Goal: Task Accomplishment & Management: Complete application form

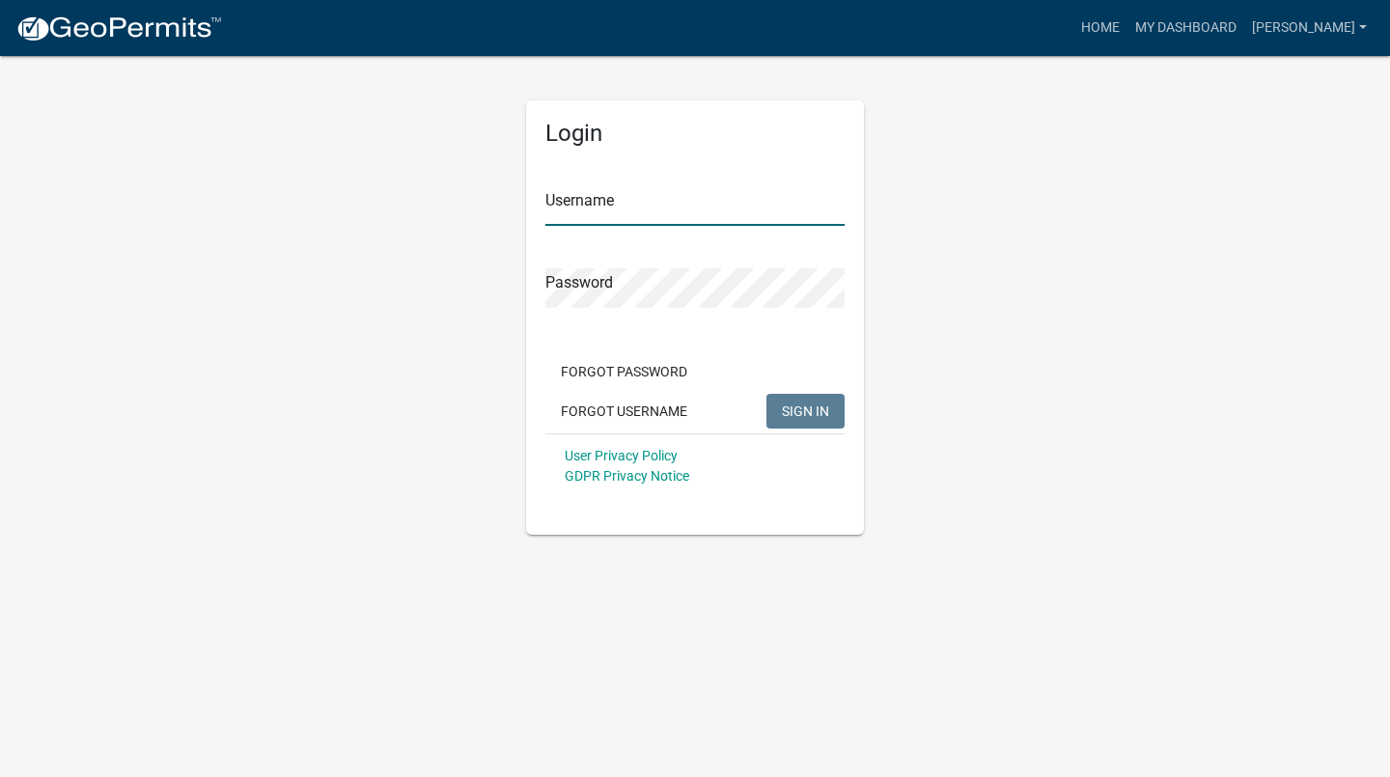
type input "[PERSON_NAME]"
click at [813, 416] on span "SIGN IN" at bounding box center [805, 409] width 47 height 15
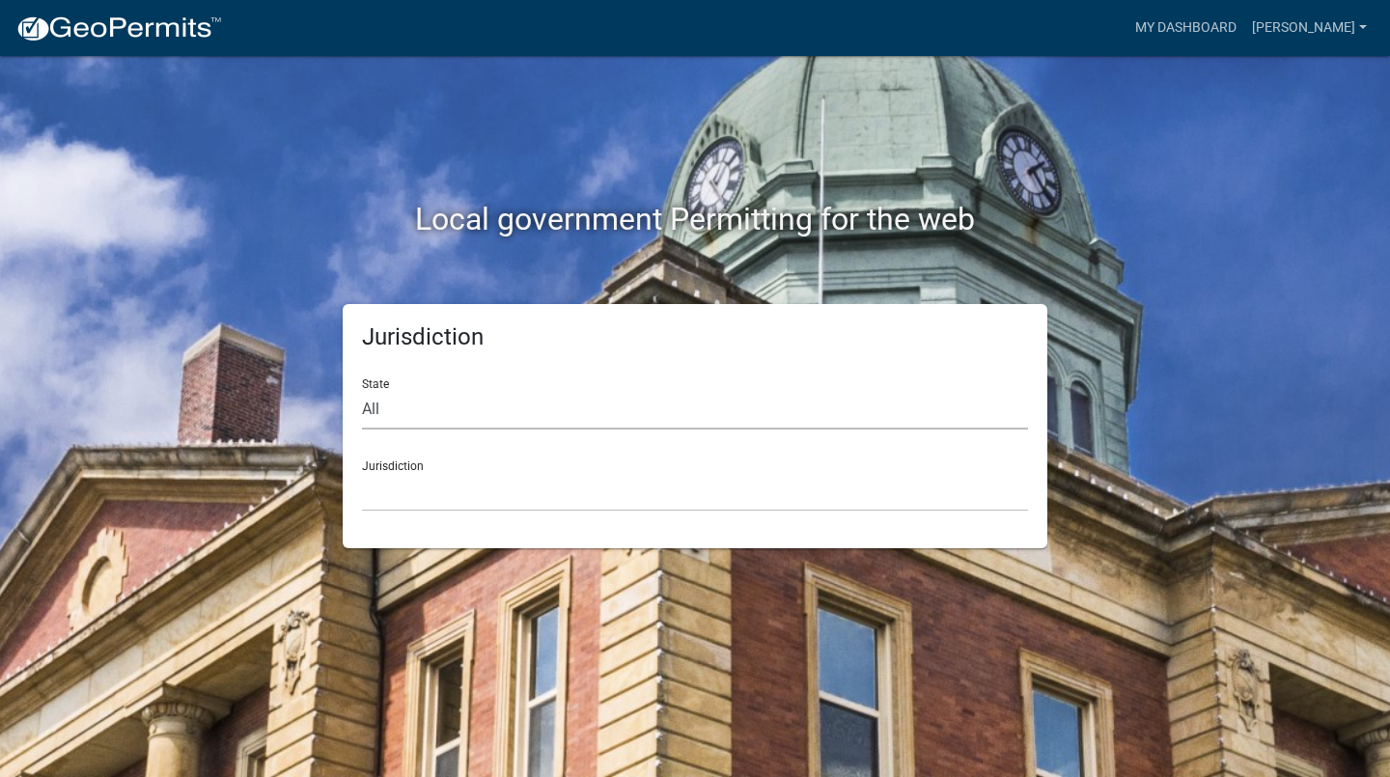
click at [503, 410] on select "All [US_STATE] [US_STATE] [US_STATE] [US_STATE] [US_STATE] [US_STATE] [US_STATE…" at bounding box center [695, 410] width 666 height 40
select select "[US_STATE]"
click at [362, 390] on select "All [US_STATE] [US_STATE] [US_STATE] [US_STATE] [US_STATE] [US_STATE] [US_STATE…" at bounding box center [695, 410] width 666 height 40
click at [509, 479] on select "[GEOGRAPHIC_DATA], [US_STATE][PERSON_NAME][GEOGRAPHIC_DATA], [US_STATE][PERSON_…" at bounding box center [695, 492] width 666 height 40
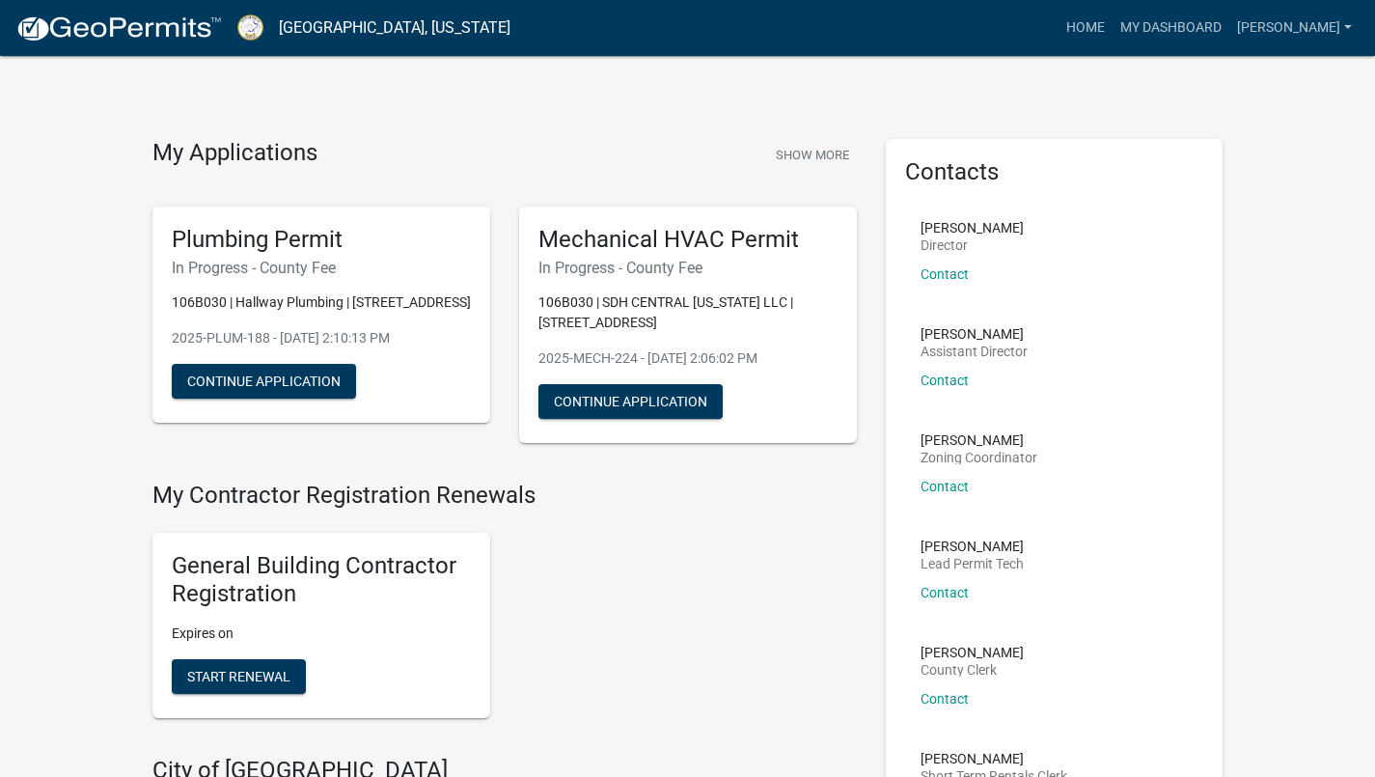
click at [1217, 40] on link "My Dashboard" at bounding box center [1171, 28] width 117 height 37
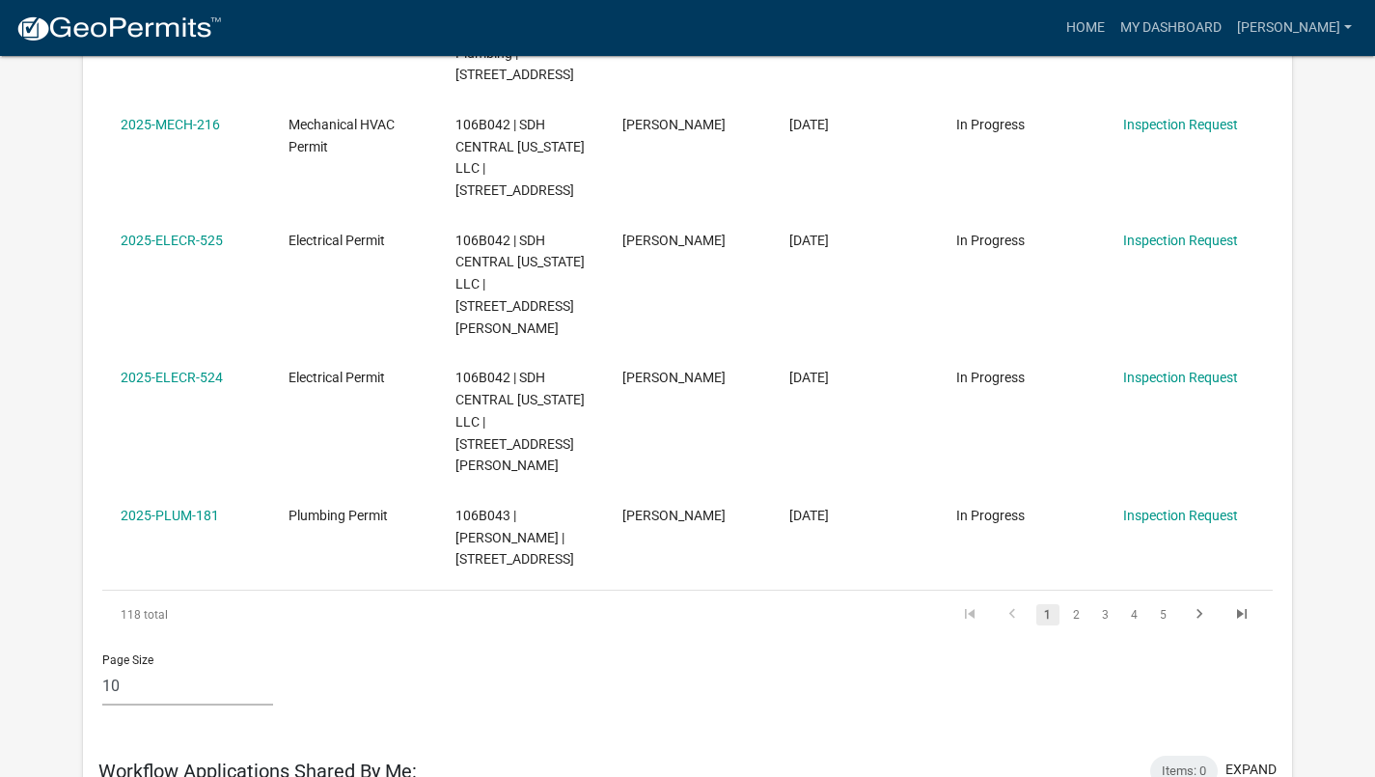
scroll to position [1118, 0]
click at [1076, 602] on link "2" at bounding box center [1076, 612] width 23 height 21
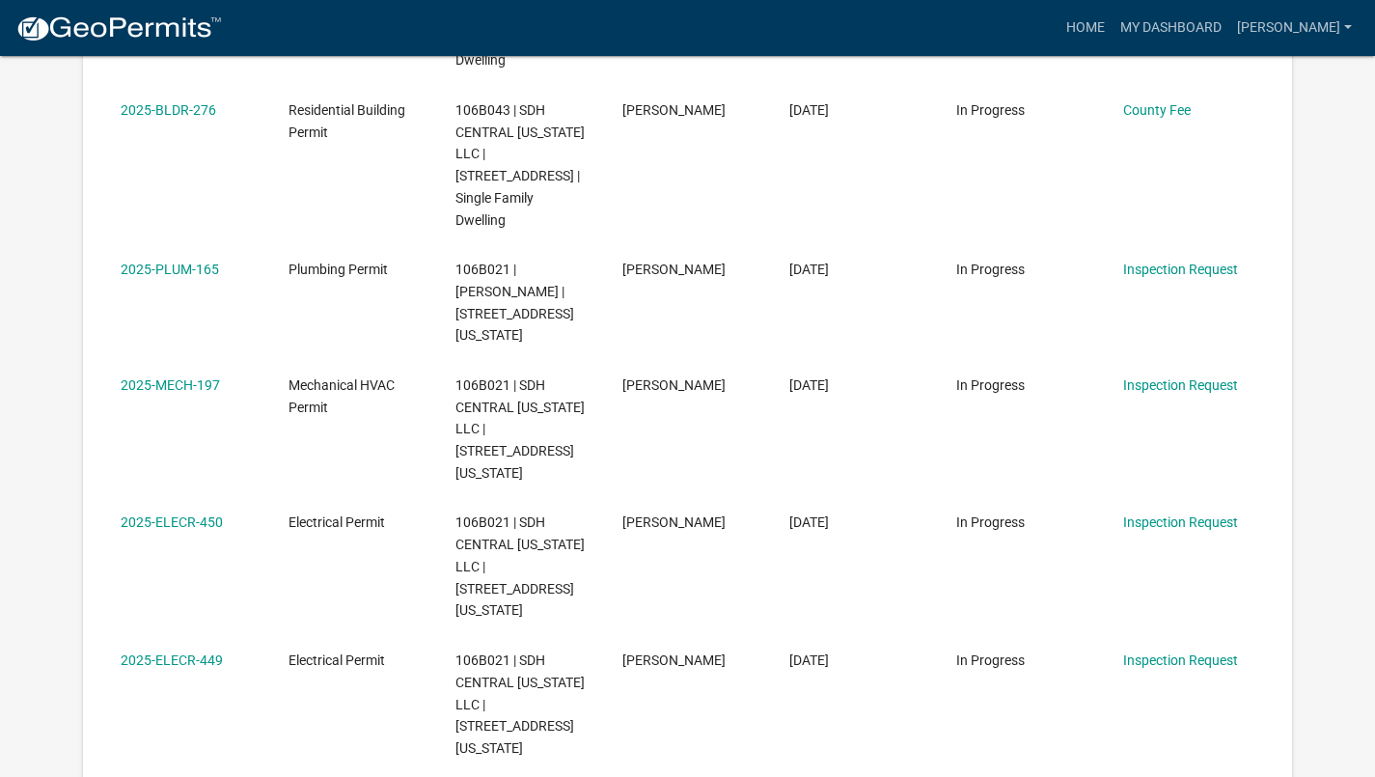
scroll to position [946, 0]
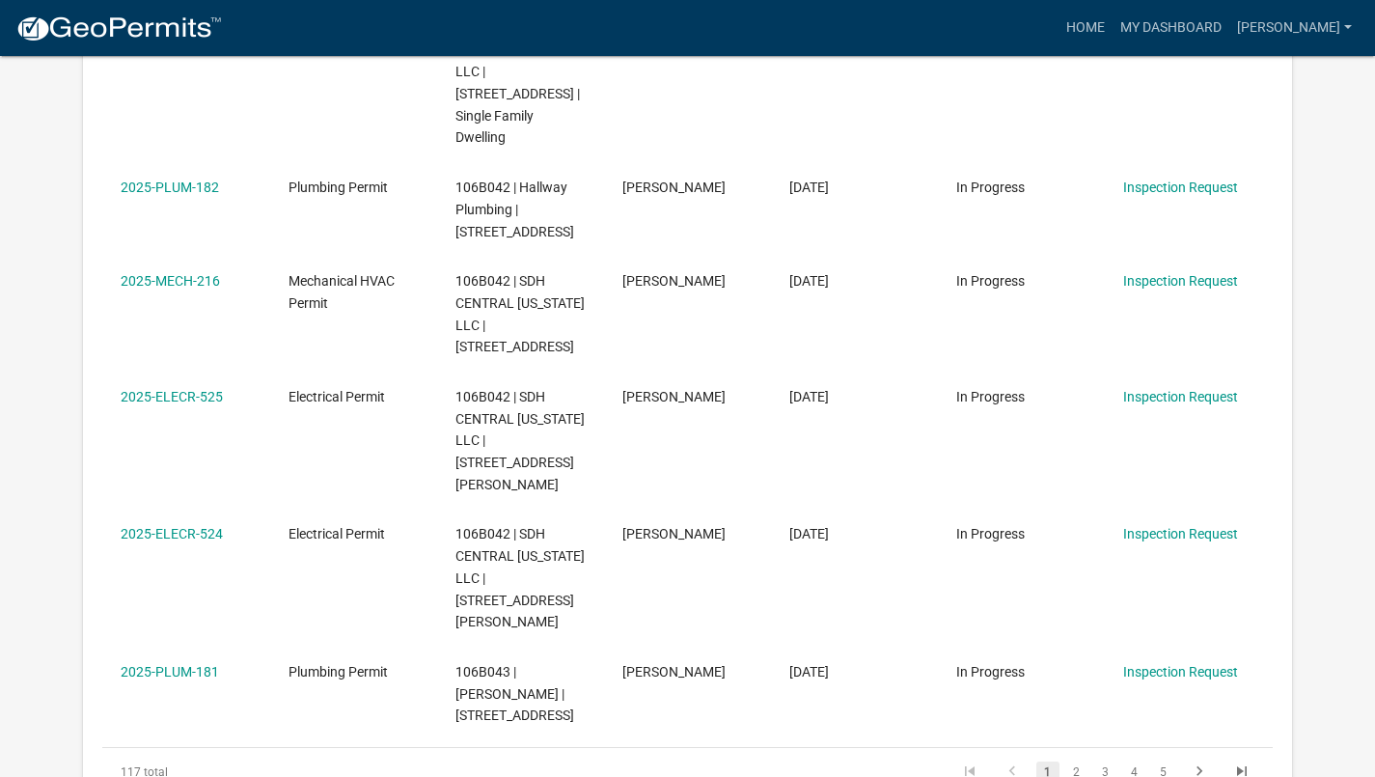
scroll to position [3222, 0]
click at [1076, 760] on link "2" at bounding box center [1076, 770] width 23 height 21
click at [1105, 760] on link "3" at bounding box center [1105, 770] width 23 height 21
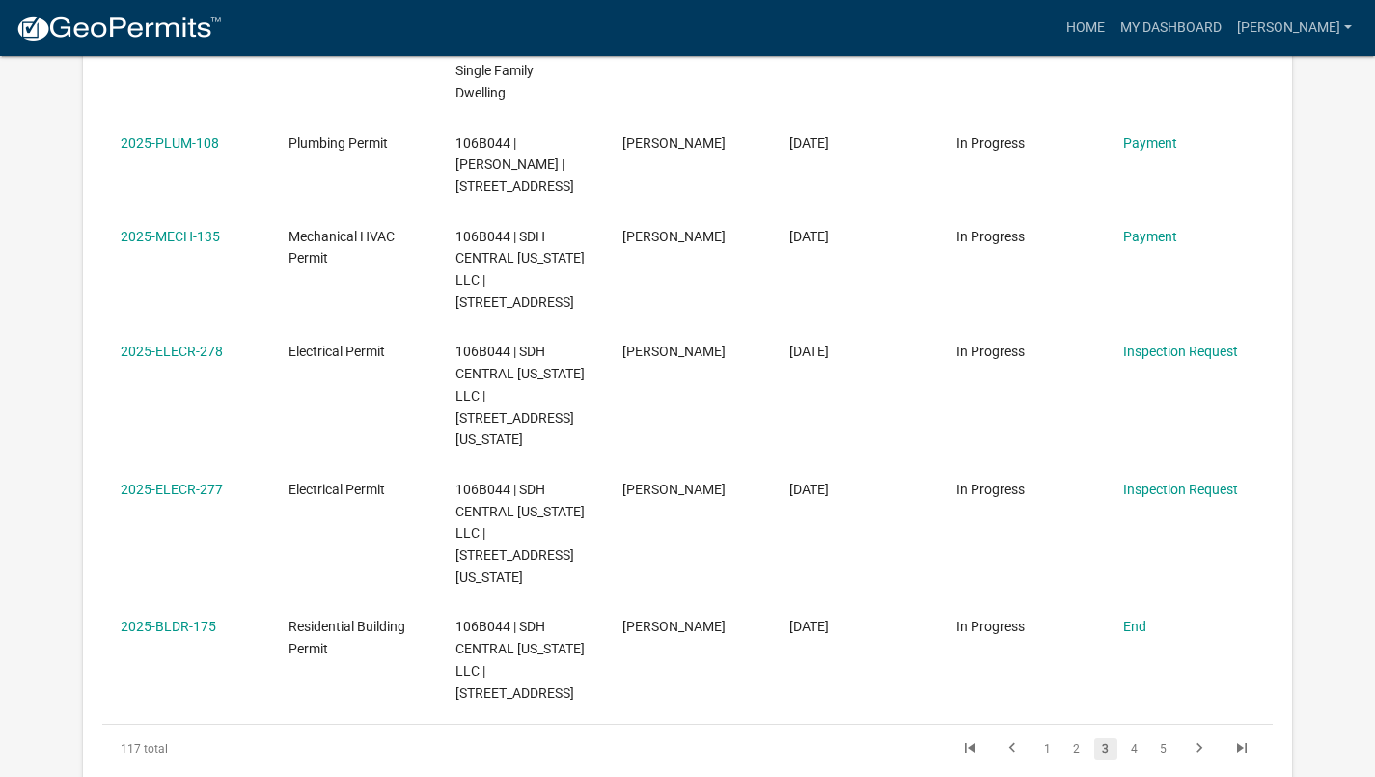
scroll to position [3178, 0]
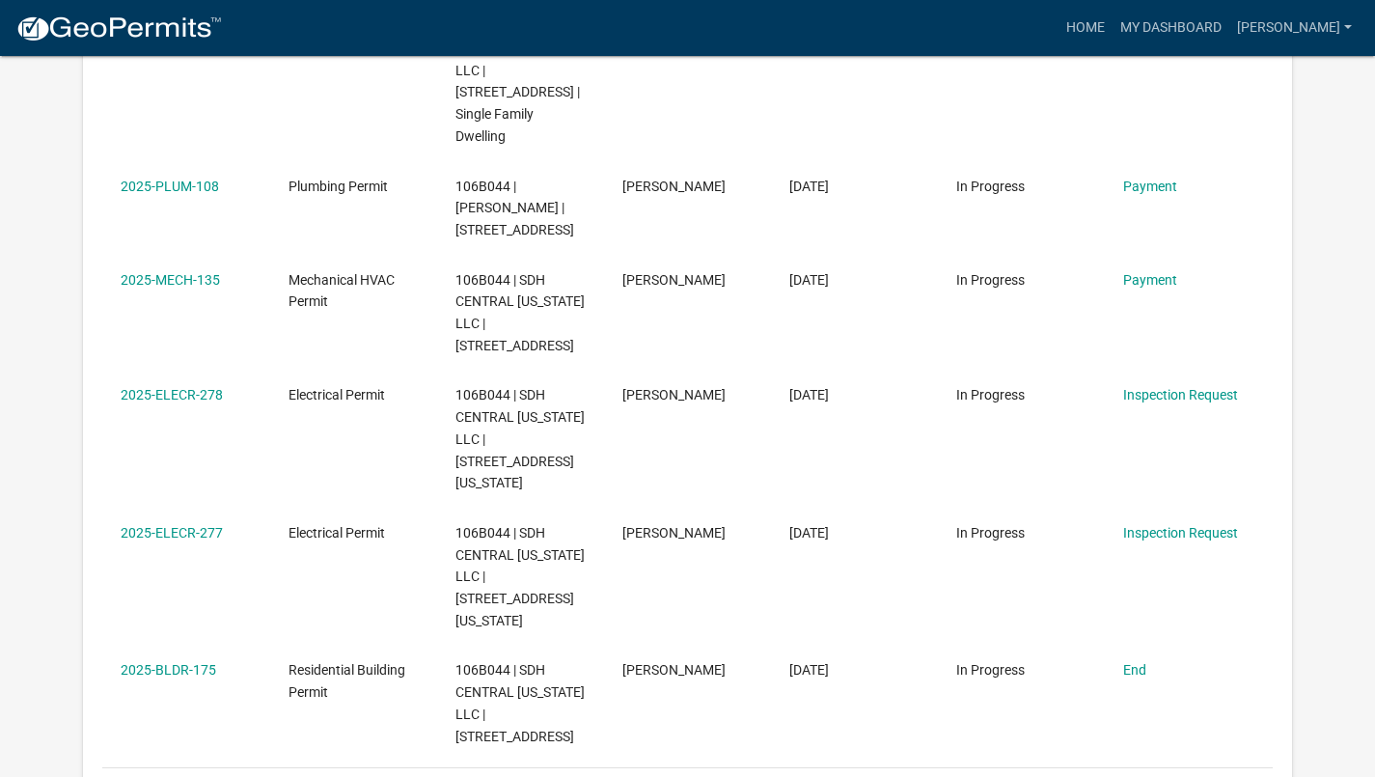
click at [1134, 662] on link "End" at bounding box center [1134, 669] width 23 height 15
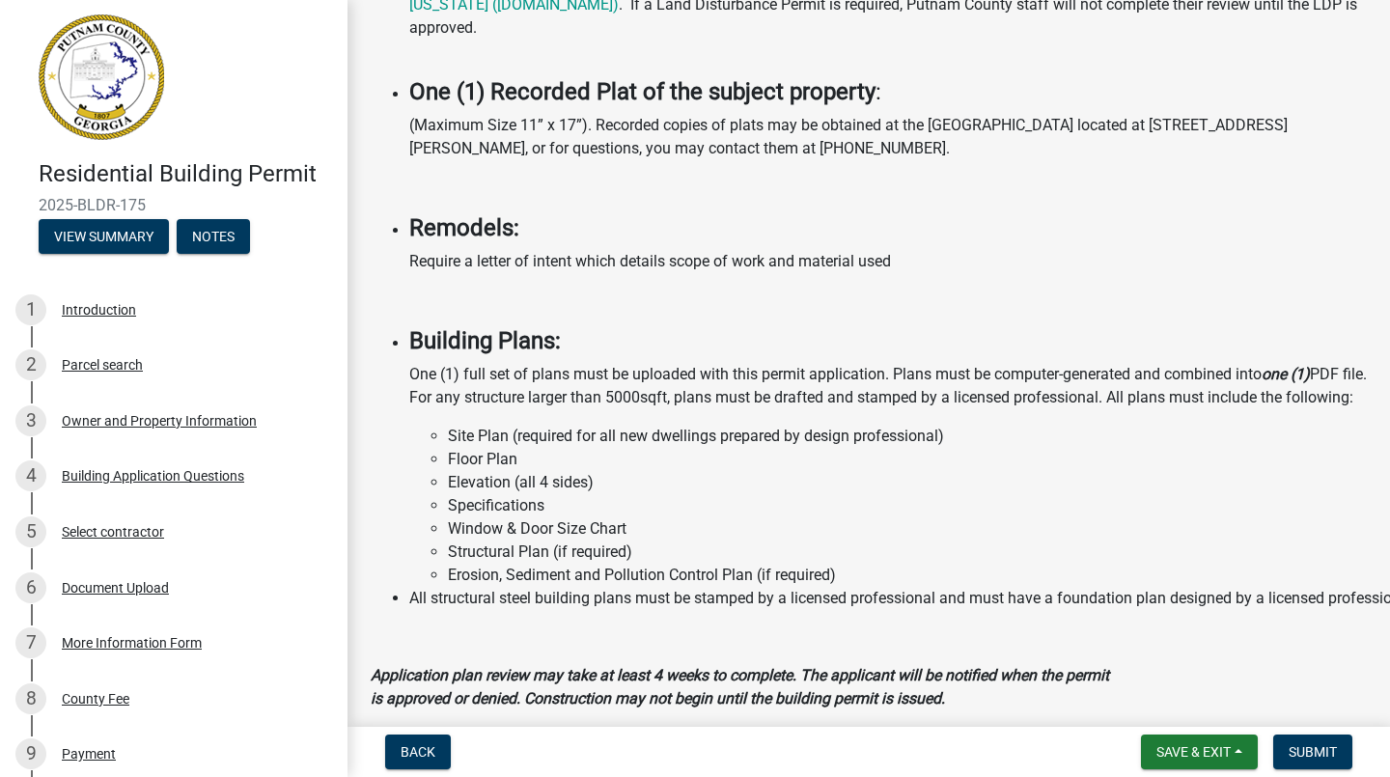
scroll to position [6, 0]
click at [110, 592] on div "Document Upload" at bounding box center [115, 588] width 107 height 14
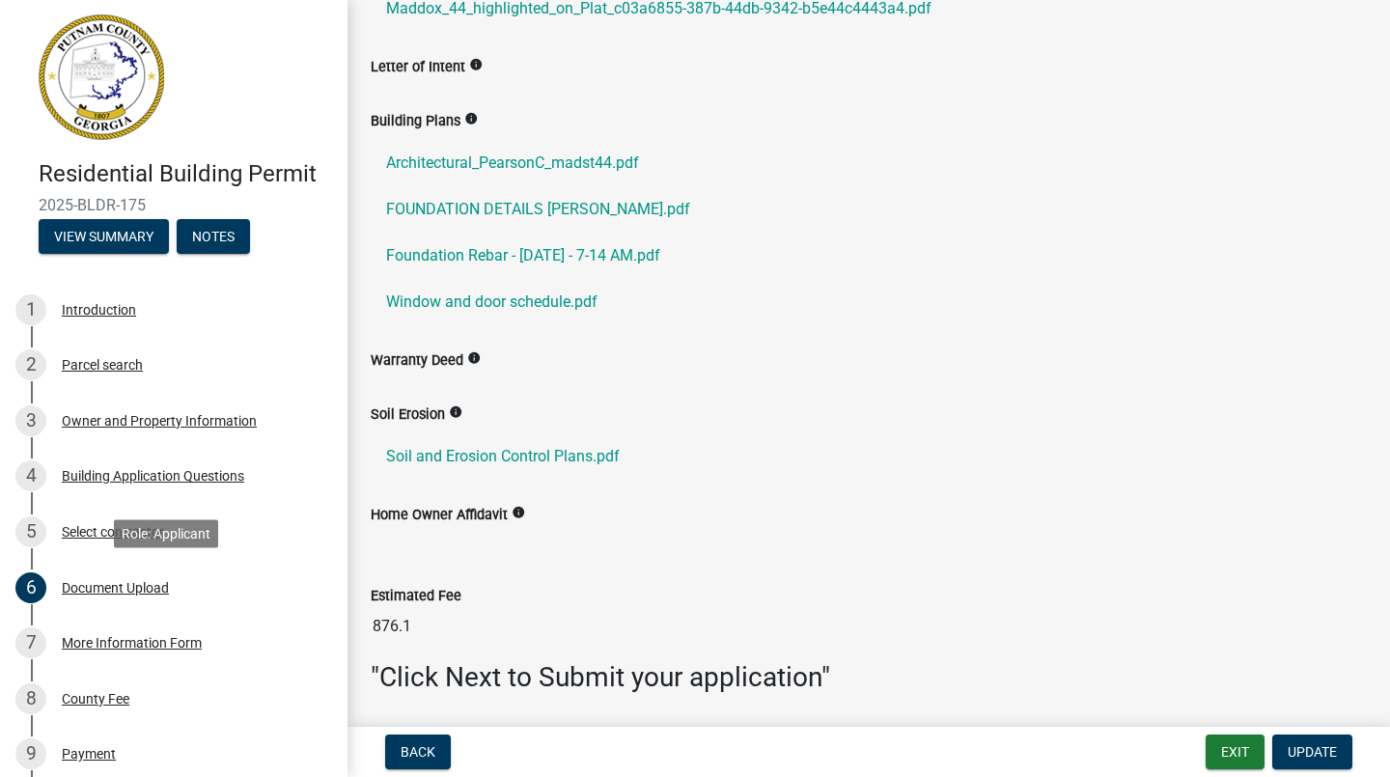
scroll to position [666, 0]
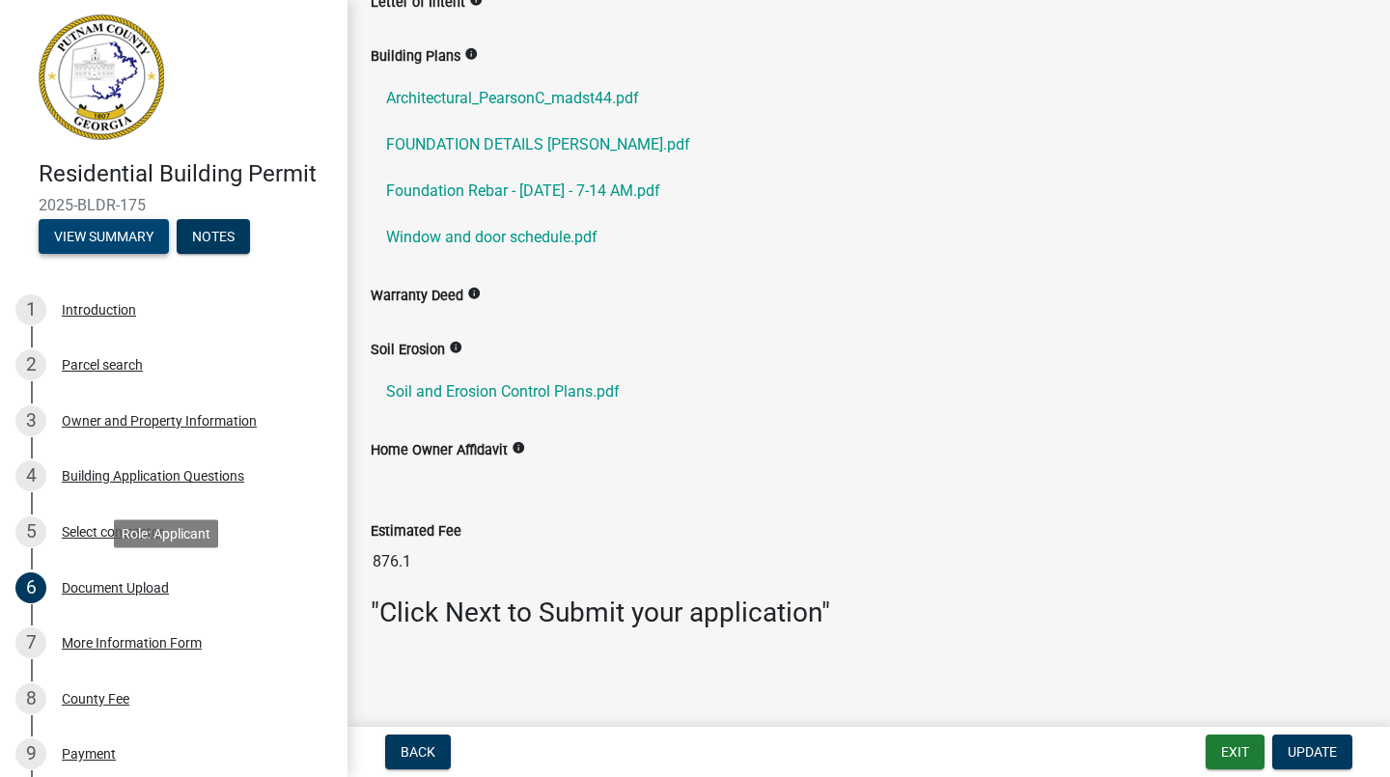
click at [102, 234] on button "View Summary" at bounding box center [104, 236] width 130 height 35
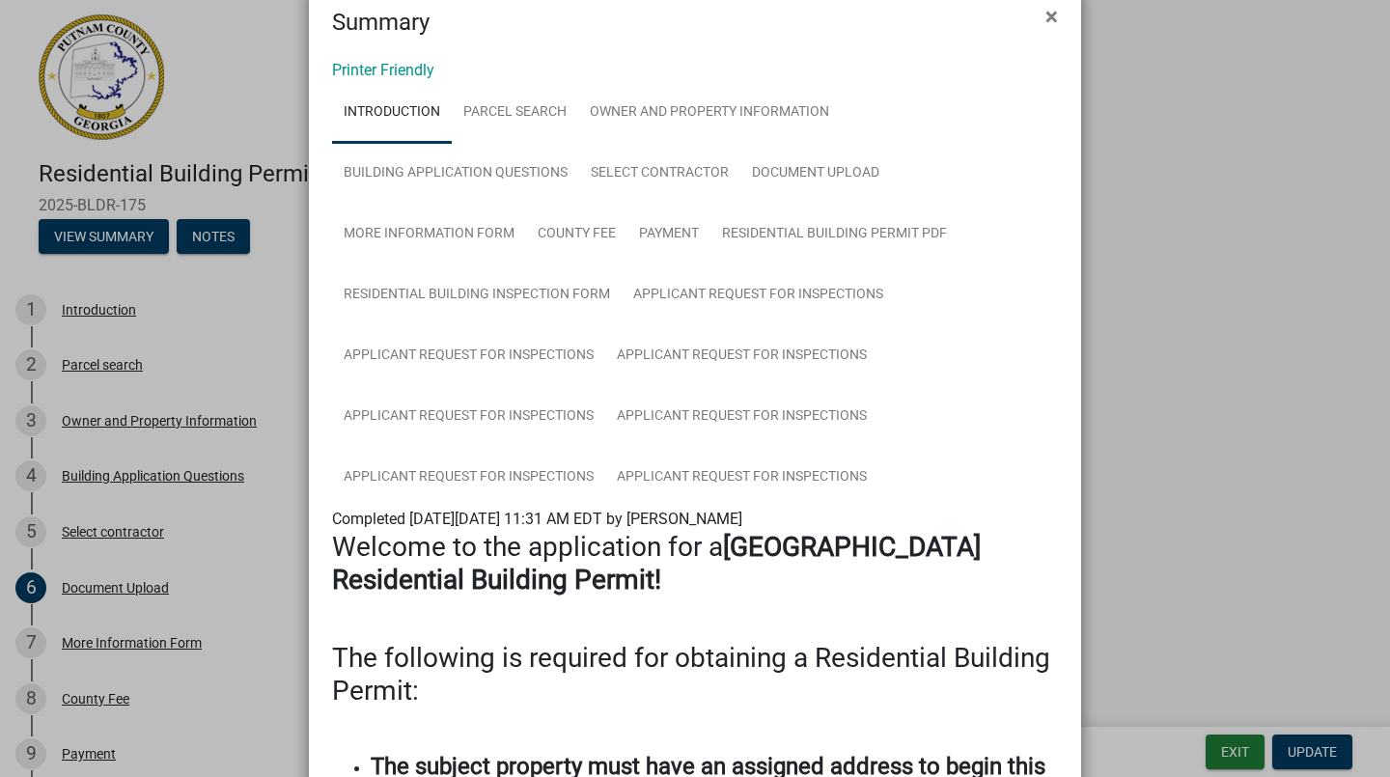
scroll to position [44, 0]
click at [793, 474] on link "Applicant Request for Inspections" at bounding box center [741, 479] width 273 height 62
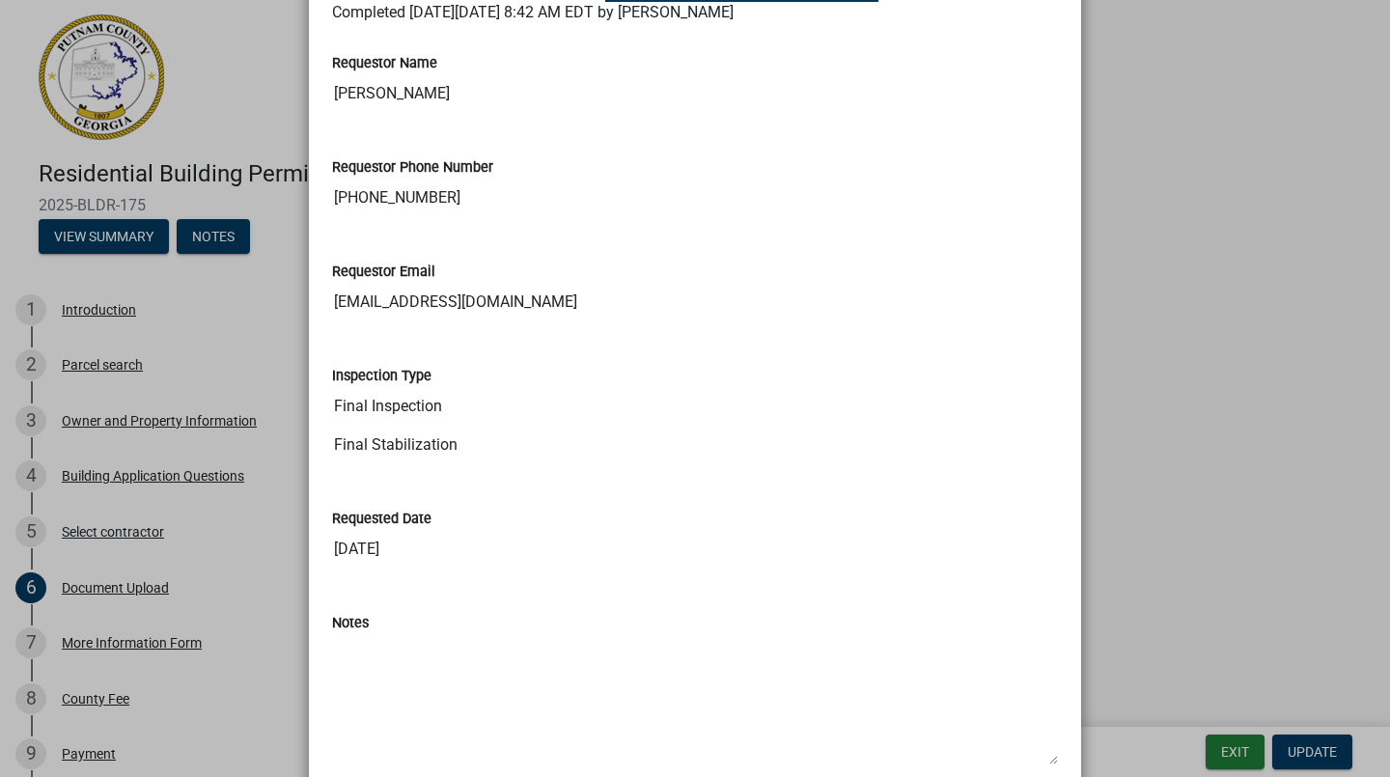
scroll to position [554, 0]
click at [414, 408] on input "Final Inspection" at bounding box center [695, 404] width 726 height 39
click at [663, 406] on input "Final Inspection" at bounding box center [695, 404] width 726 height 39
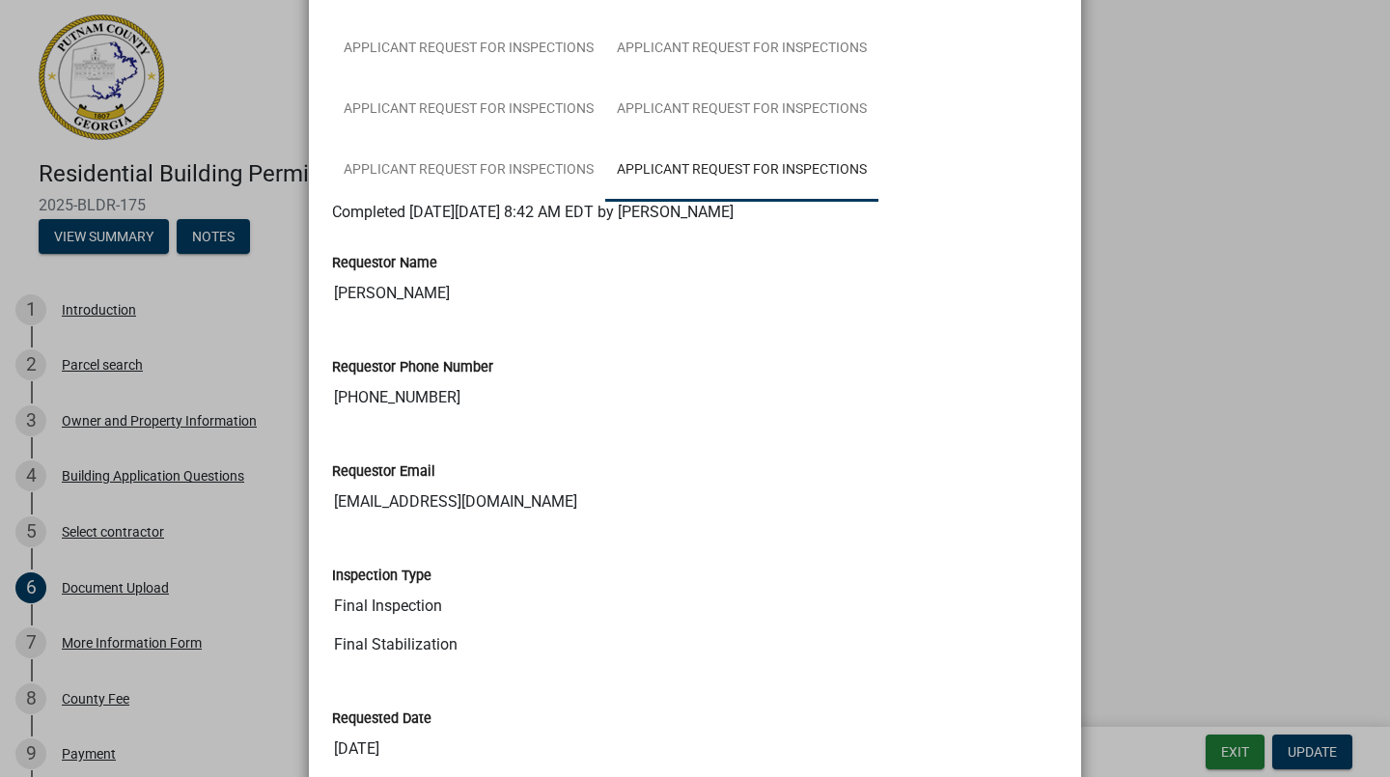
scroll to position [352, 0]
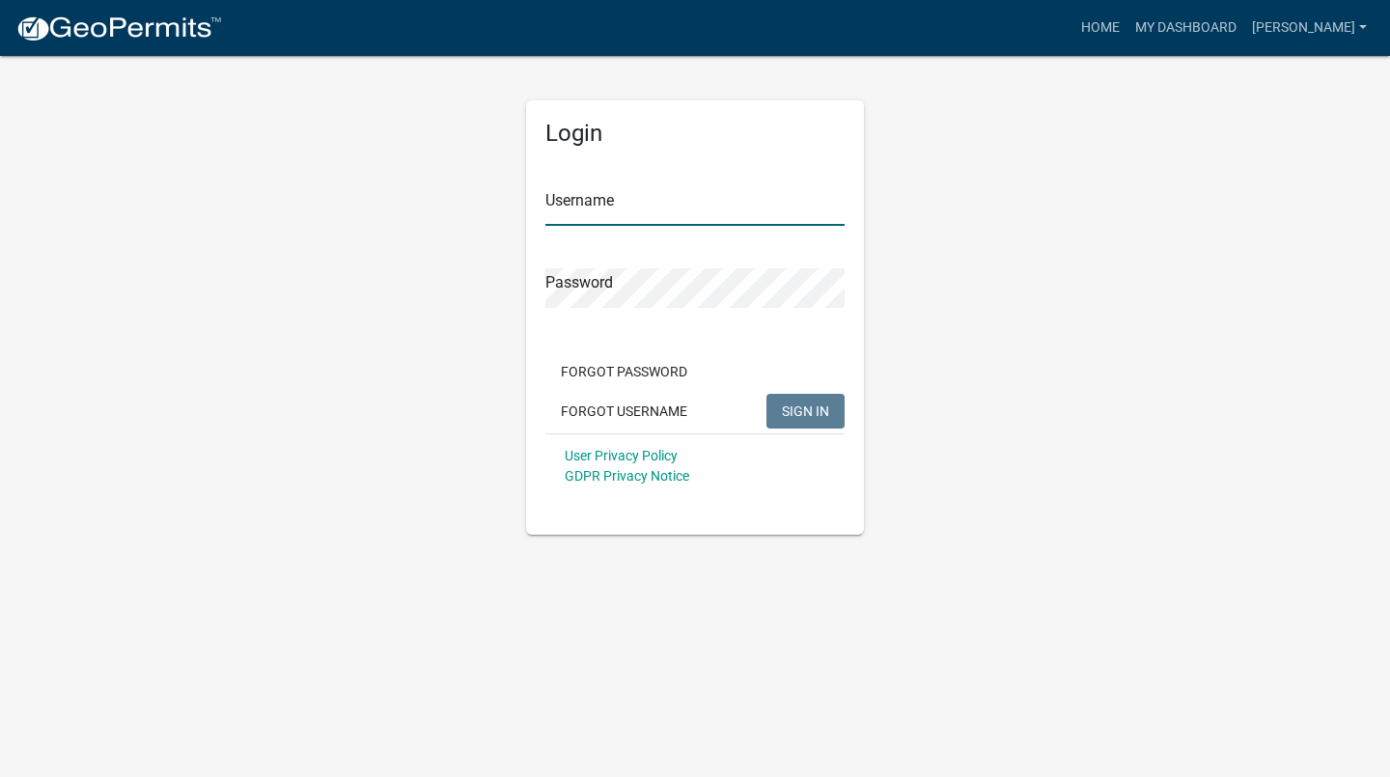
type input "[PERSON_NAME]"
click at [788, 416] on span "SIGN IN" at bounding box center [805, 409] width 47 height 15
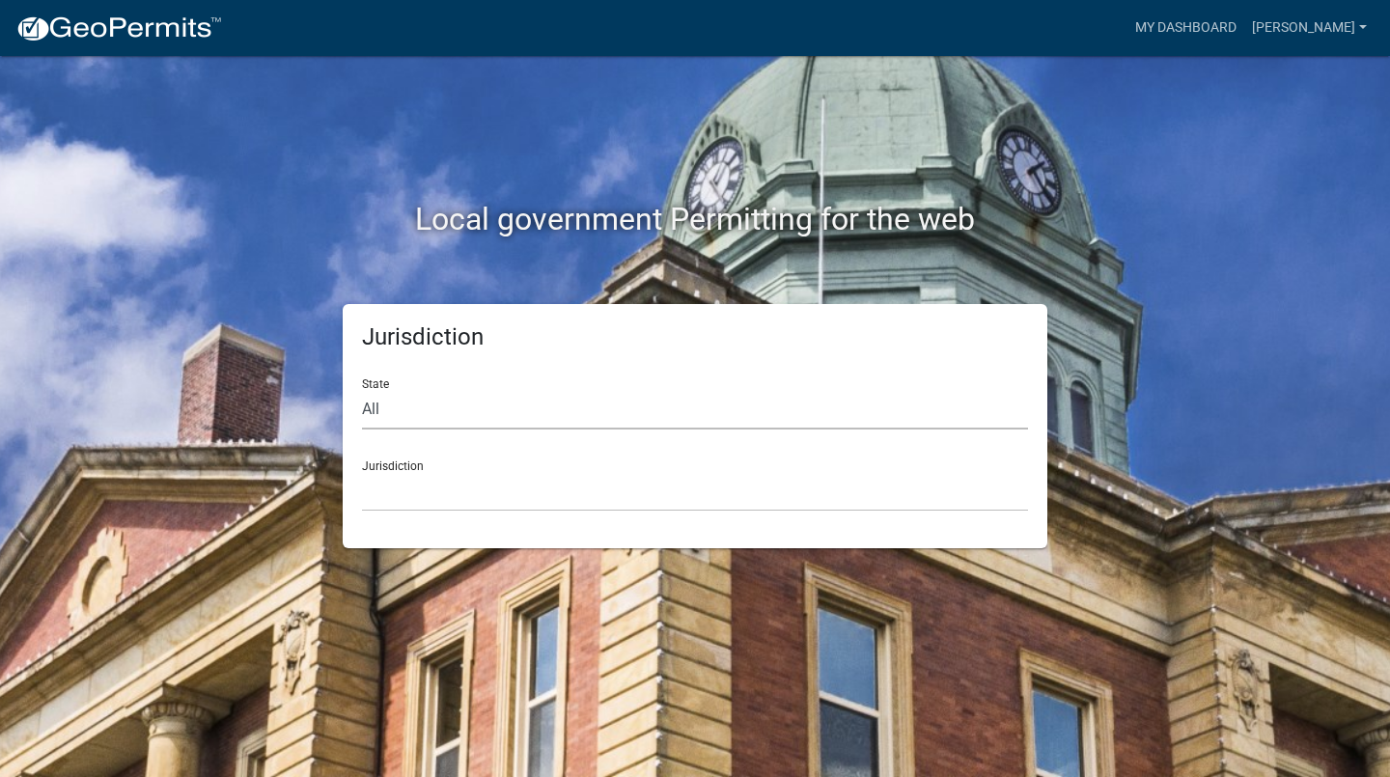
click at [791, 398] on select "All [US_STATE] [US_STATE] [US_STATE] [US_STATE] [US_STATE] [US_STATE] [US_STATE…" at bounding box center [695, 410] width 666 height 40
select select "[US_STATE]"
click at [362, 390] on select "All [US_STATE] [US_STATE] [US_STATE] [US_STATE] [US_STATE] [US_STATE] [US_STATE…" at bounding box center [695, 410] width 666 height 40
click at [444, 486] on select "[GEOGRAPHIC_DATA], [US_STATE][PERSON_NAME][GEOGRAPHIC_DATA], [US_STATE][PERSON_…" at bounding box center [695, 492] width 666 height 40
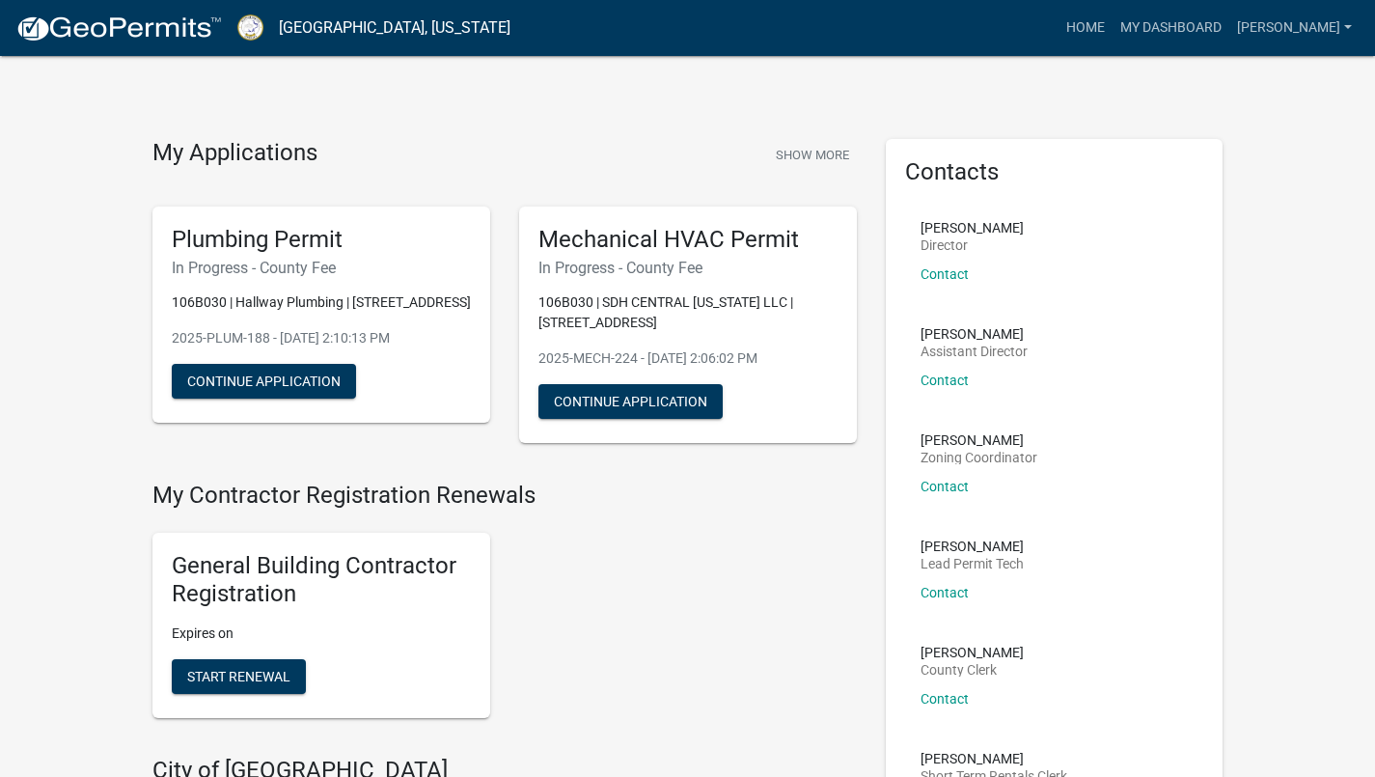
click at [1325, 33] on link "[PERSON_NAME]" at bounding box center [1294, 28] width 130 height 37
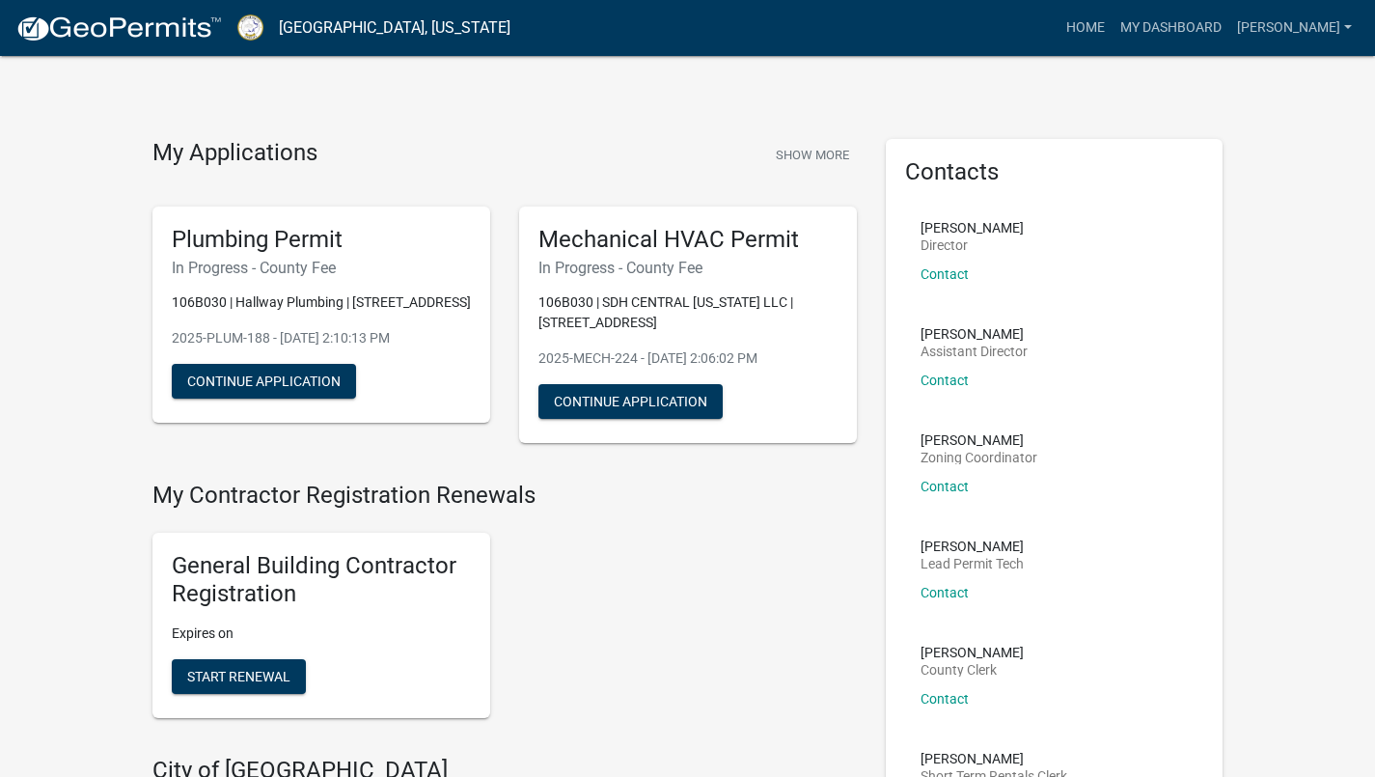
click at [1229, 26] on link "My Dashboard" at bounding box center [1171, 28] width 117 height 37
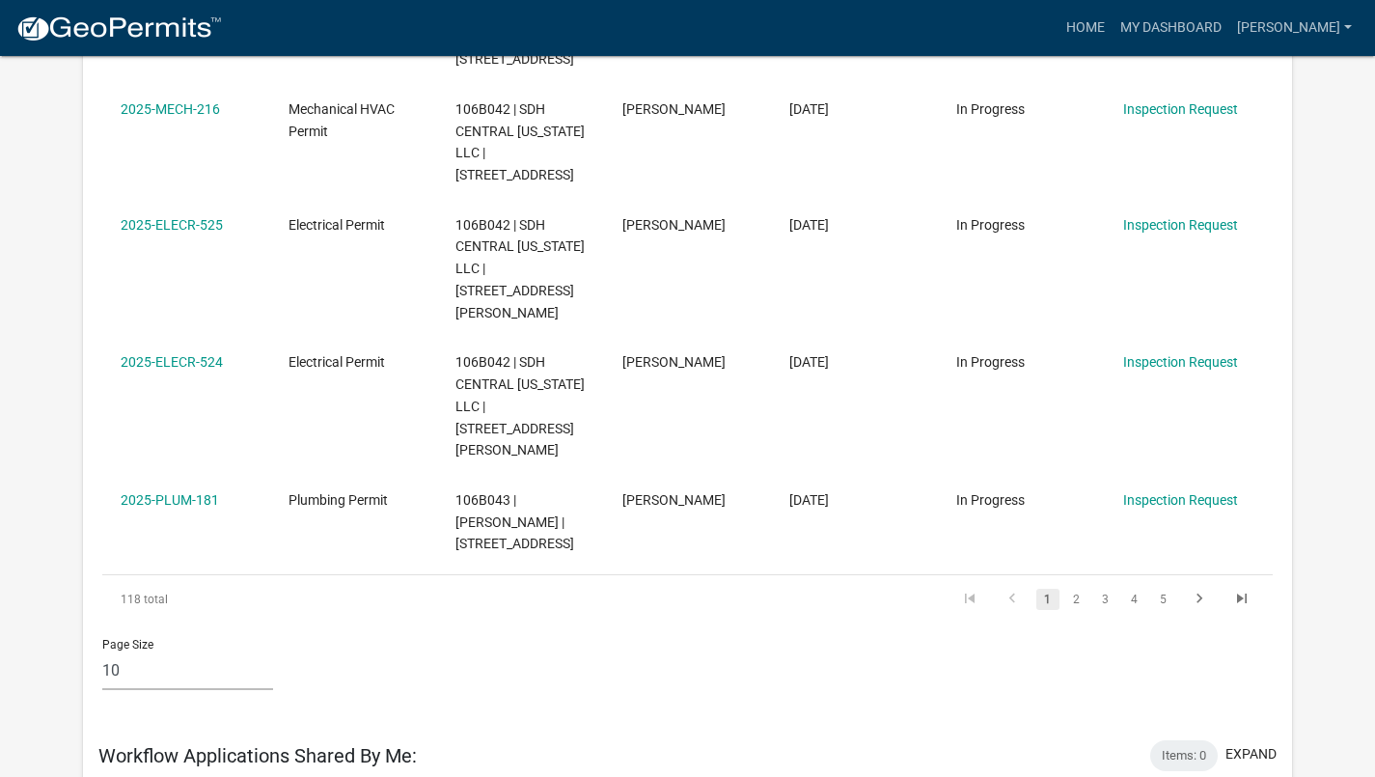
scroll to position [1152, 0]
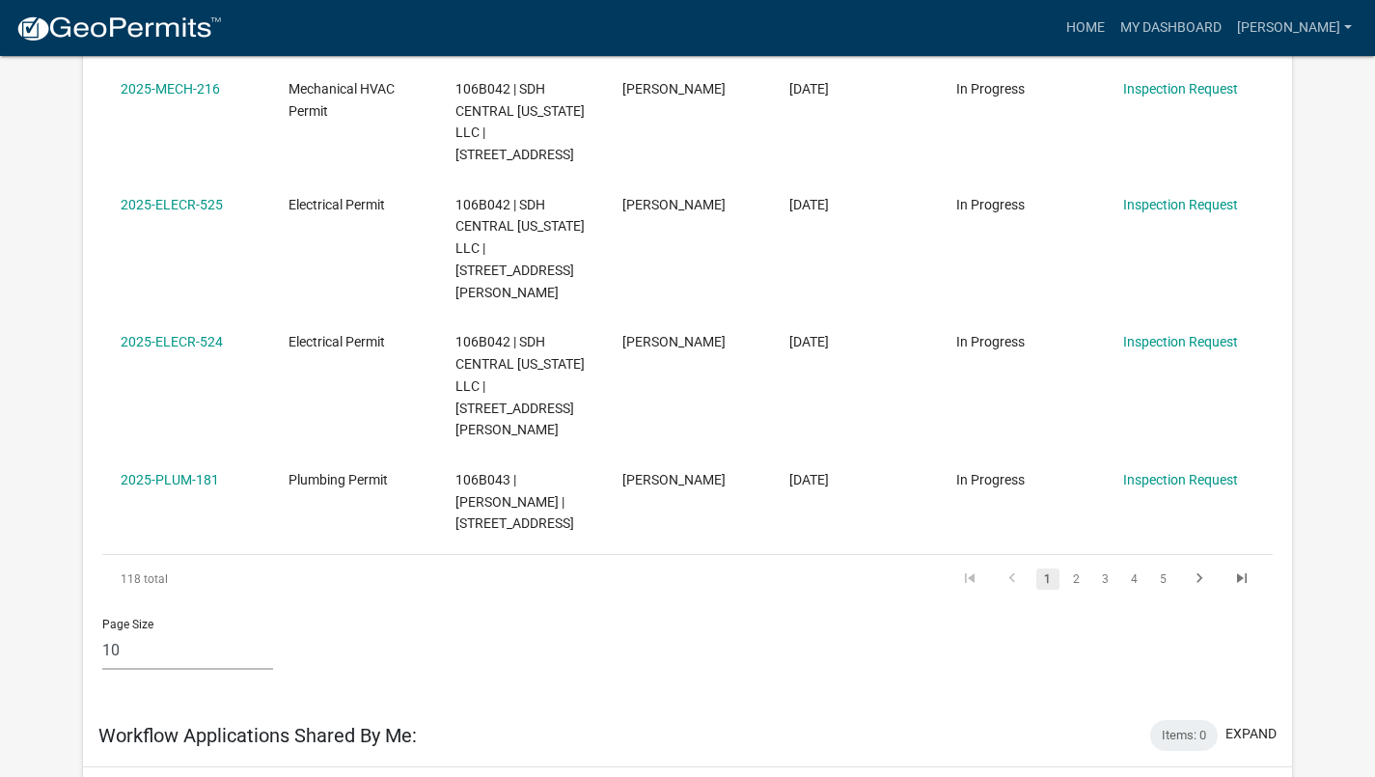
click at [1105, 568] on link "3" at bounding box center [1105, 578] width 23 height 21
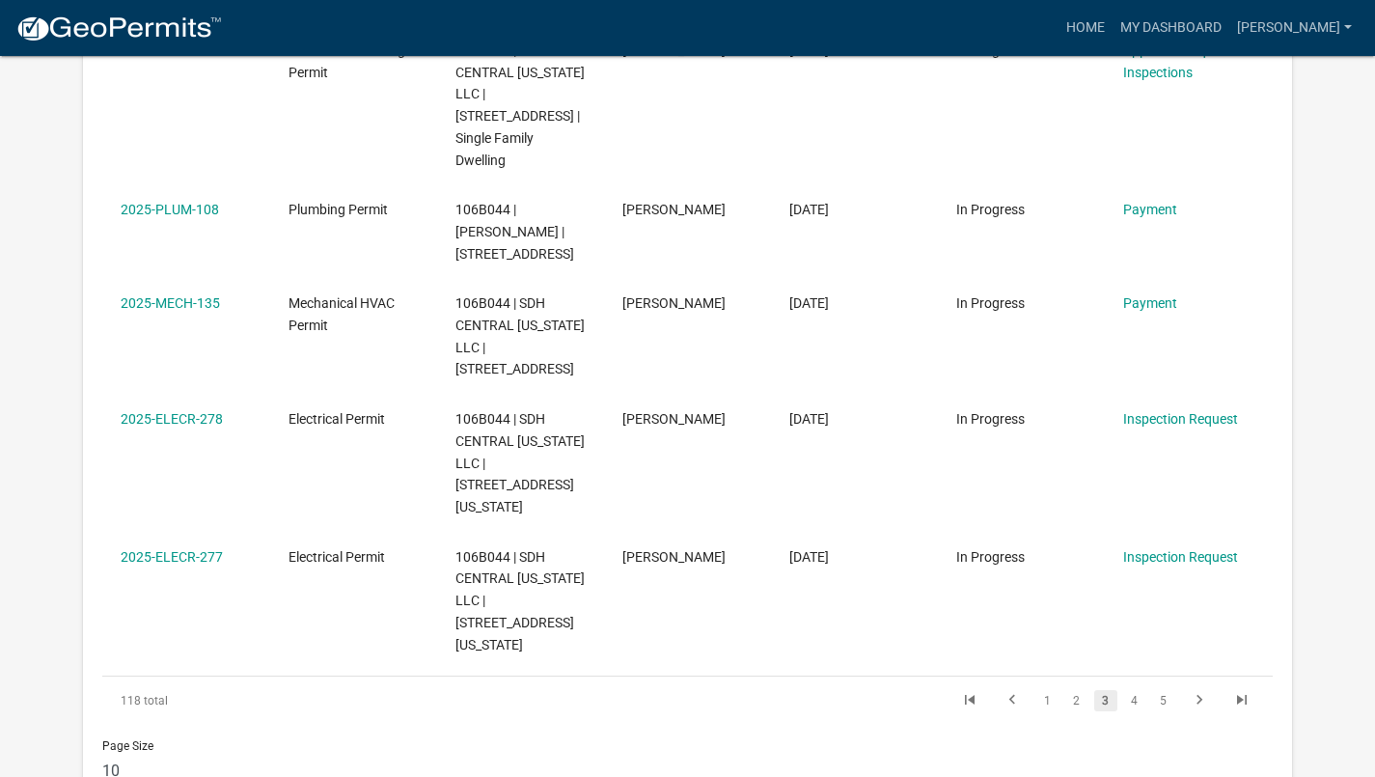
scroll to position [1020, 0]
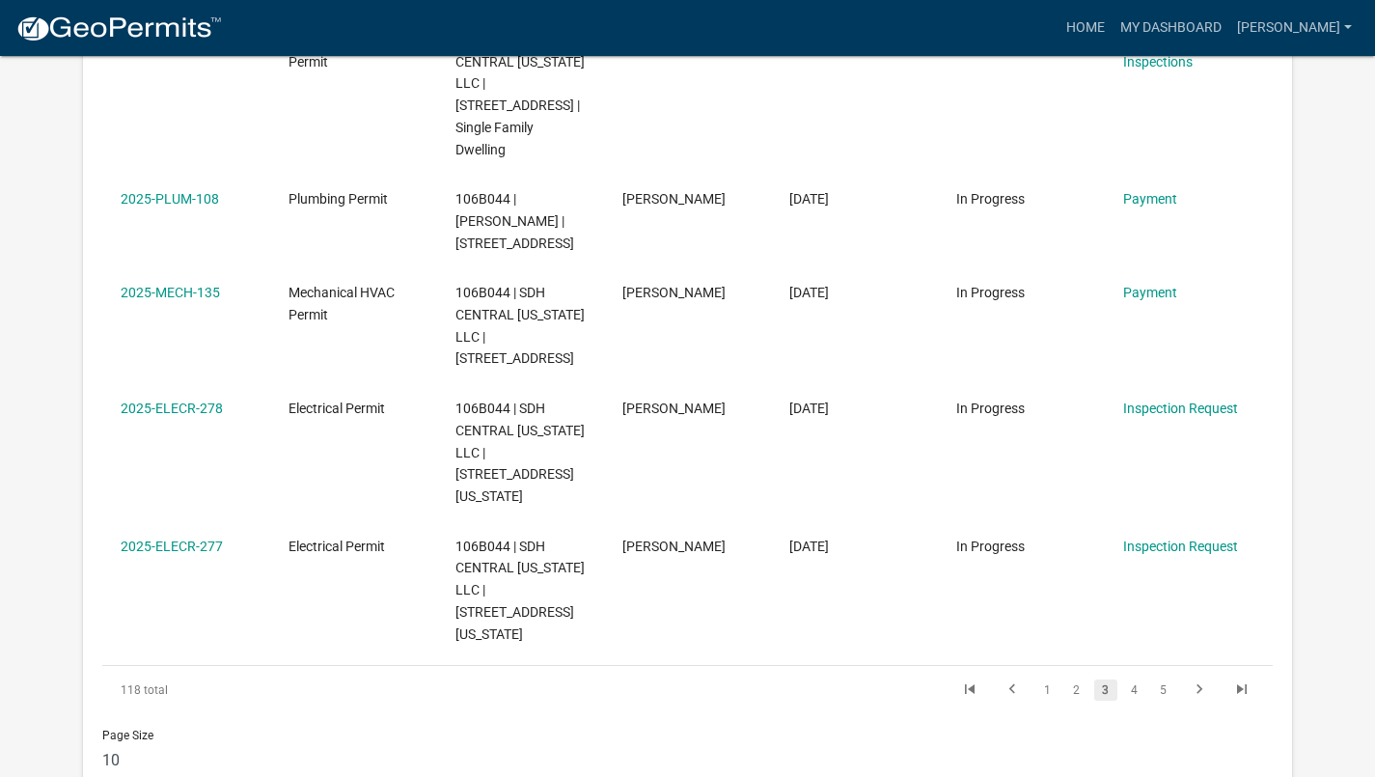
click at [1134, 679] on link "4" at bounding box center [1134, 689] width 23 height 21
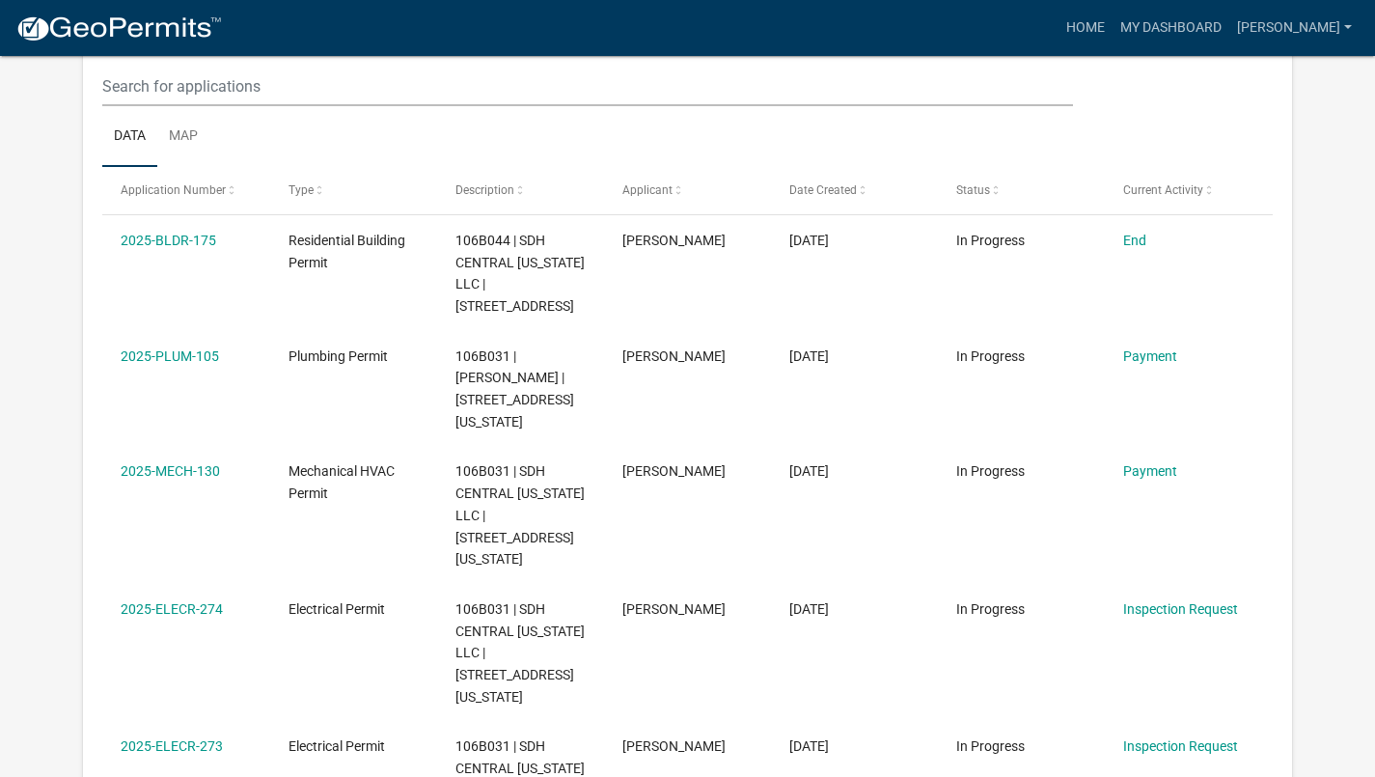
scroll to position [255, 0]
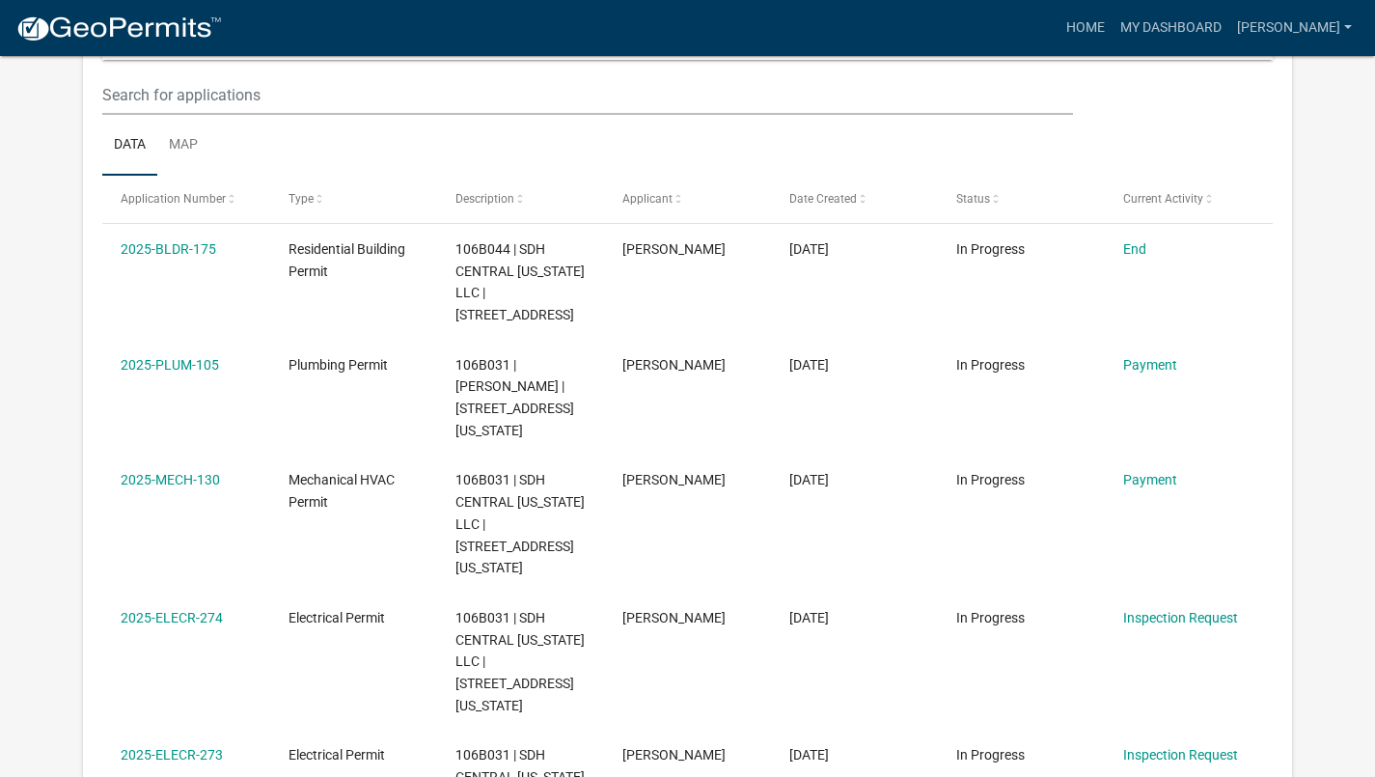
click at [165, 255] on link "2025-BLDR-175" at bounding box center [169, 248] width 96 height 15
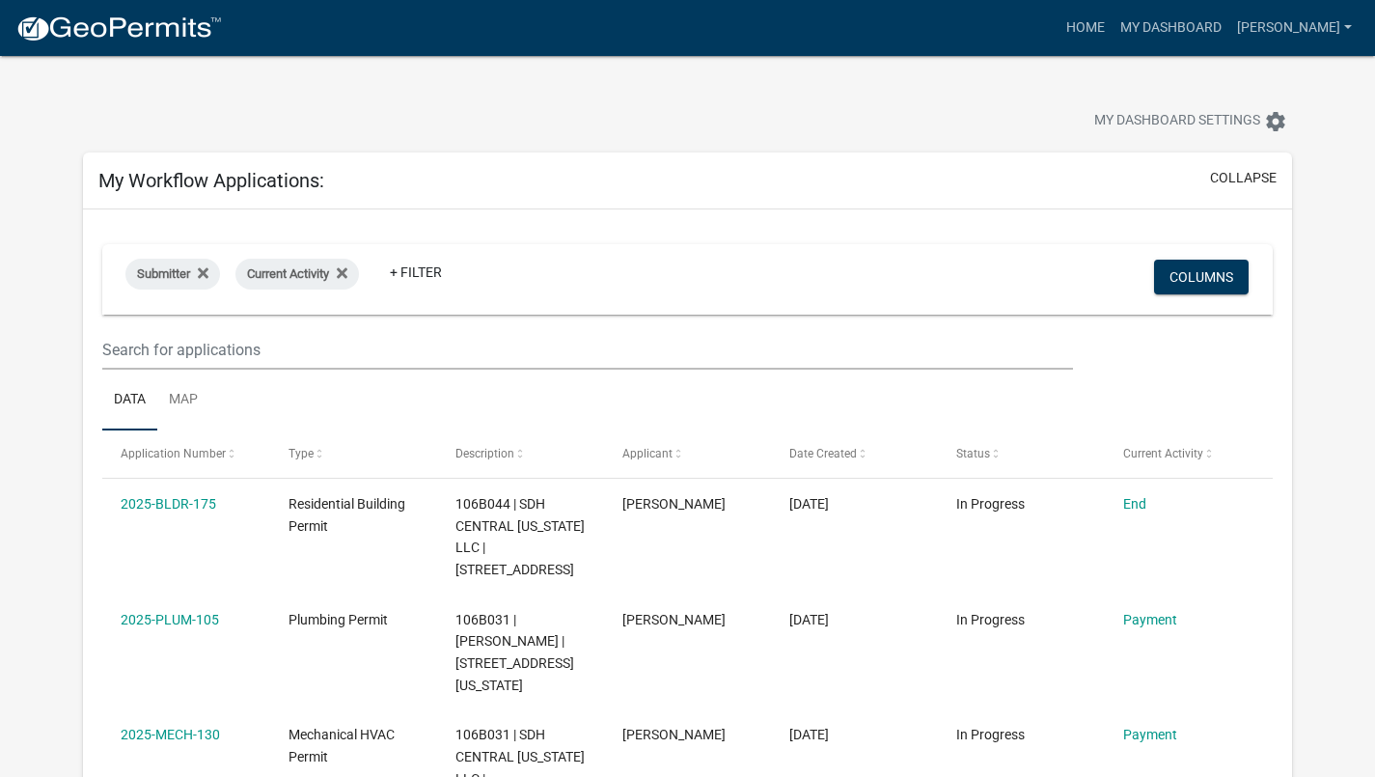
click at [1142, 509] on link "End" at bounding box center [1134, 503] width 23 height 15
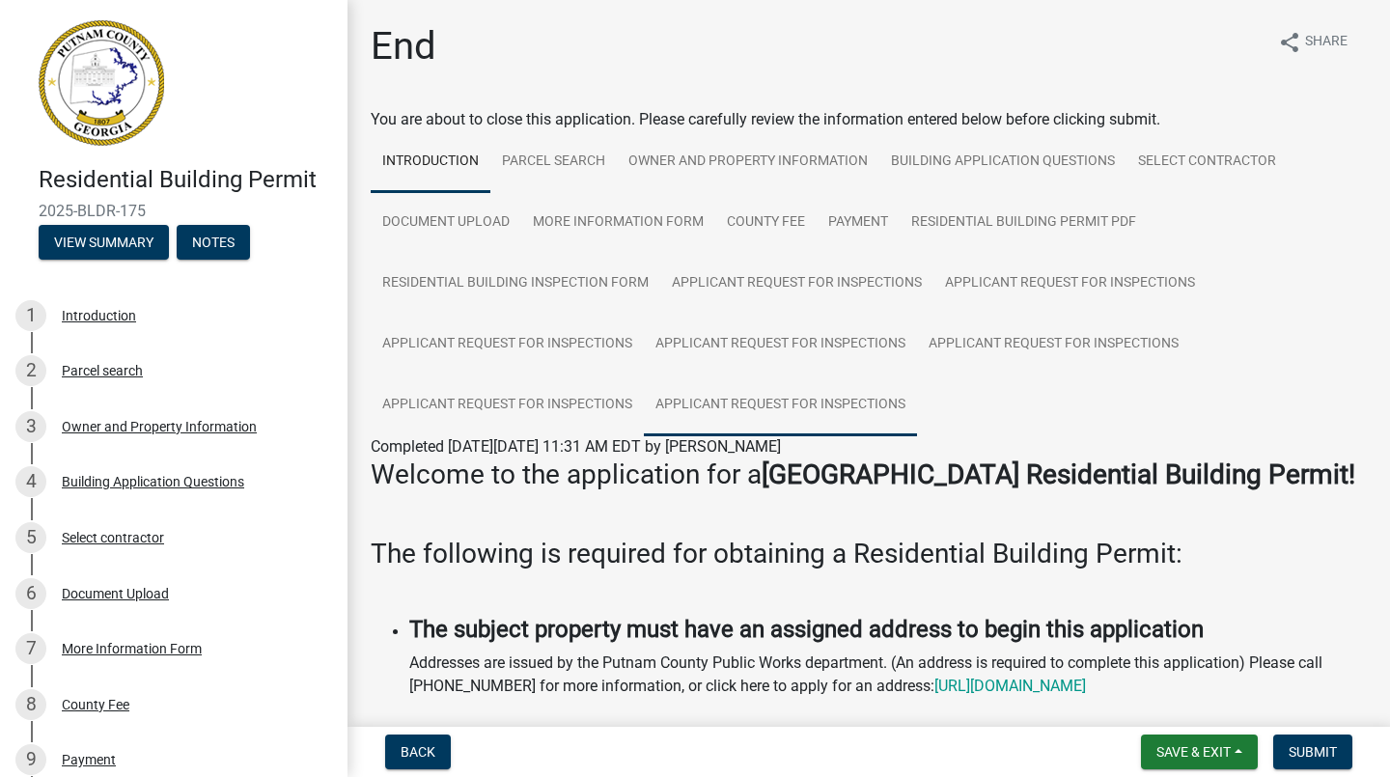
click at [844, 399] on link "Applicant Request for Inspections" at bounding box center [780, 405] width 273 height 62
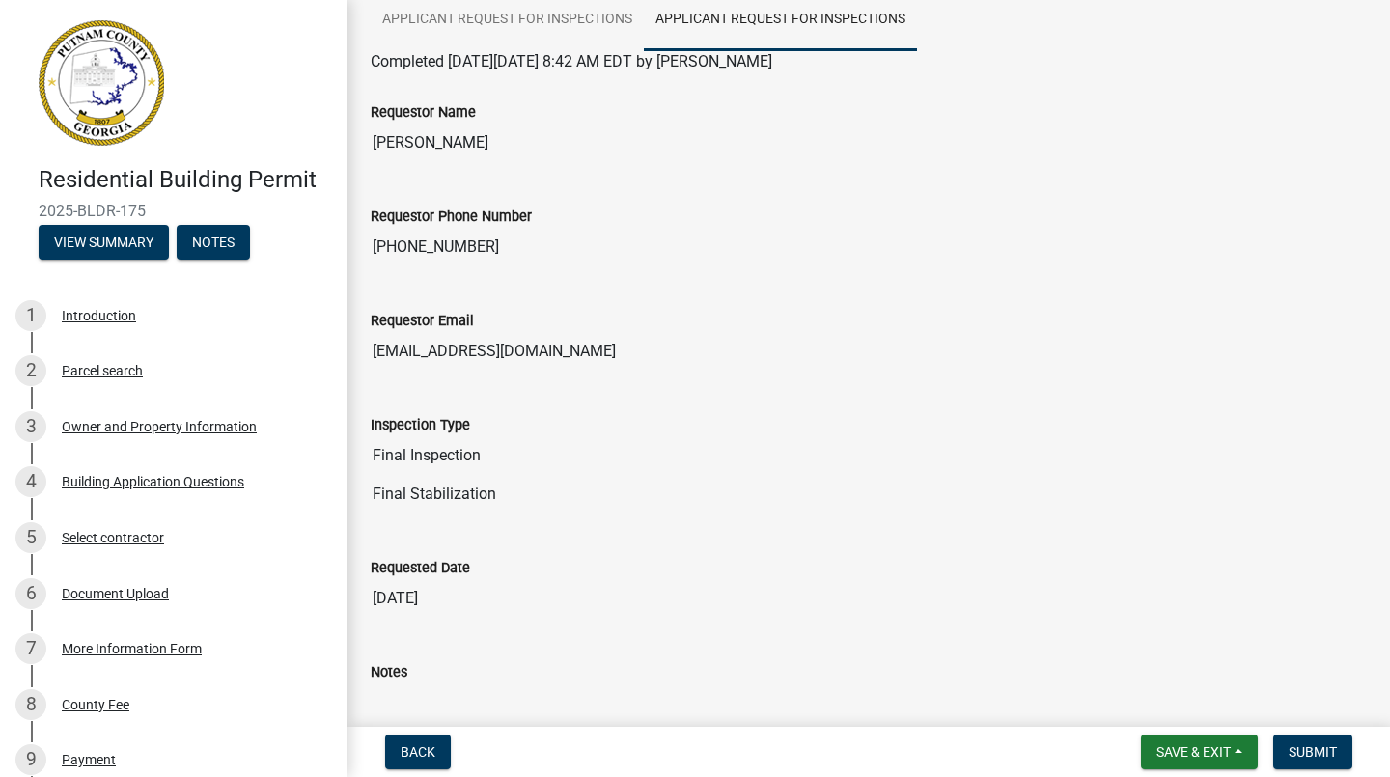
scroll to position [384, 0]
click at [483, 499] on input "Final Stabilization" at bounding box center [869, 495] width 996 height 39
click at [1295, 504] on input "Final Stabilization" at bounding box center [869, 495] width 996 height 39
click at [1294, 499] on input "Final Stabilization" at bounding box center [869, 495] width 996 height 39
click at [468, 459] on input "Final Inspection" at bounding box center [869, 456] width 996 height 39
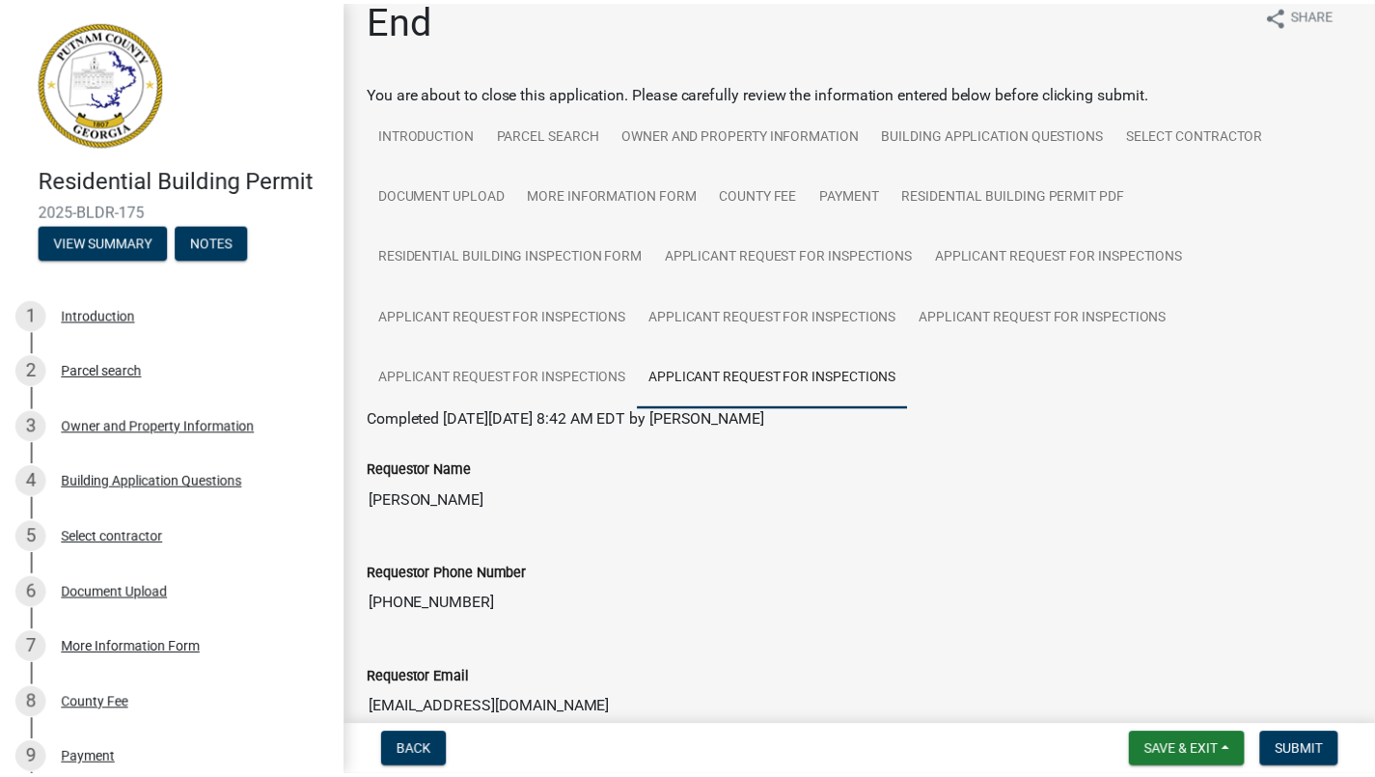
scroll to position [0, 0]
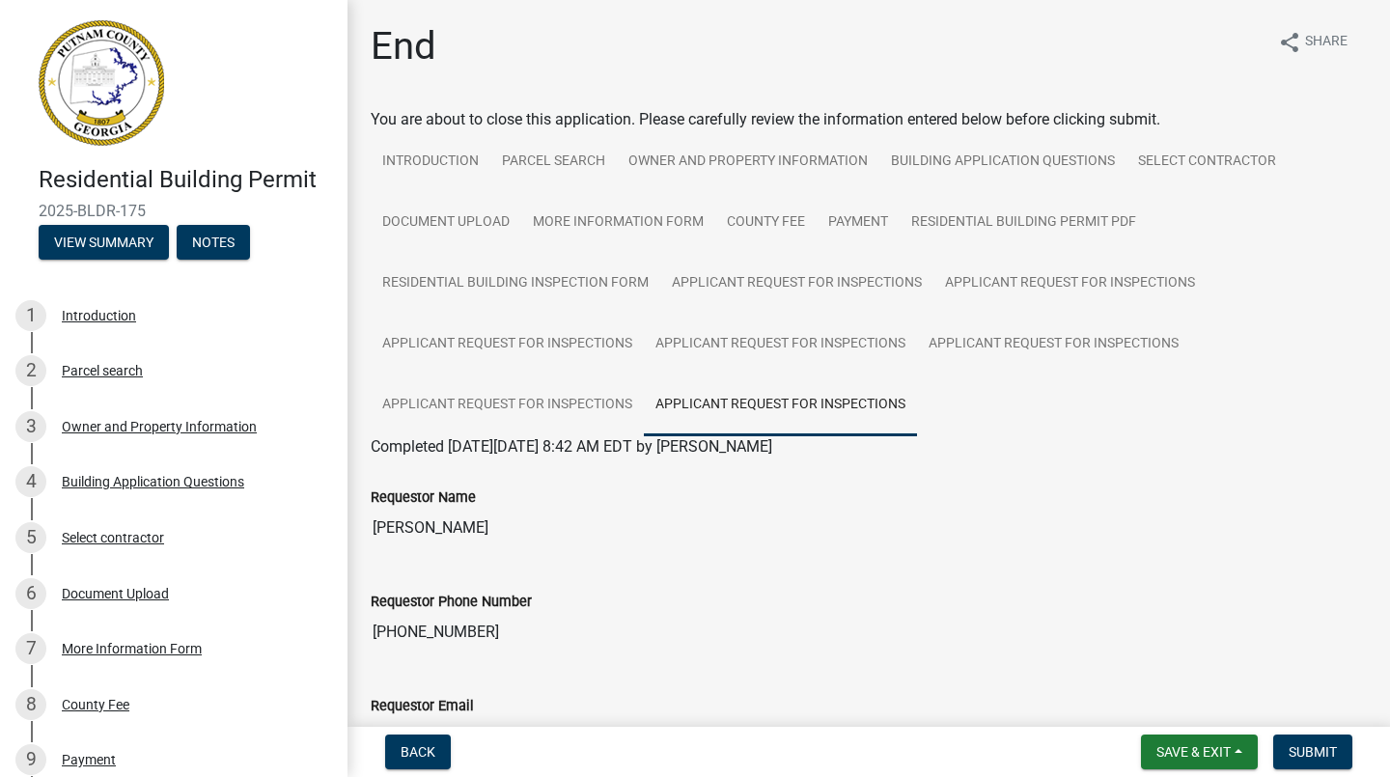
click at [88, 61] on img at bounding box center [101, 82] width 125 height 125
click at [107, 85] on img at bounding box center [101, 82] width 125 height 125
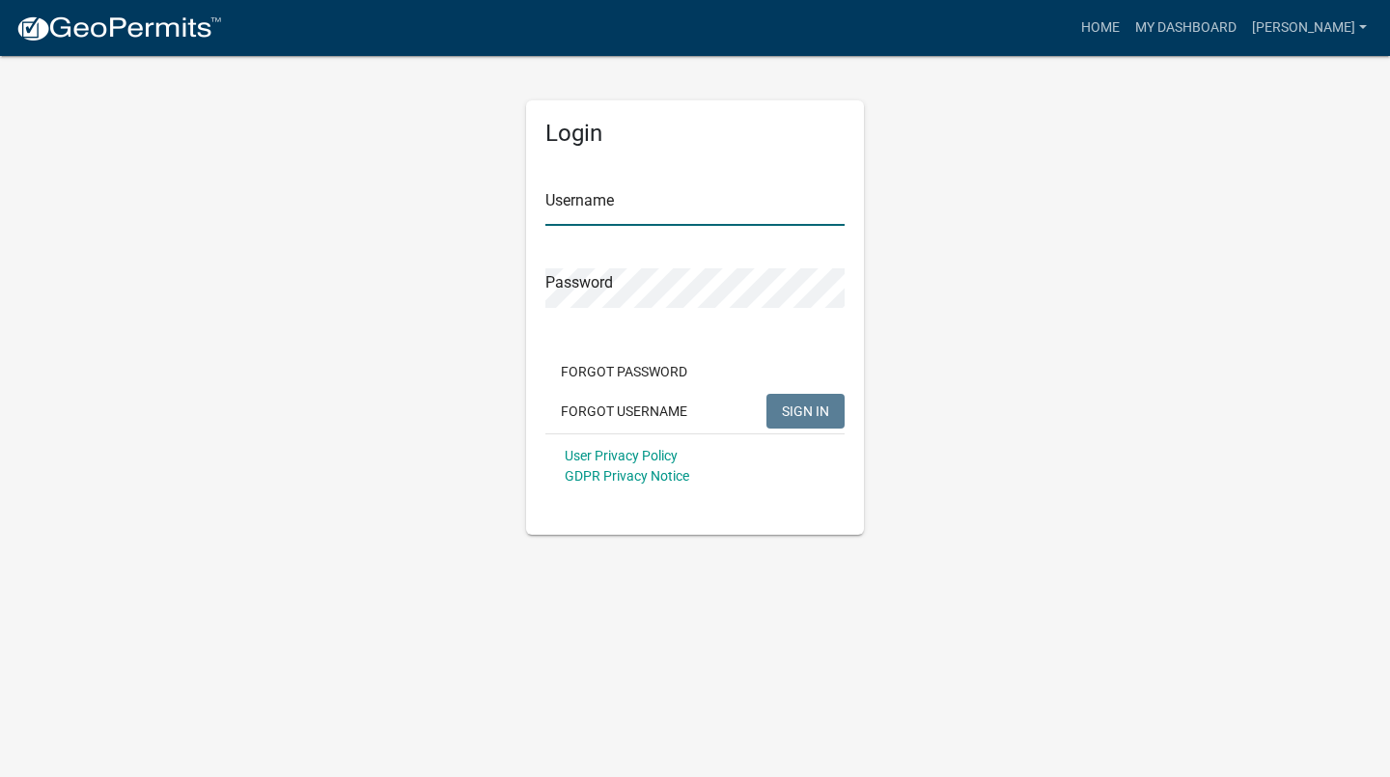
type input "[PERSON_NAME]"
click at [797, 427] on button "SIGN IN" at bounding box center [805, 411] width 78 height 35
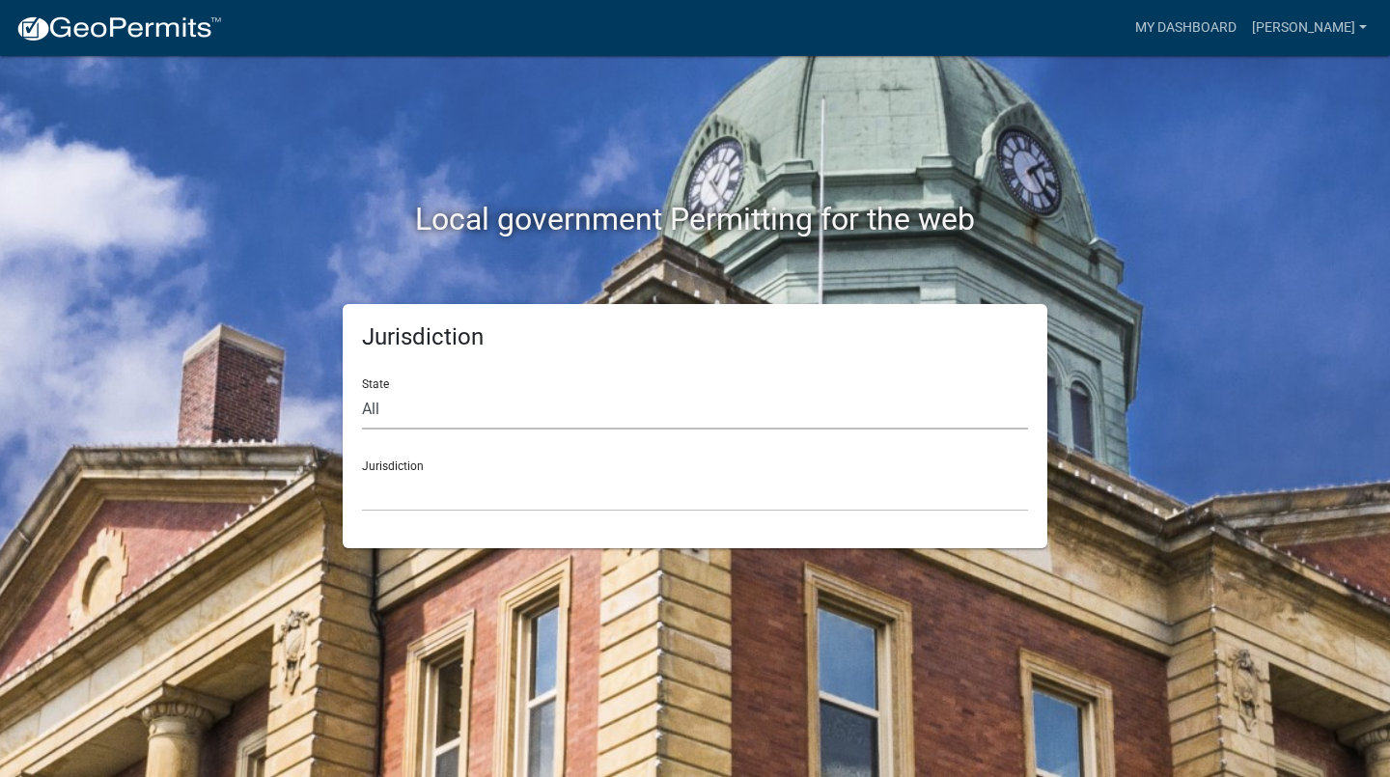
click at [542, 409] on select "All [US_STATE] [US_STATE] [US_STATE] [US_STATE] [US_STATE] [US_STATE] [US_STATE…" at bounding box center [695, 410] width 666 height 40
select select "[US_STATE]"
click at [362, 390] on select "All [US_STATE] [US_STATE] [US_STATE] [US_STATE] [US_STATE] [US_STATE] [US_STATE…" at bounding box center [695, 410] width 666 height 40
click at [527, 483] on select "[GEOGRAPHIC_DATA], [US_STATE][PERSON_NAME][GEOGRAPHIC_DATA], [US_STATE][PERSON_…" at bounding box center [695, 492] width 666 height 40
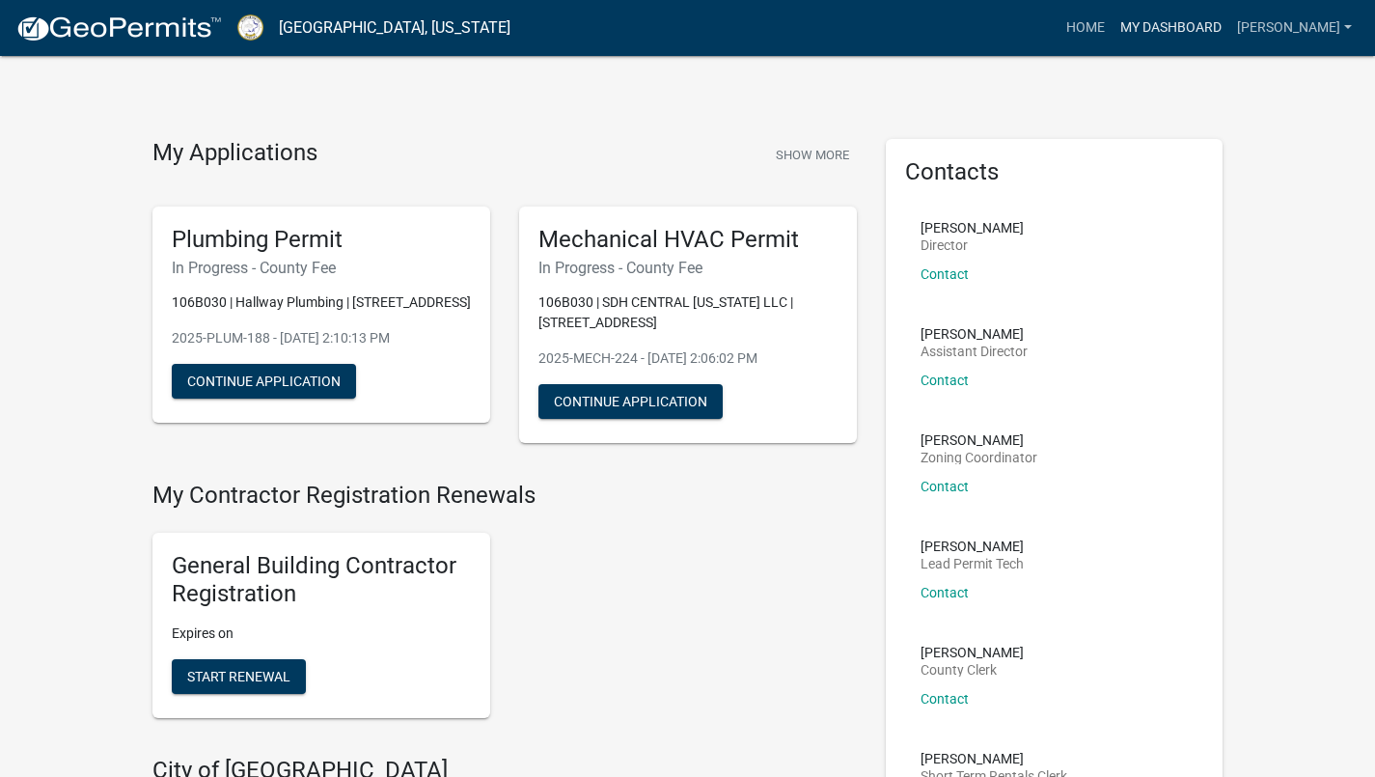
click at [1222, 28] on link "My Dashboard" at bounding box center [1171, 28] width 117 height 37
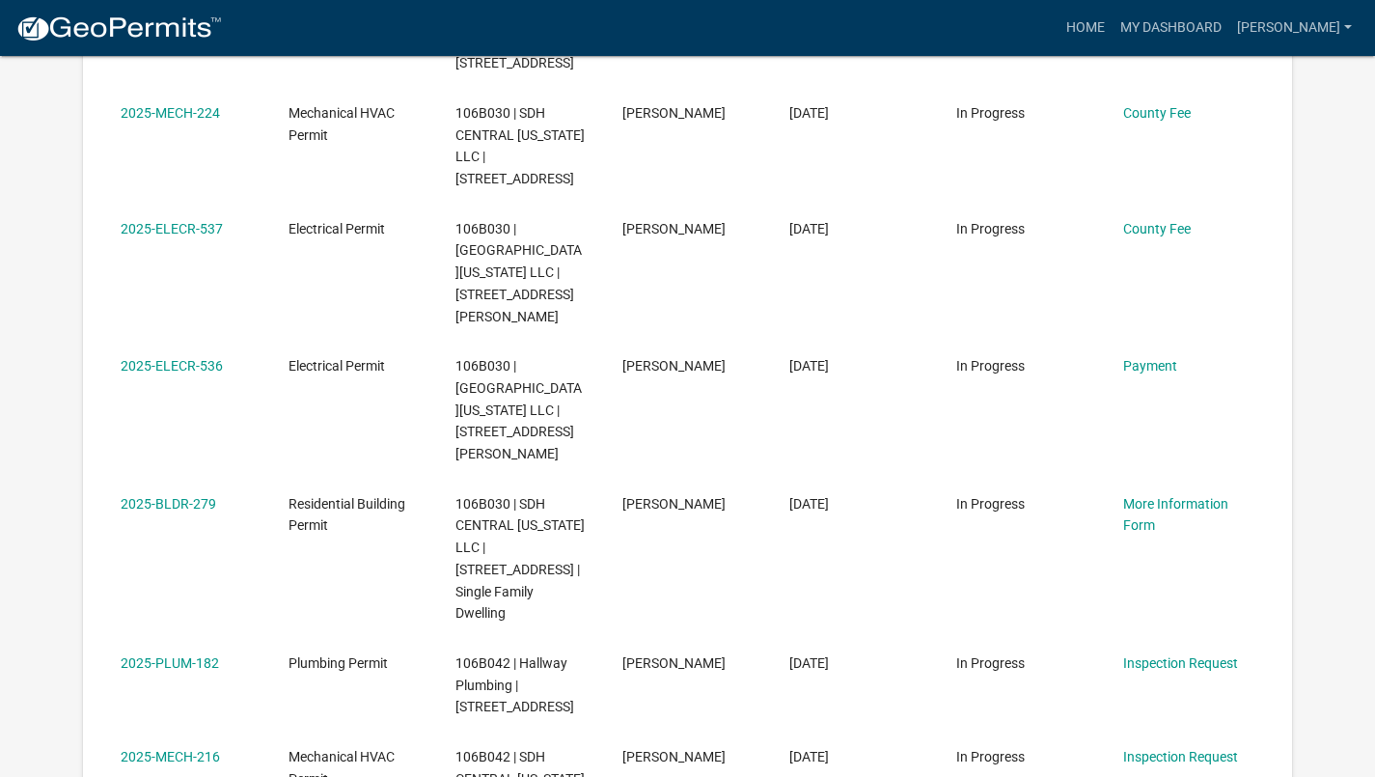
scroll to position [487, 0]
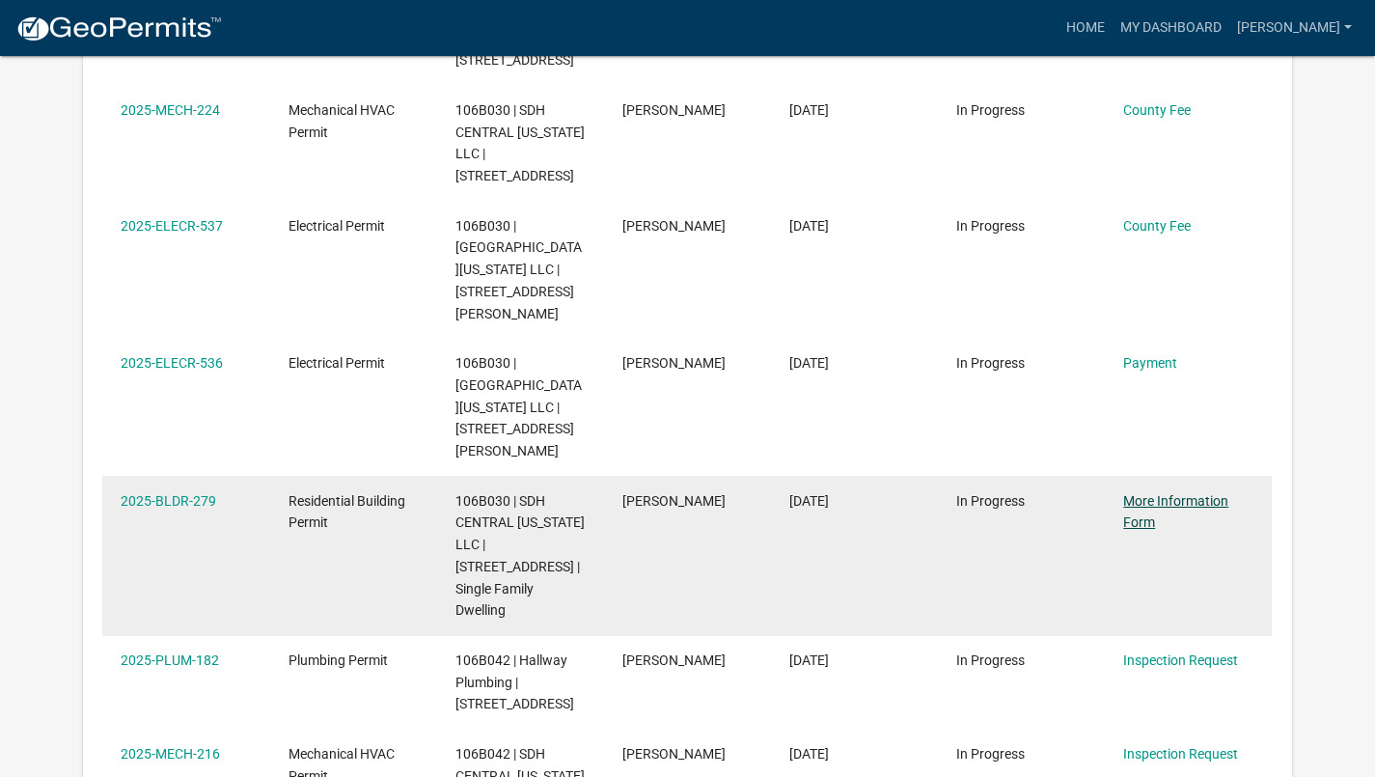
click at [1154, 494] on link "More Information Form" at bounding box center [1175, 512] width 105 height 38
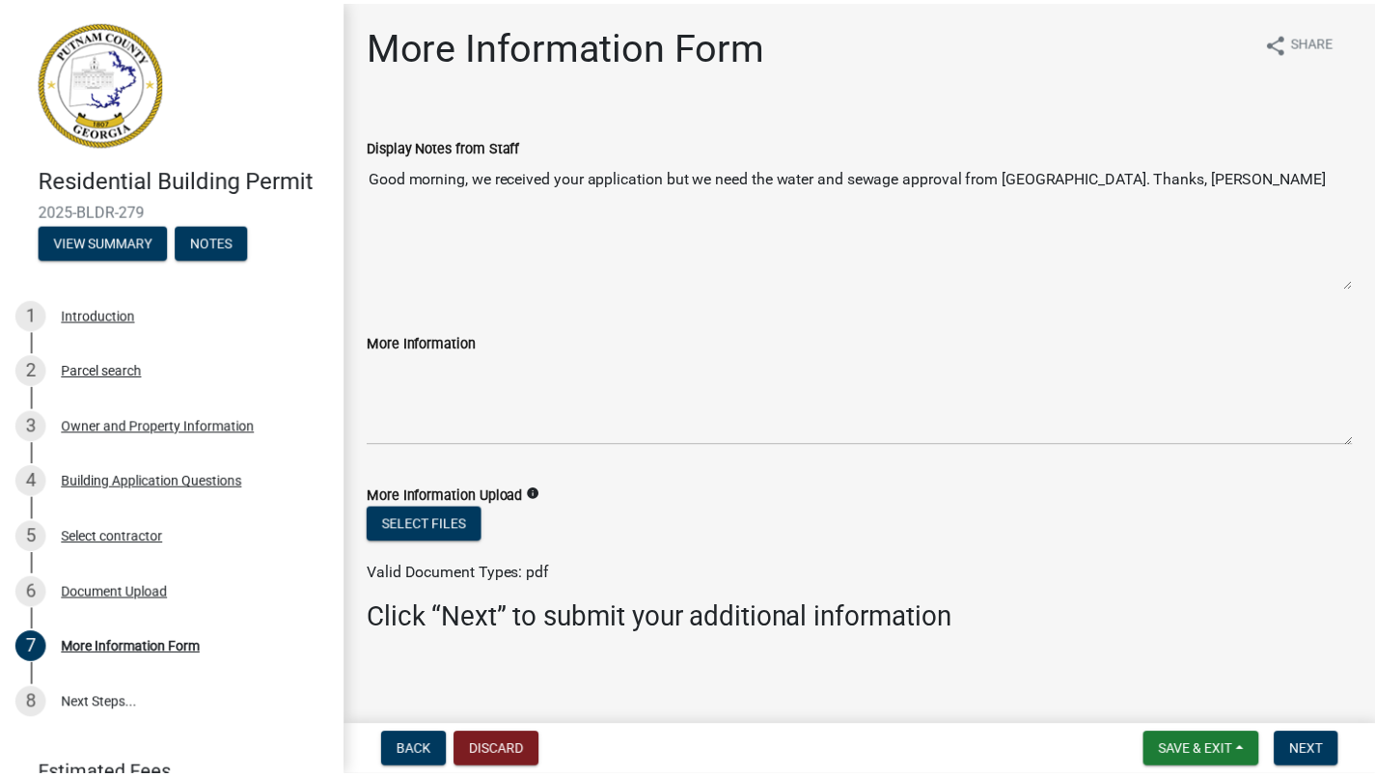
scroll to position [7, 0]
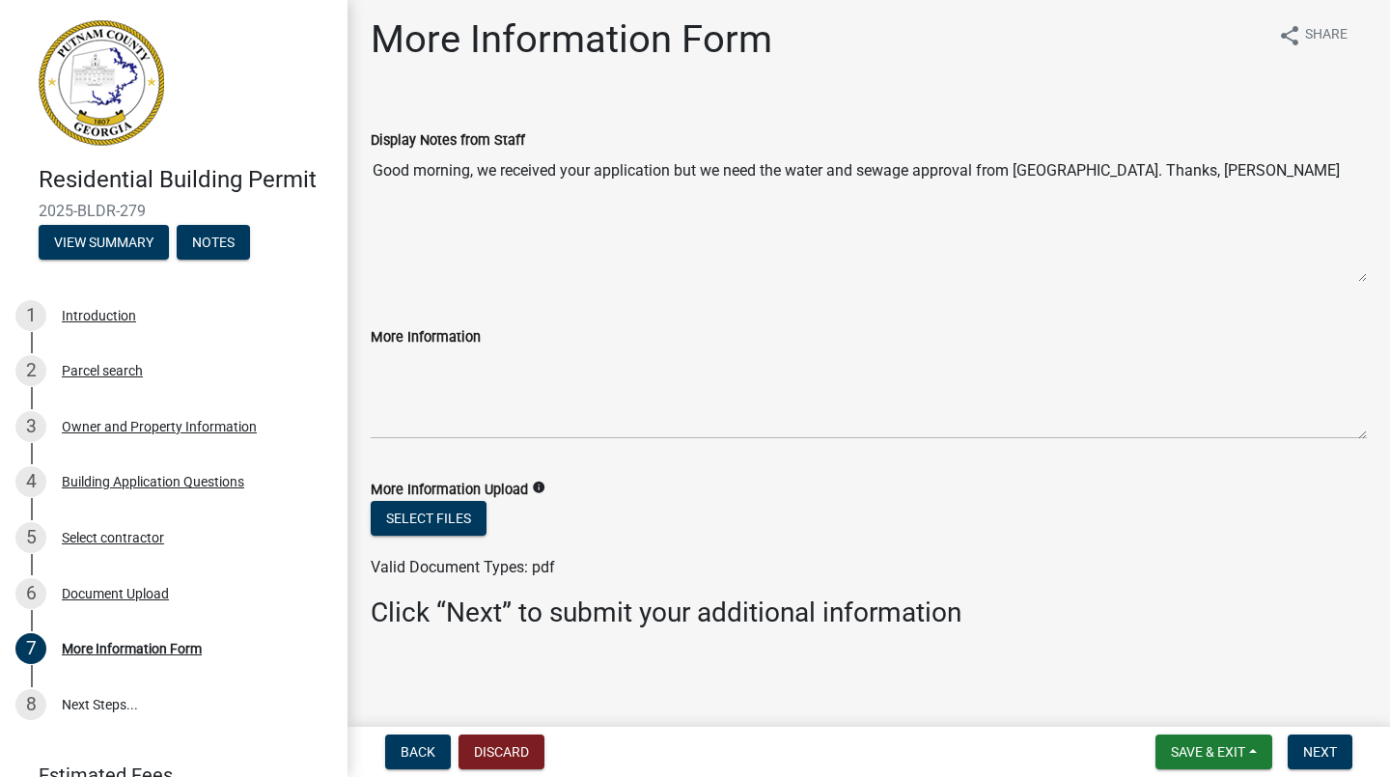
click at [425, 331] on label "More Information" at bounding box center [426, 338] width 110 height 14
click at [425, 348] on textarea "More Information" at bounding box center [869, 393] width 996 height 91
click at [433, 348] on textarea "More Information" at bounding box center [869, 393] width 996 height 91
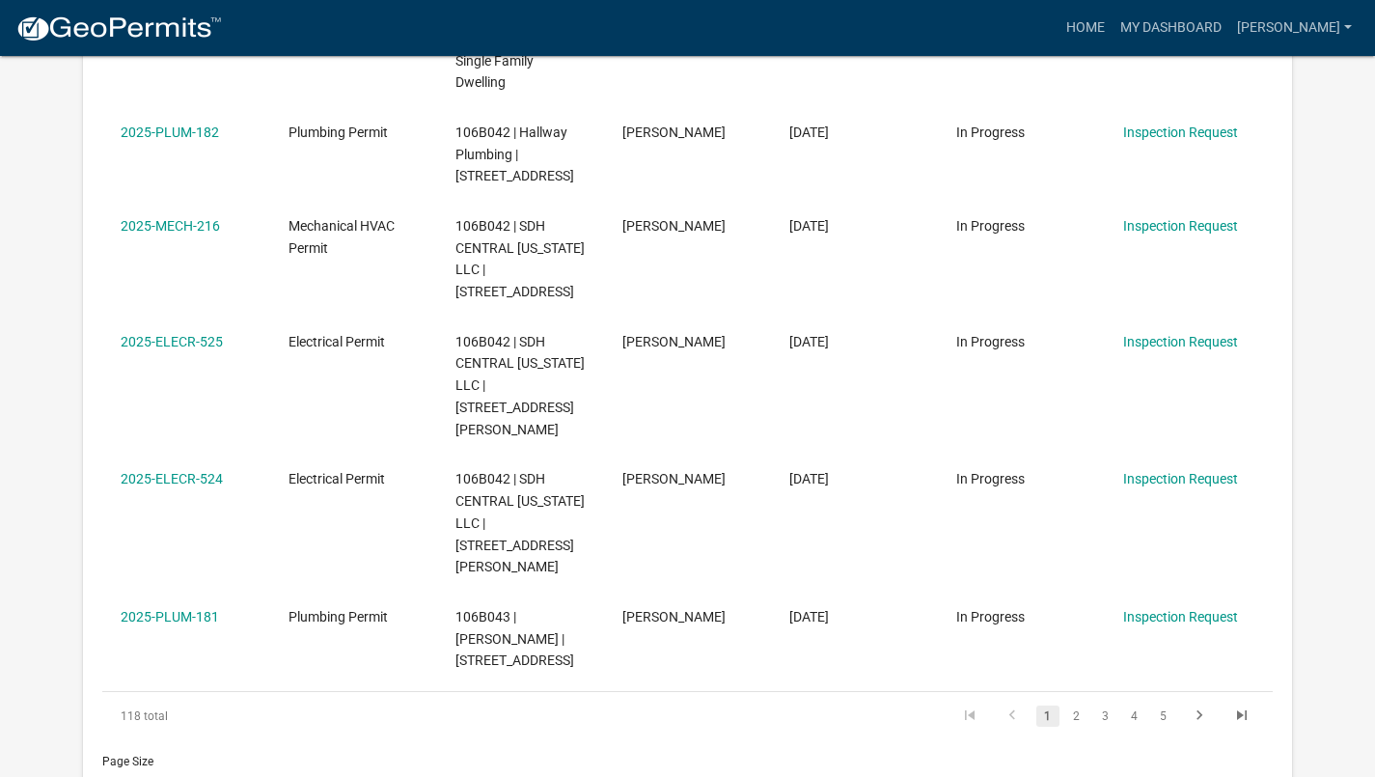
scroll to position [1026, 0]
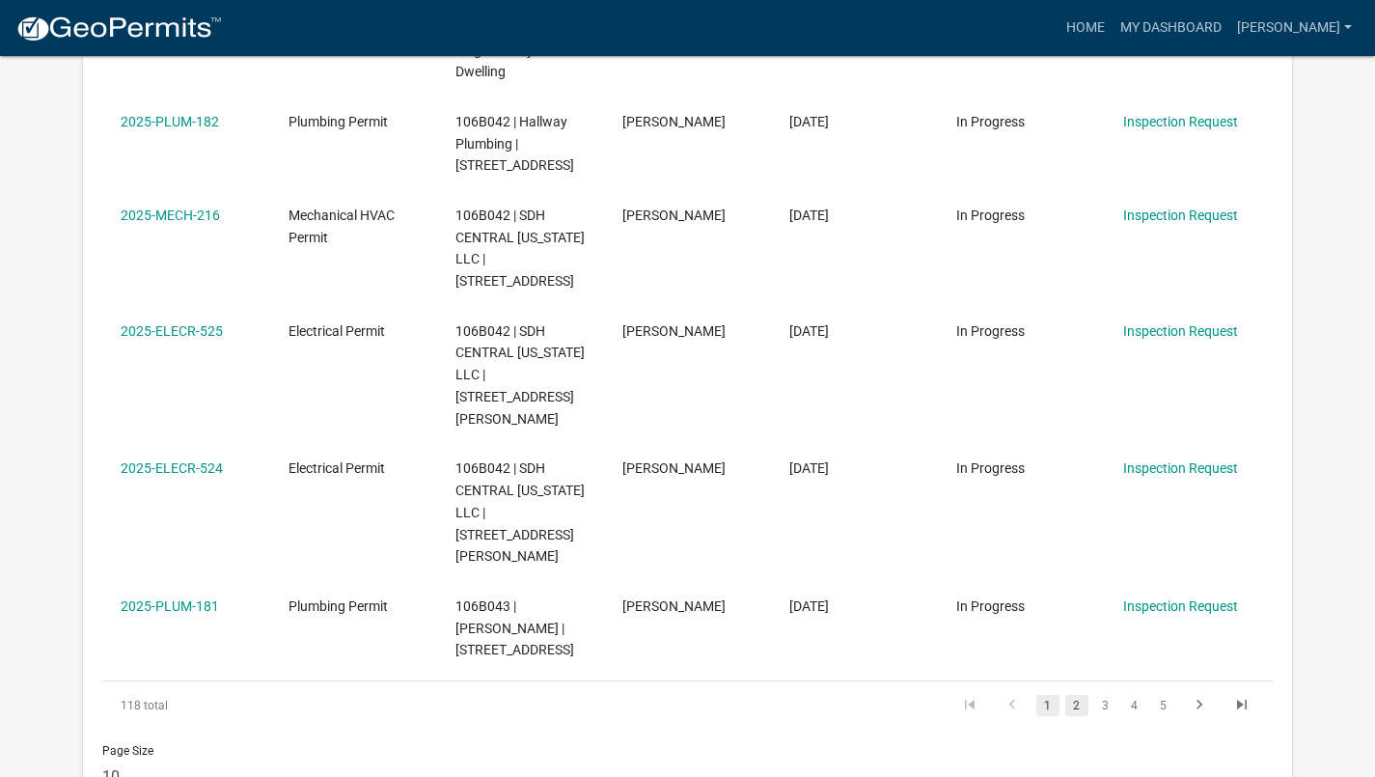
click at [1076, 695] on link "2" at bounding box center [1076, 705] width 23 height 21
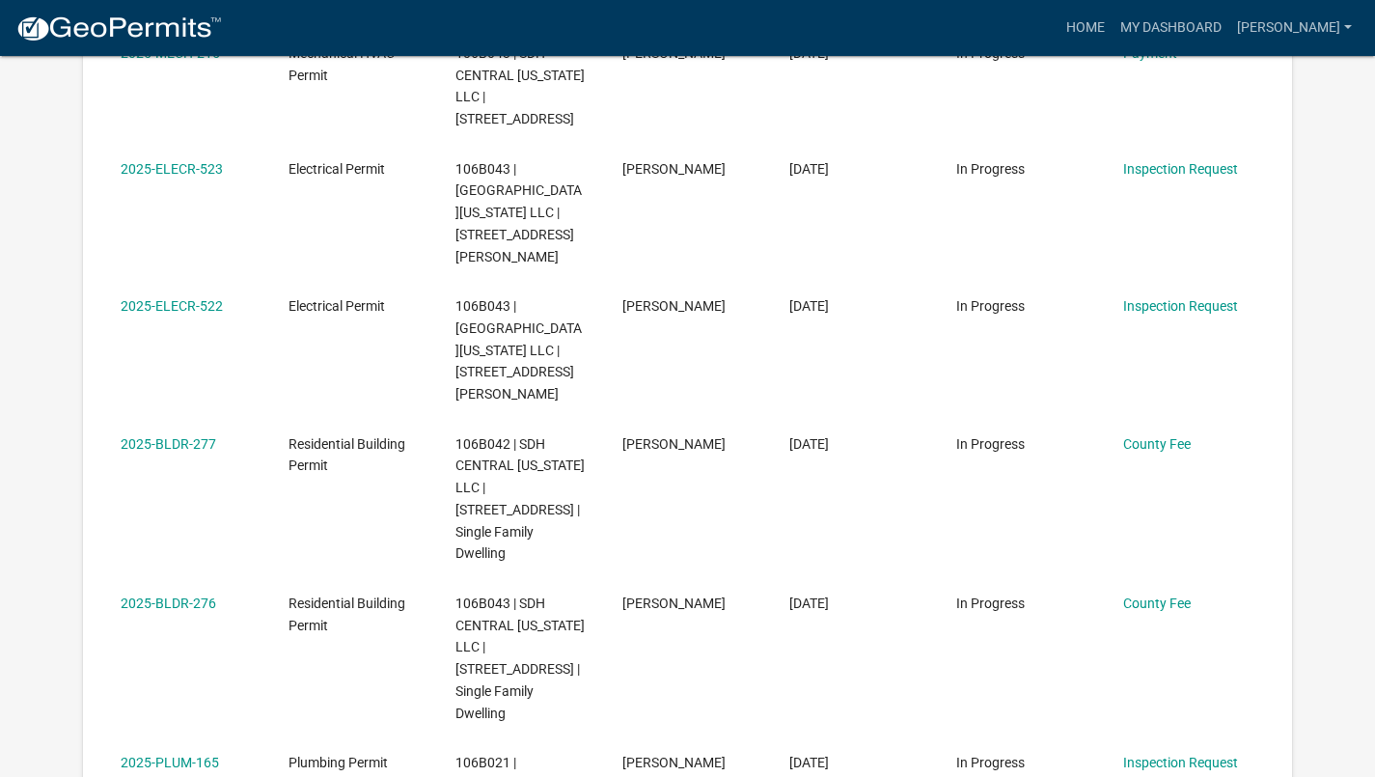
scroll to position [487, 0]
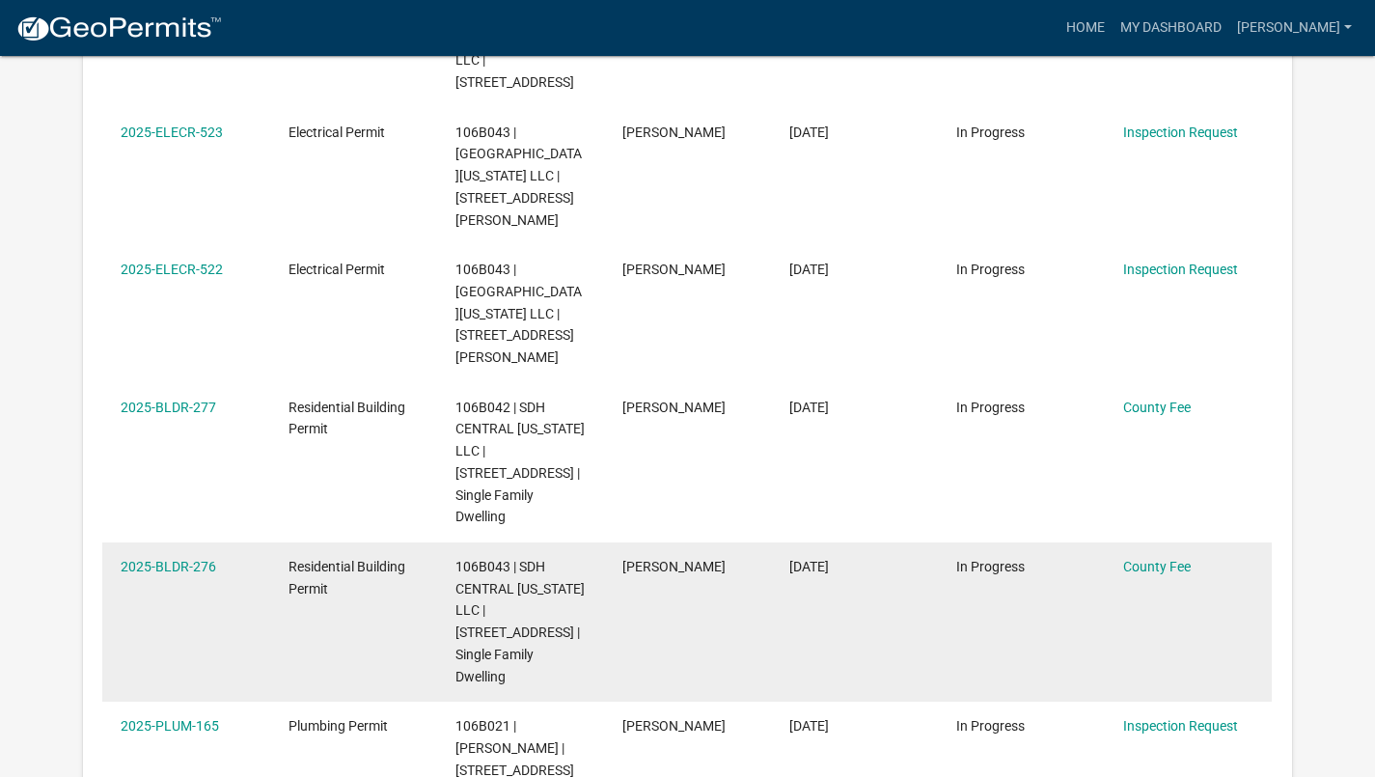
click at [481, 556] on div "106B043 | SDH CENTRAL [US_STATE] LLC | [STREET_ADDRESS] | Single Family Dwelling" at bounding box center [520, 622] width 130 height 132
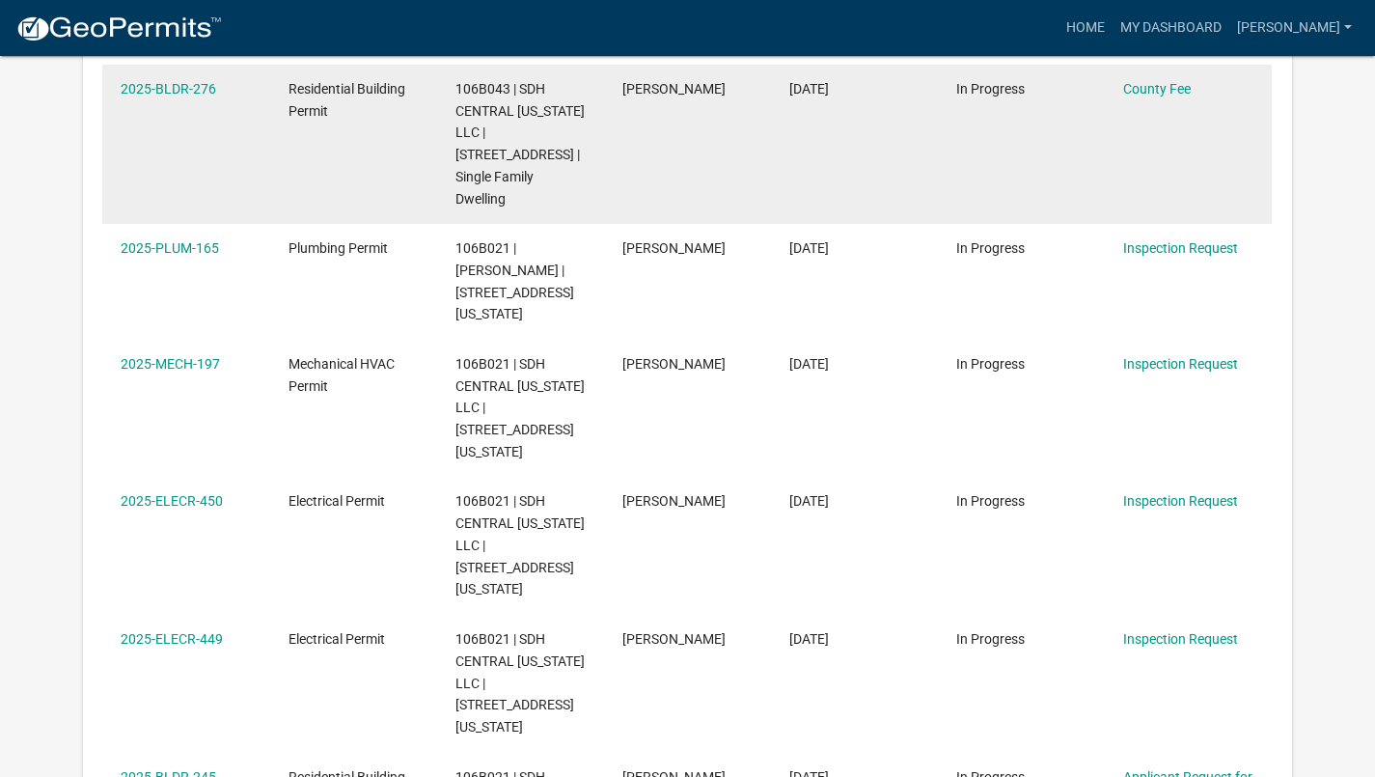
scroll to position [974, 0]
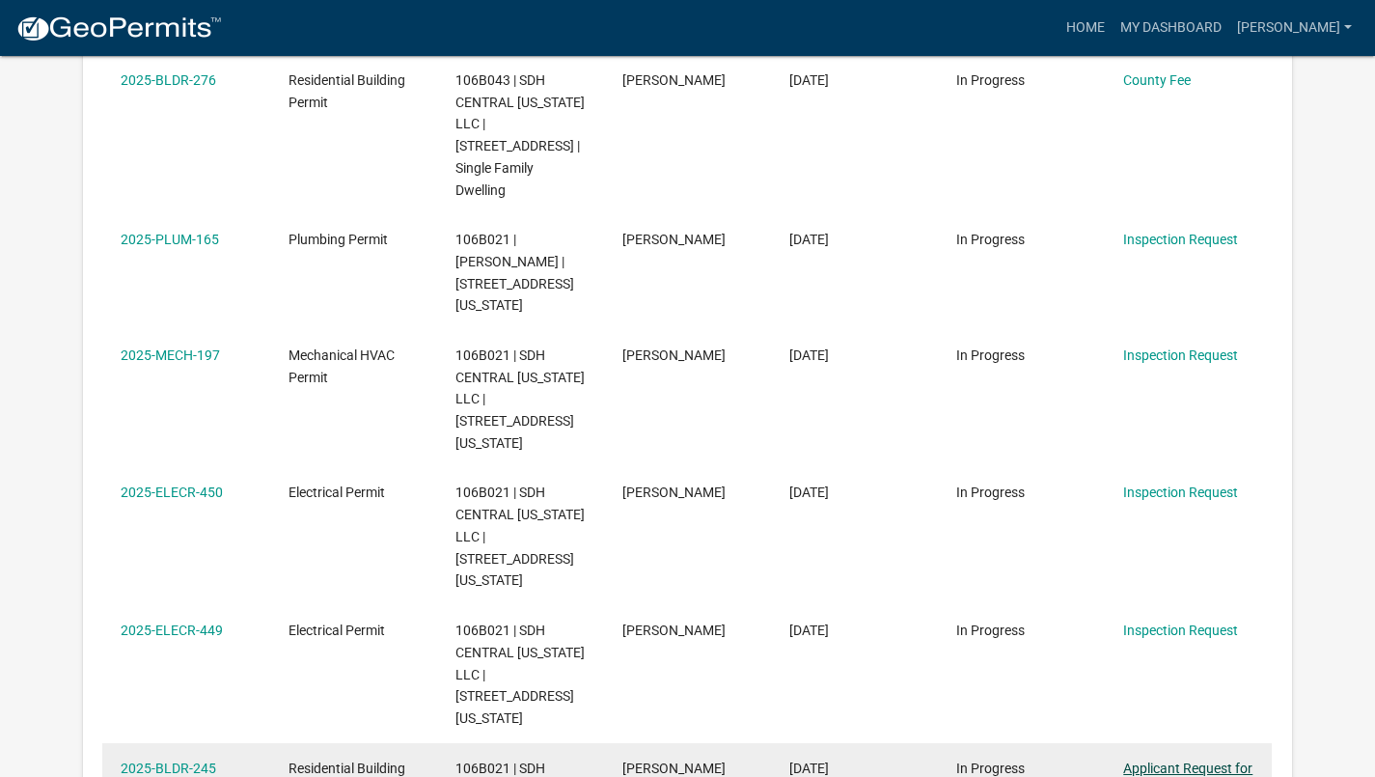
click at [1175, 760] on link "Applicant Request for Inspections" at bounding box center [1187, 779] width 129 height 38
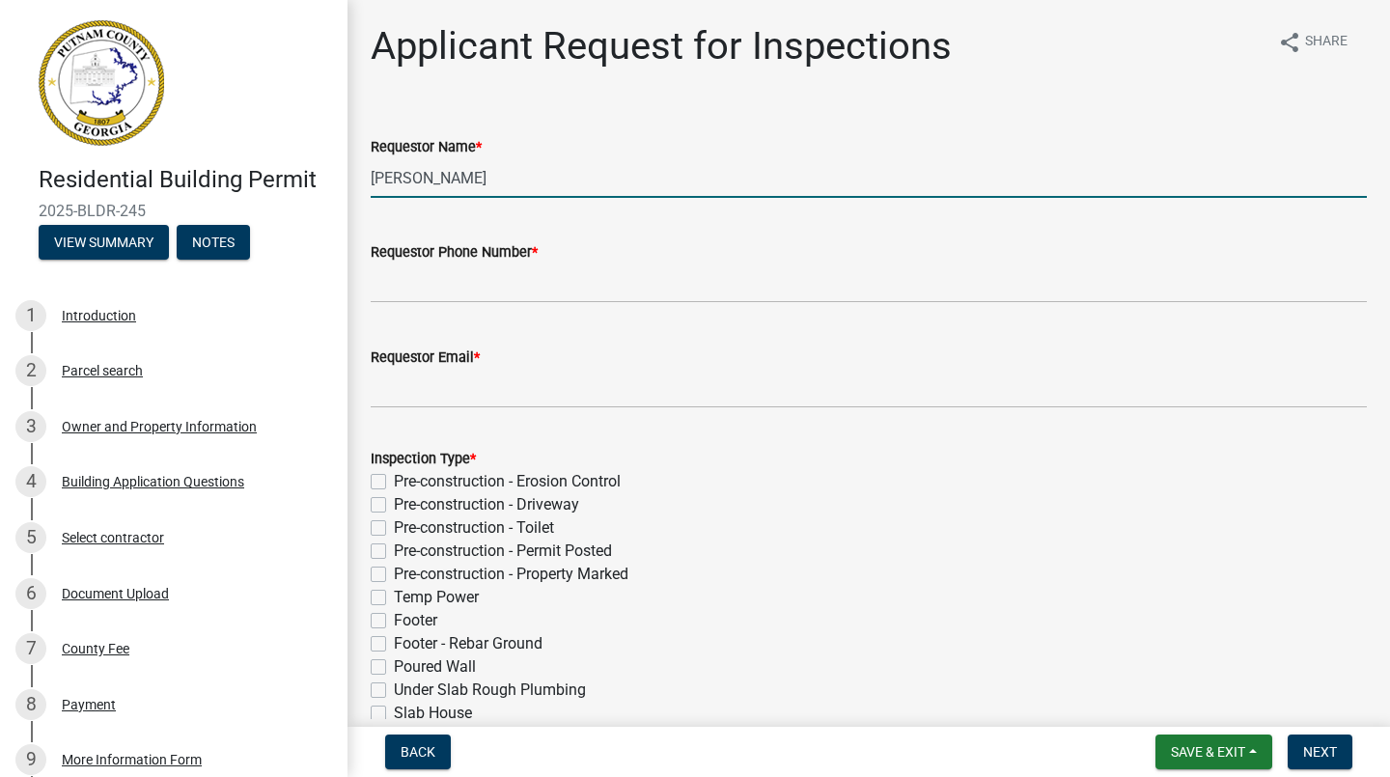
click at [546, 176] on input "[PERSON_NAME]" at bounding box center [869, 178] width 996 height 40
click at [642, 182] on input "[PERSON_NAME]" at bounding box center [869, 178] width 996 height 40
type input "M"
type input "[PERSON_NAME]"
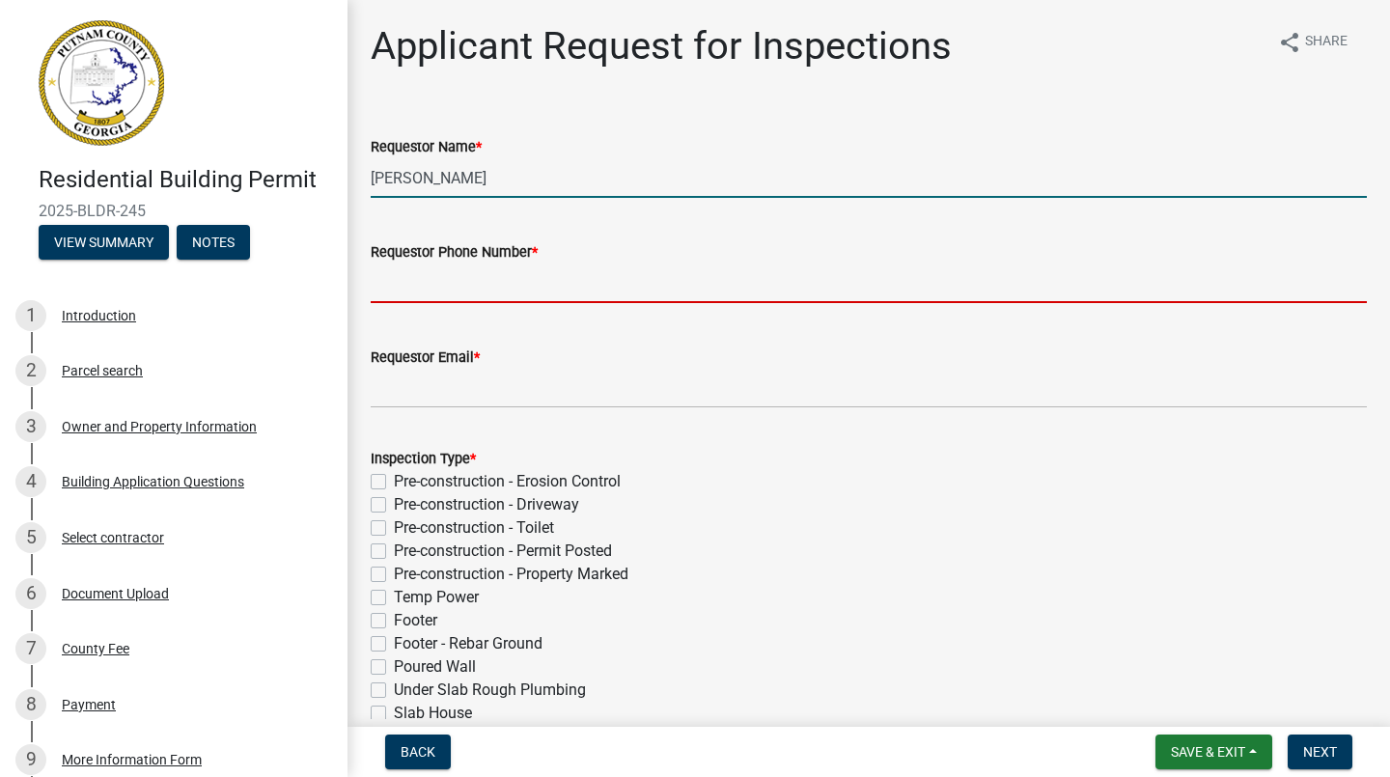
type input "[PHONE_NUMBER]"
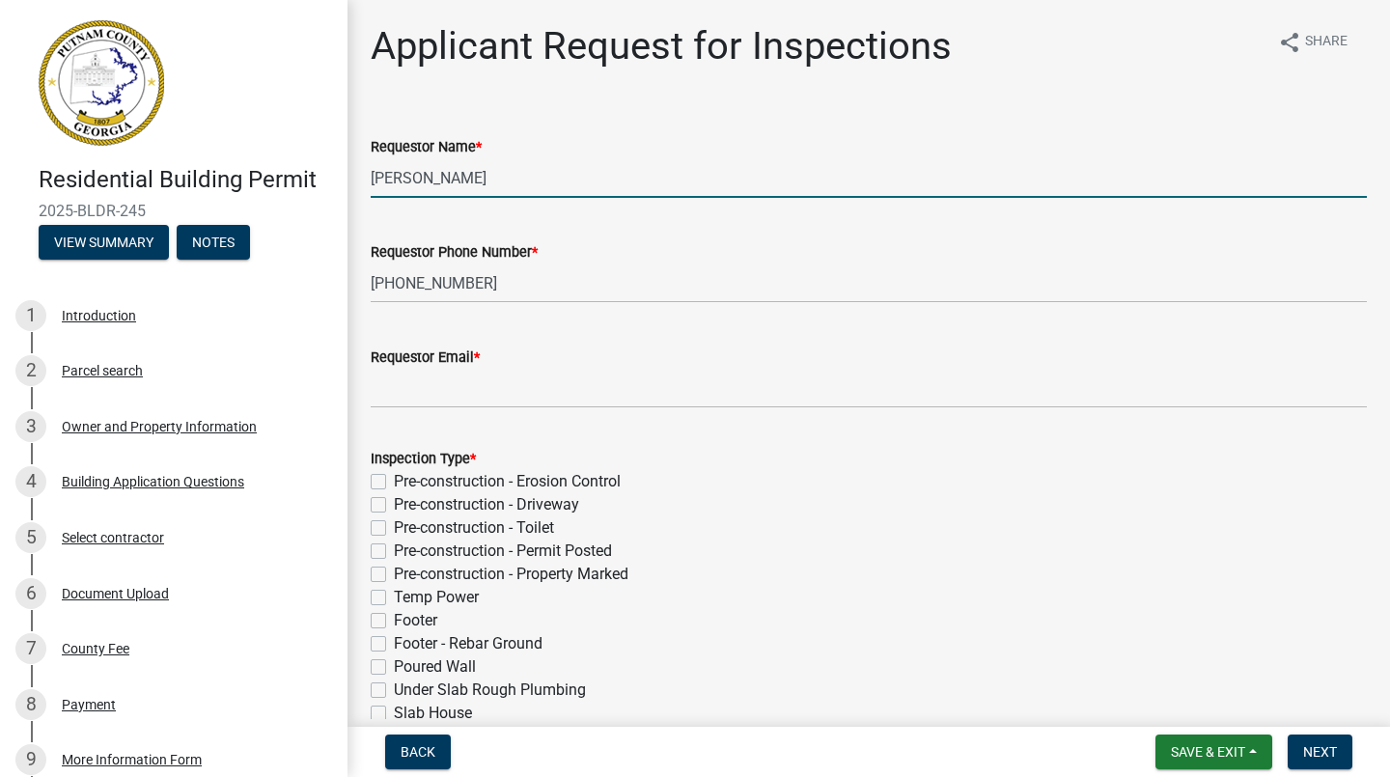
type input "[EMAIL_ADDRESS][DOMAIN_NAME]"
type input "[DATE]"
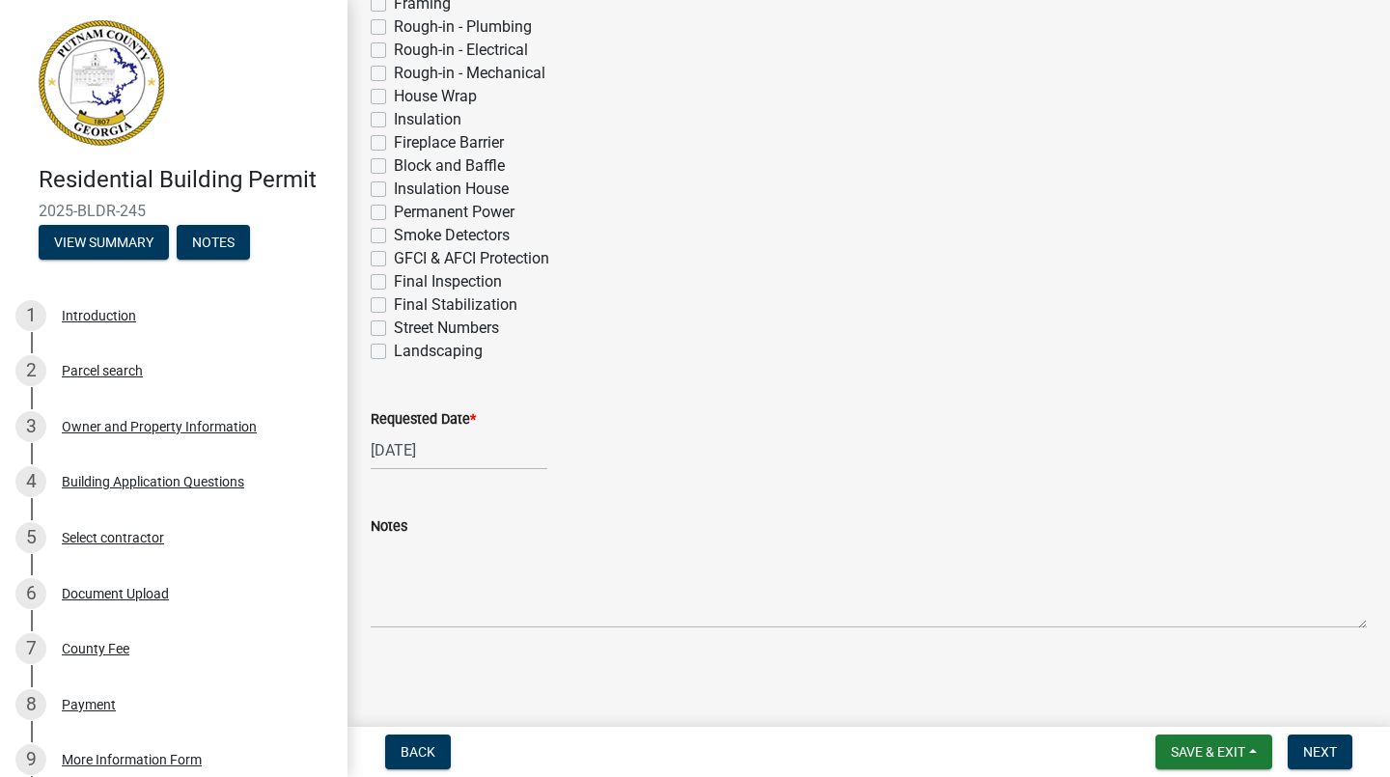
select select "9"
select select "2025"
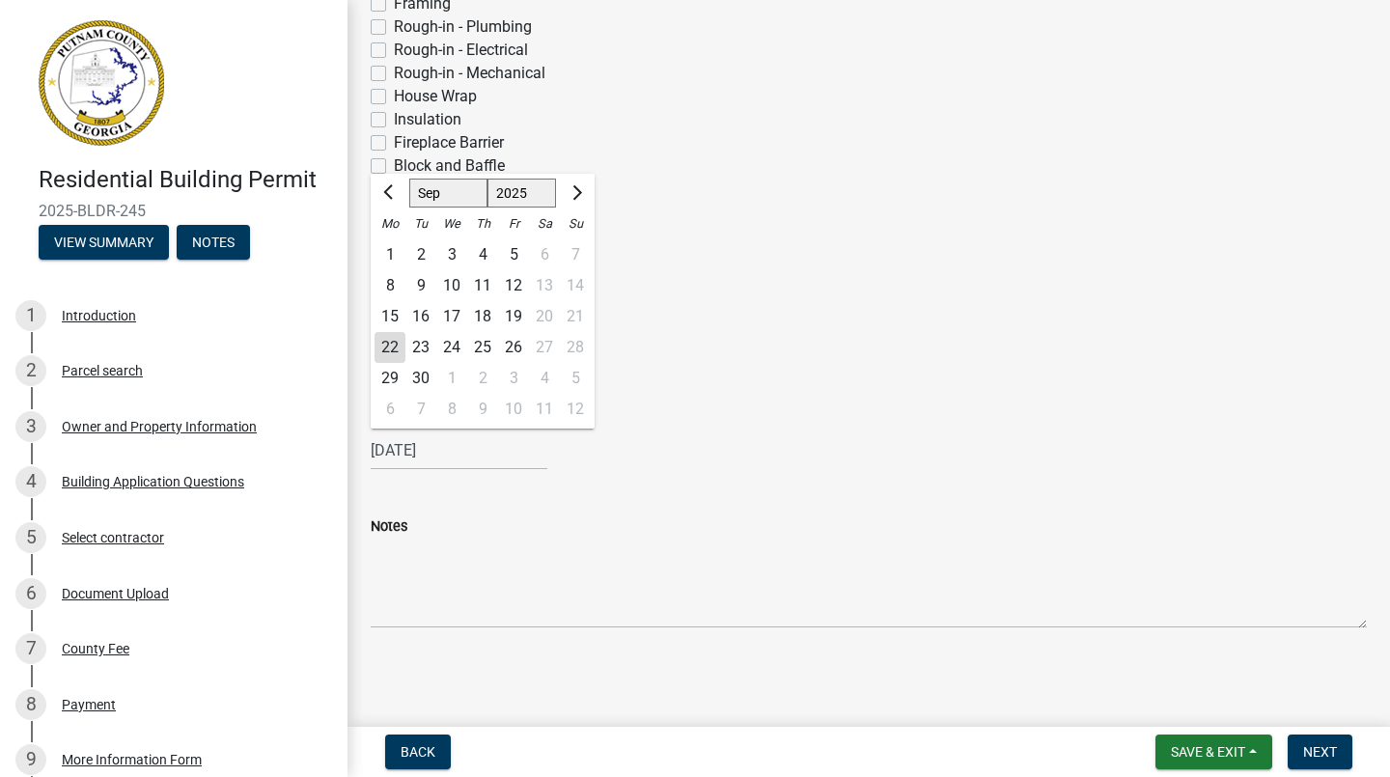
click at [419, 348] on div "23" at bounding box center [420, 347] width 31 height 31
type input "[DATE]"
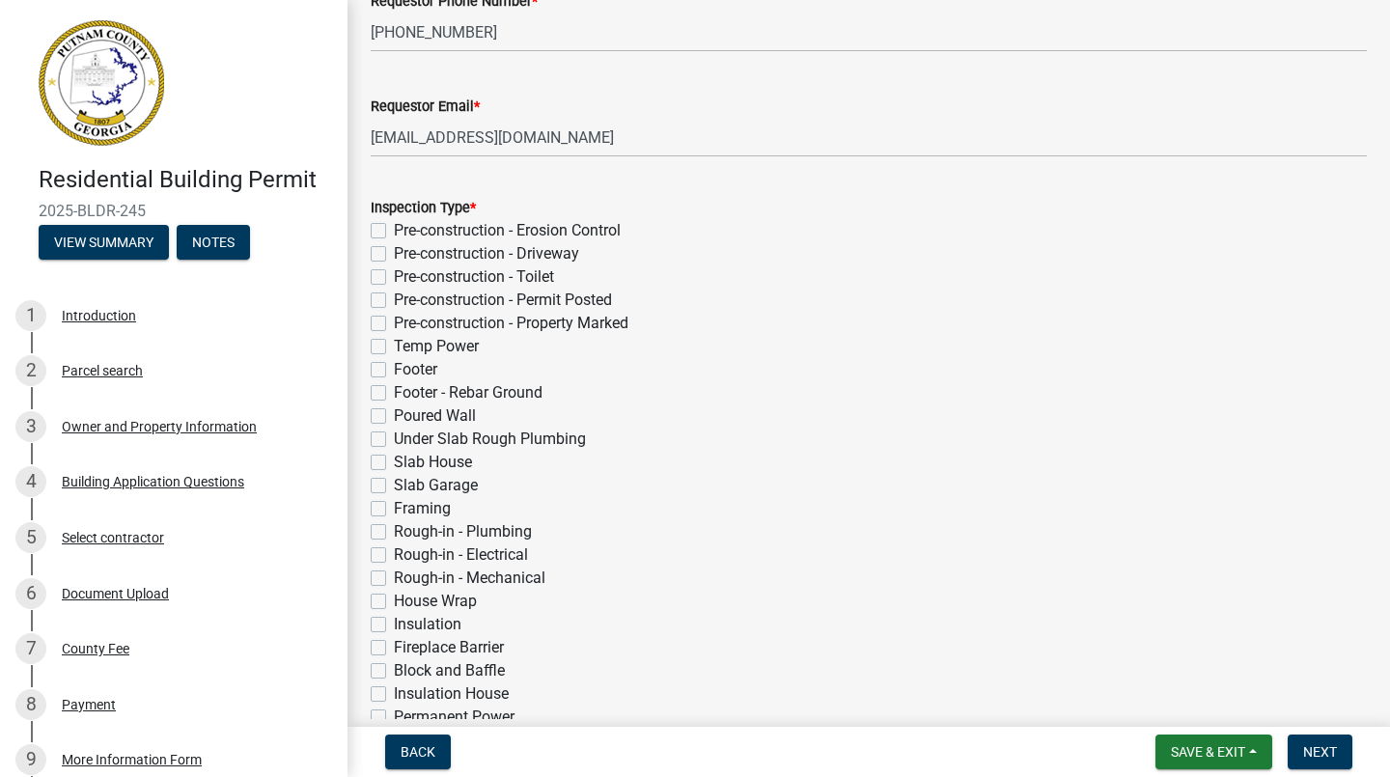
scroll to position [260, 0]
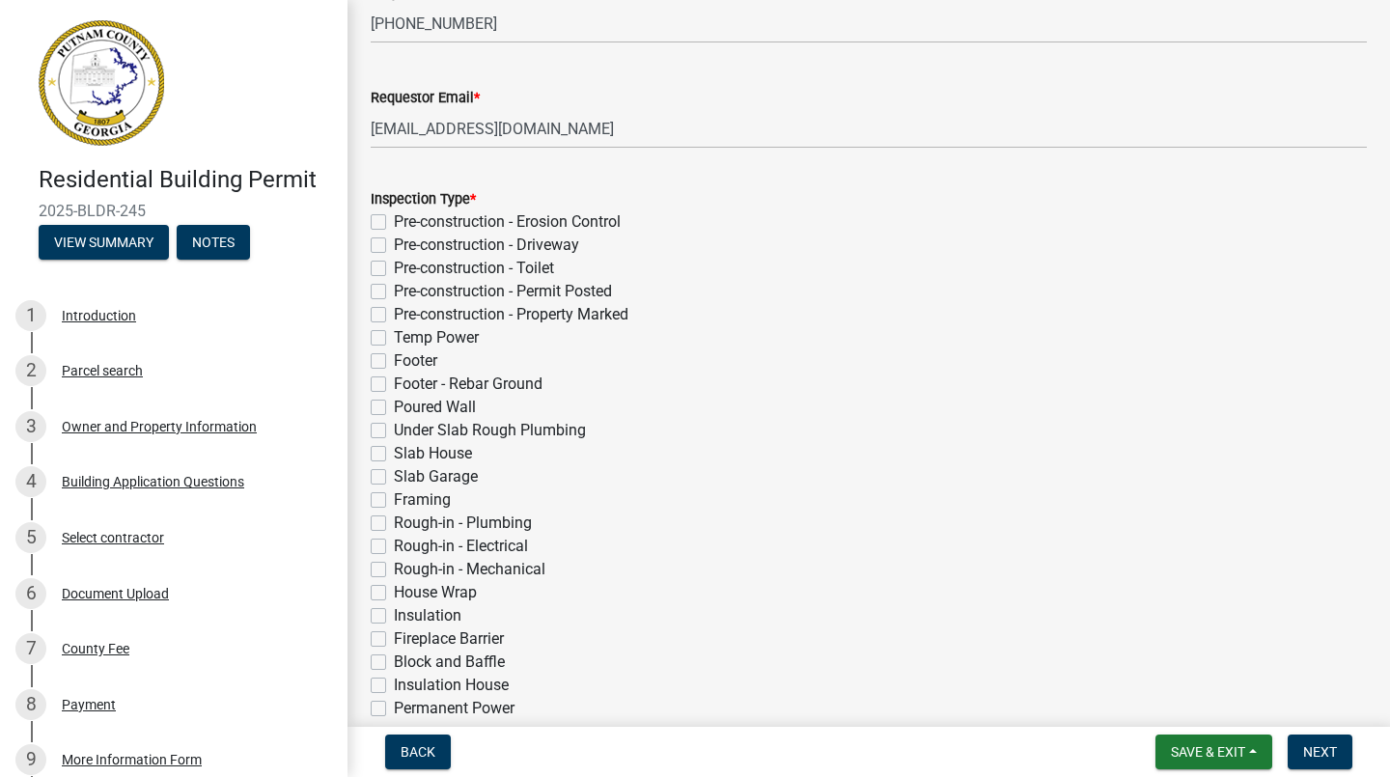
click at [394, 246] on label "Pre-construction - Driveway" at bounding box center [486, 245] width 185 height 23
click at [394, 246] on input "Pre-construction - Driveway" at bounding box center [400, 240] width 13 height 13
checkbox input "true"
checkbox input "false"
checkbox input "true"
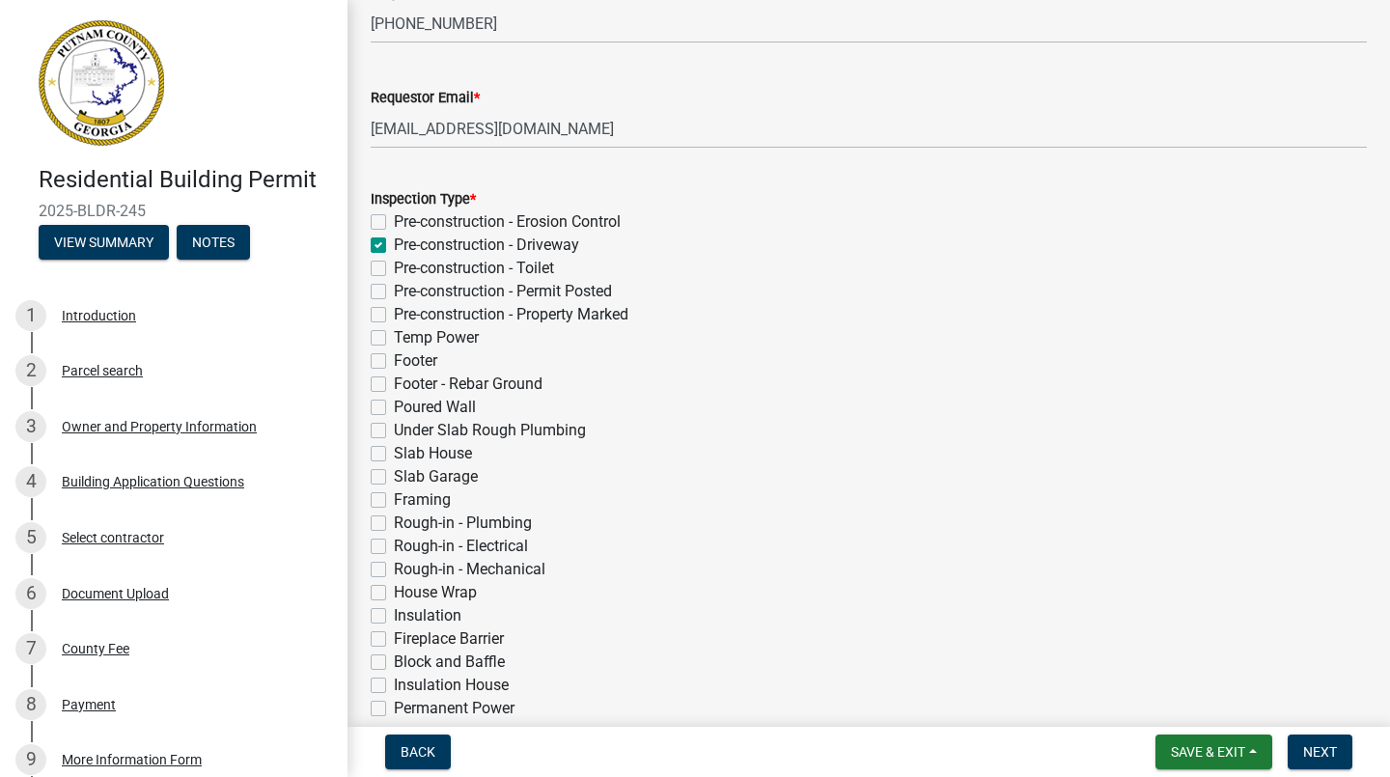
checkbox input "false"
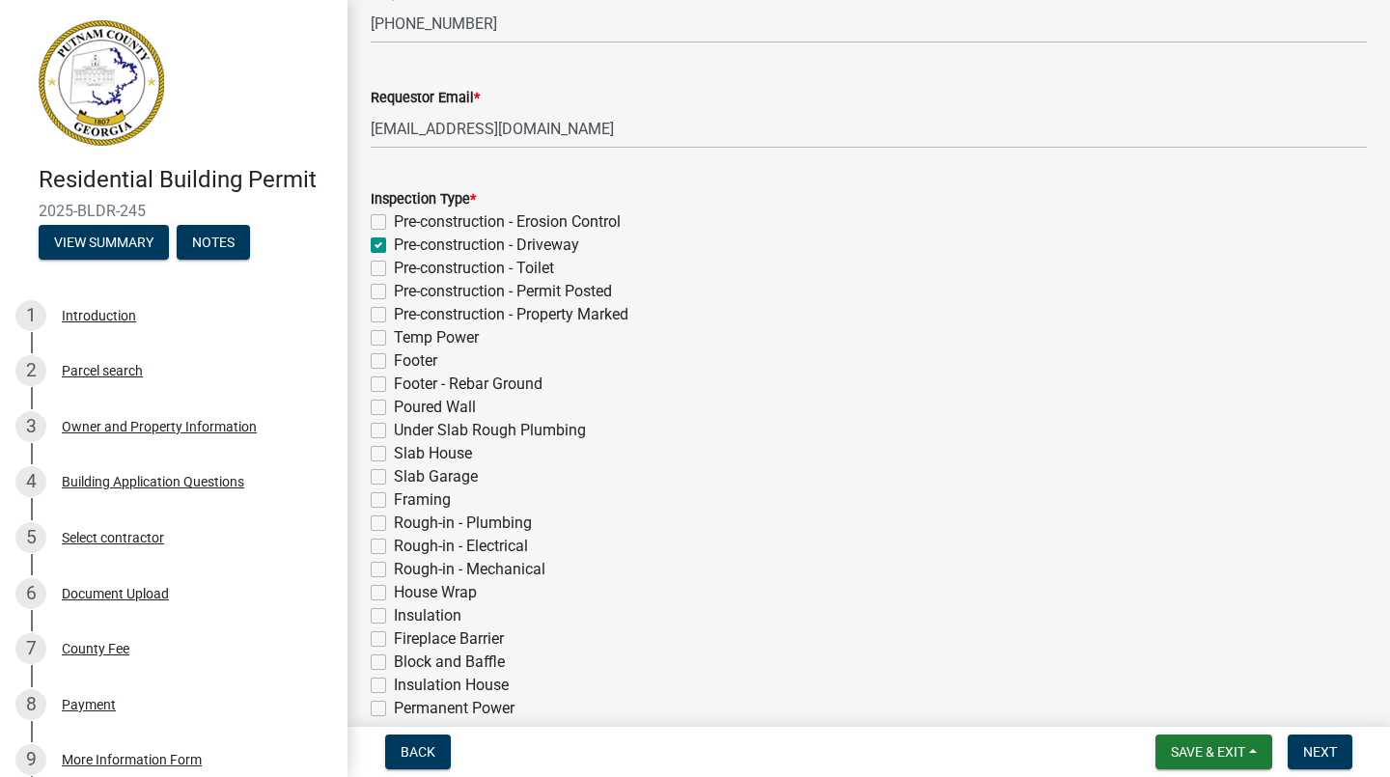
checkbox input "false"
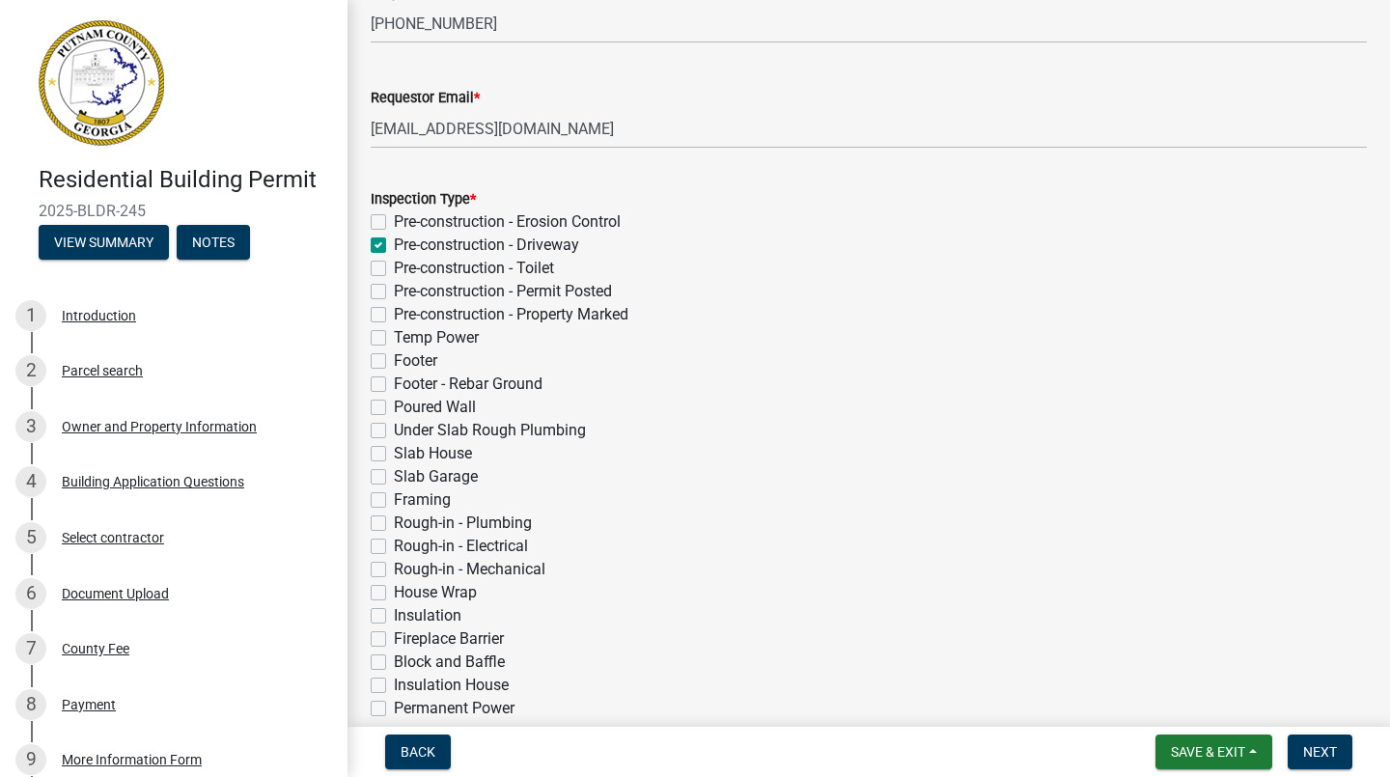
checkbox input "false"
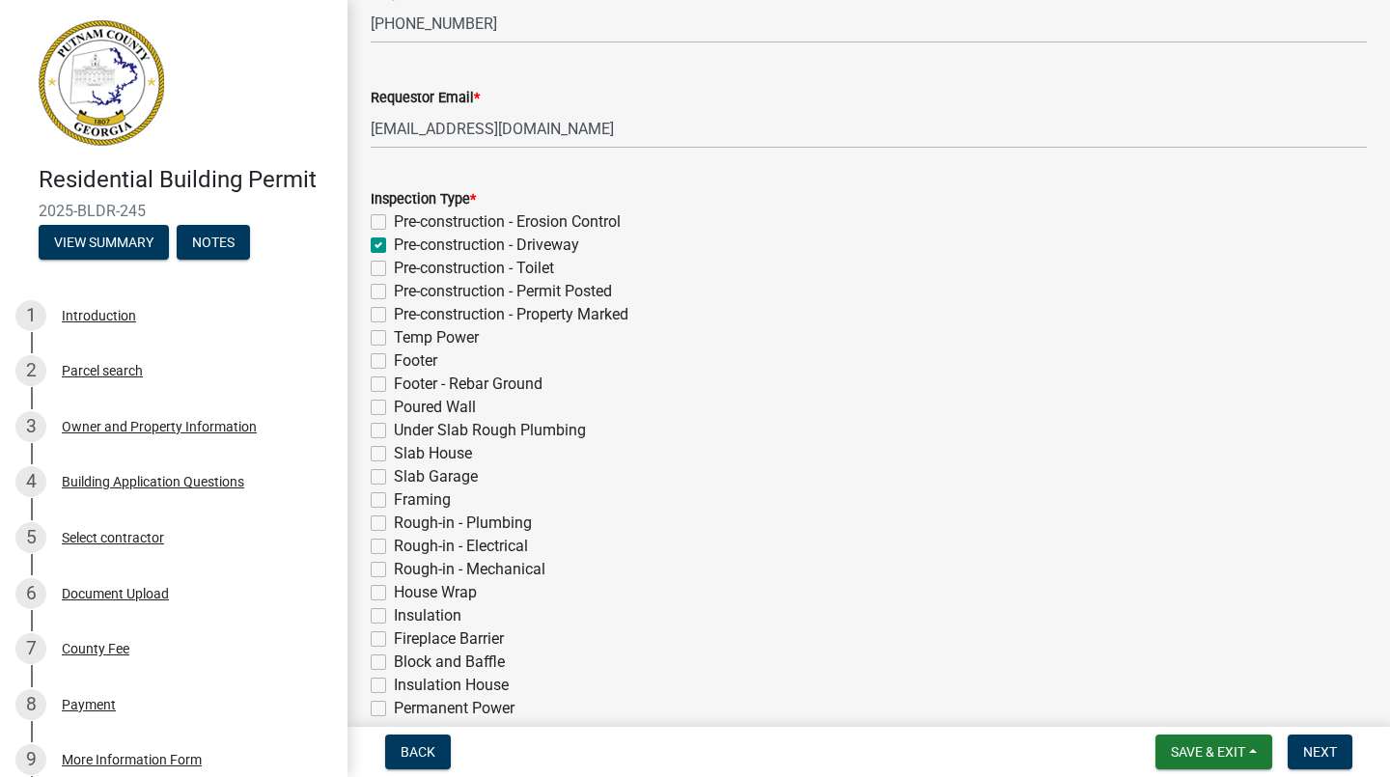
checkbox input "false"
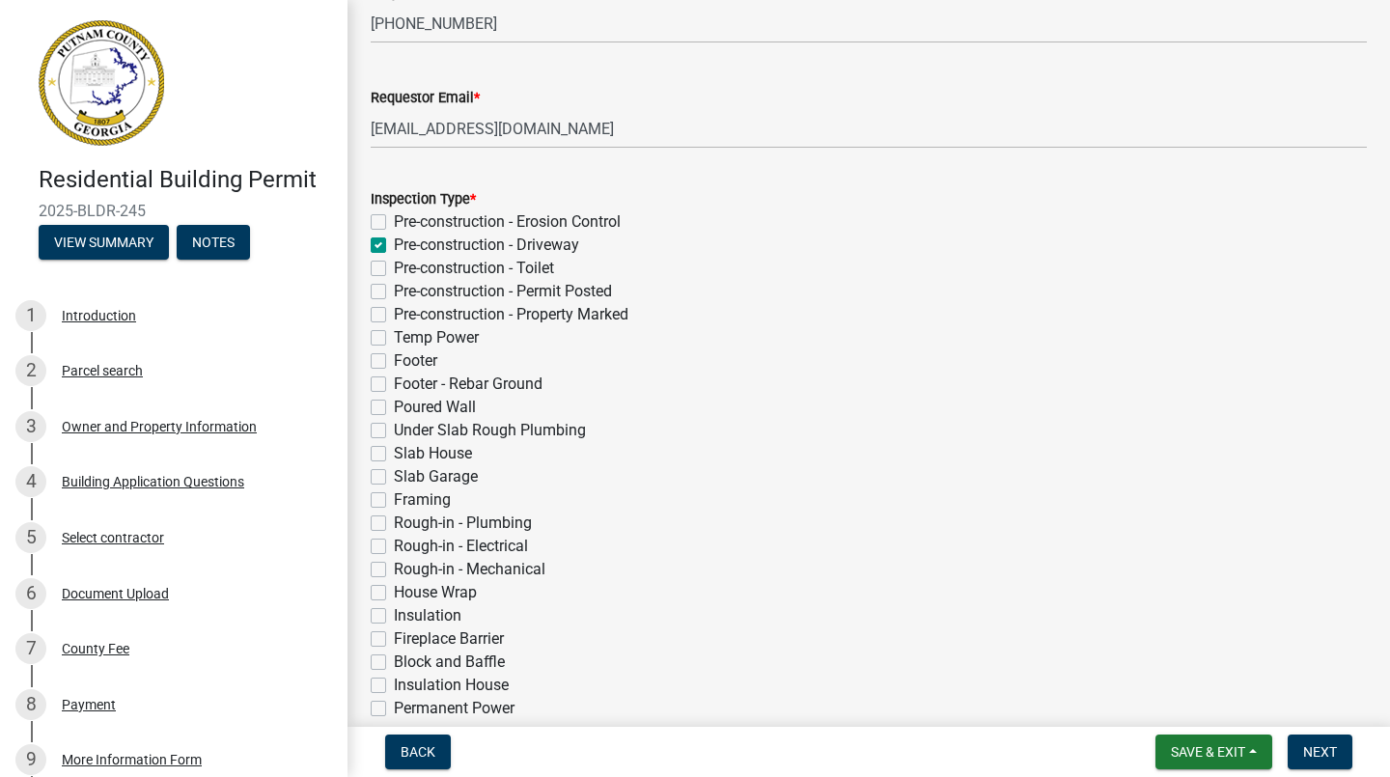
checkbox input "false"
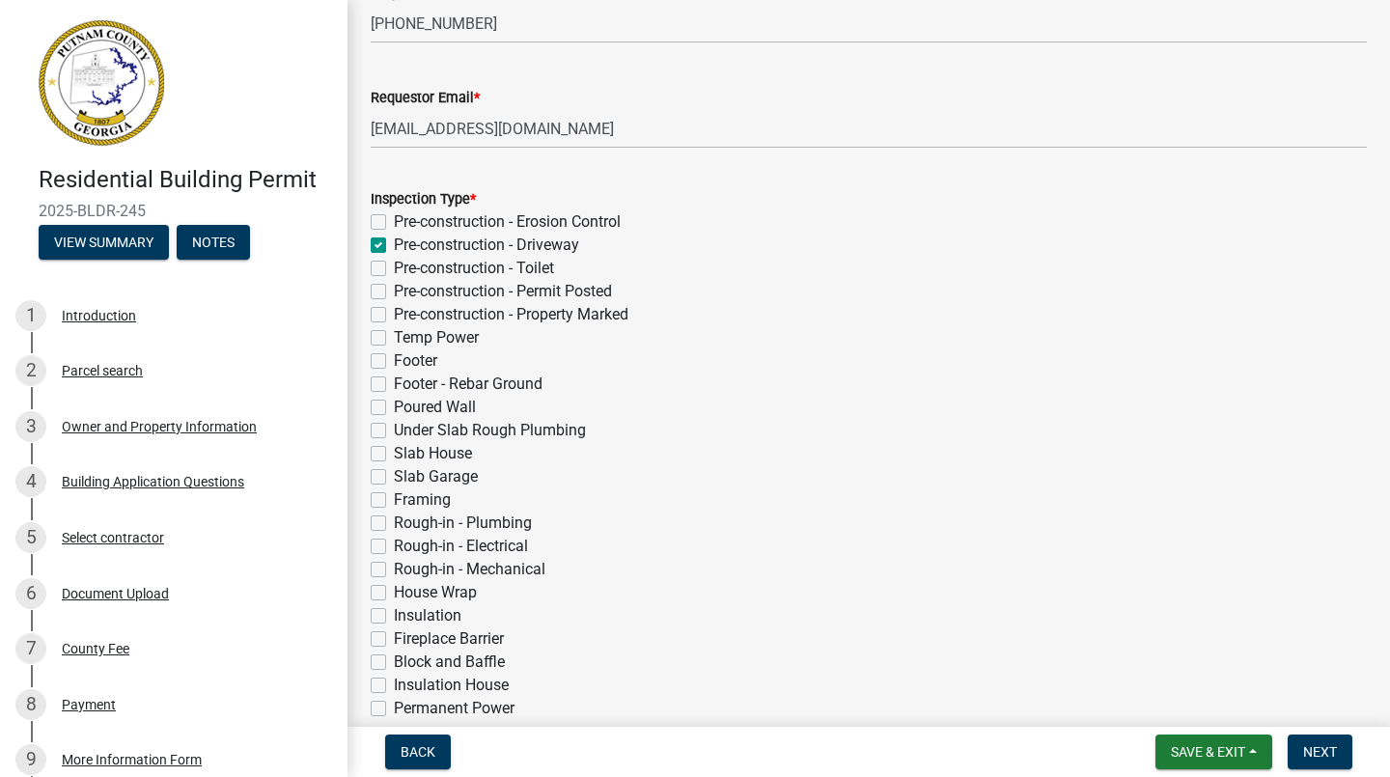
checkbox input "false"
click at [394, 273] on label "Pre-construction - Toilet" at bounding box center [474, 268] width 160 height 23
click at [394, 269] on input "Pre-construction - Toilet" at bounding box center [400, 263] width 13 height 13
checkbox input "true"
checkbox input "false"
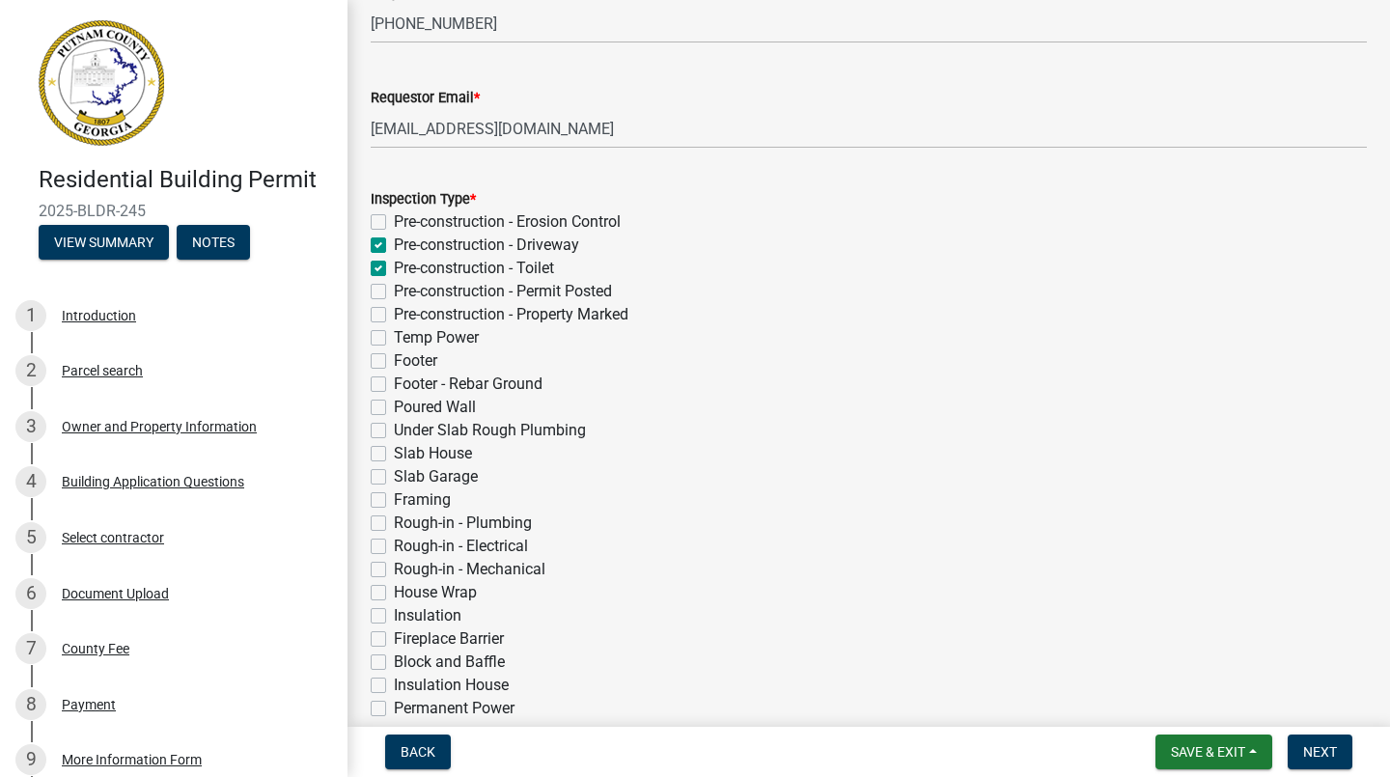
checkbox input "true"
checkbox input "false"
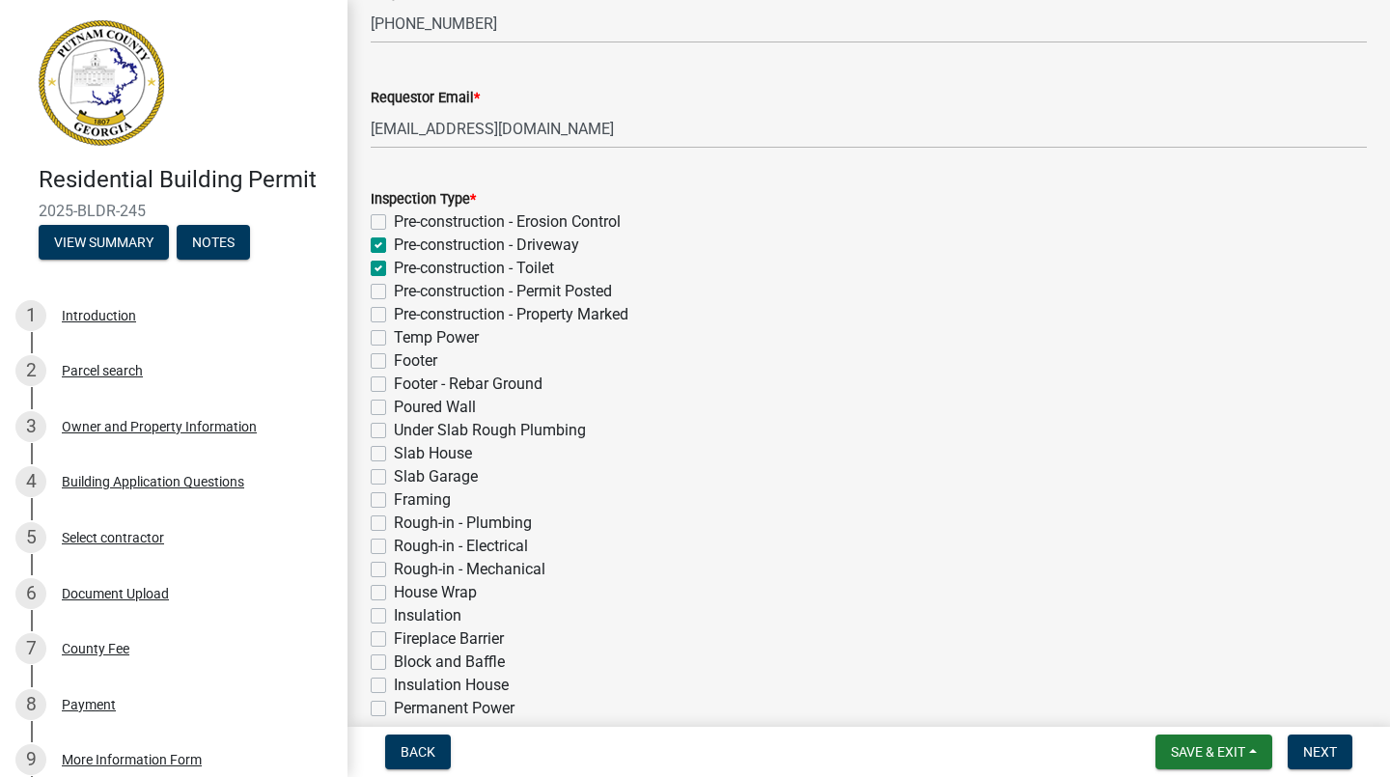
checkbox input "false"
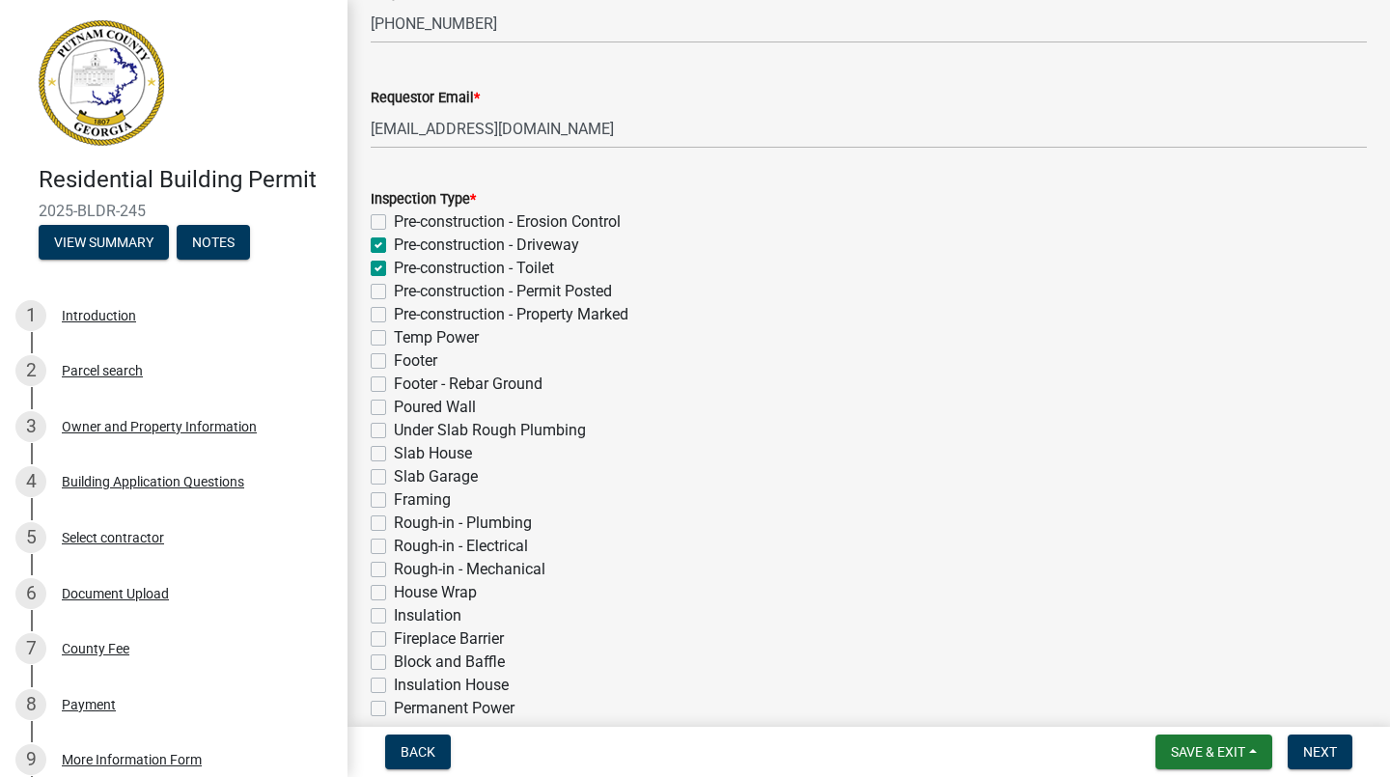
checkbox input "false"
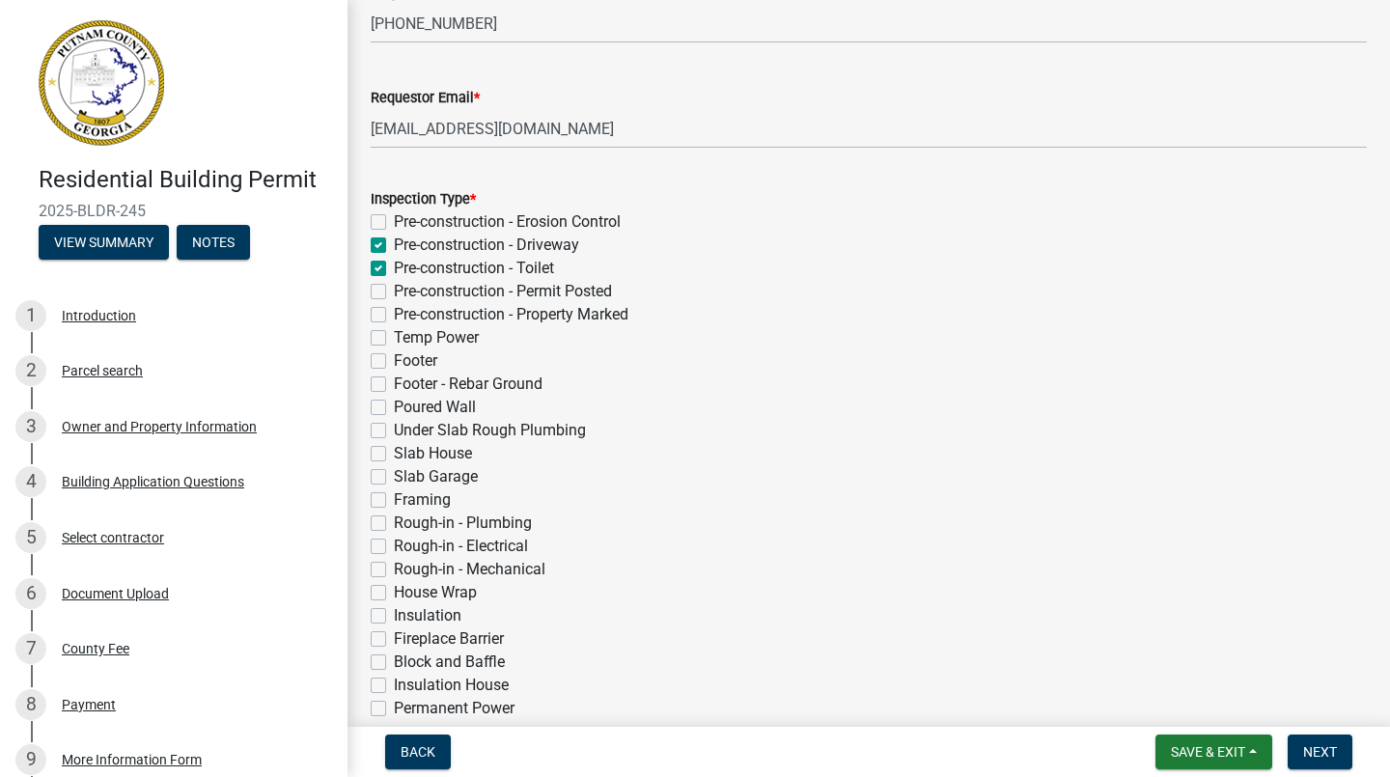
checkbox input "false"
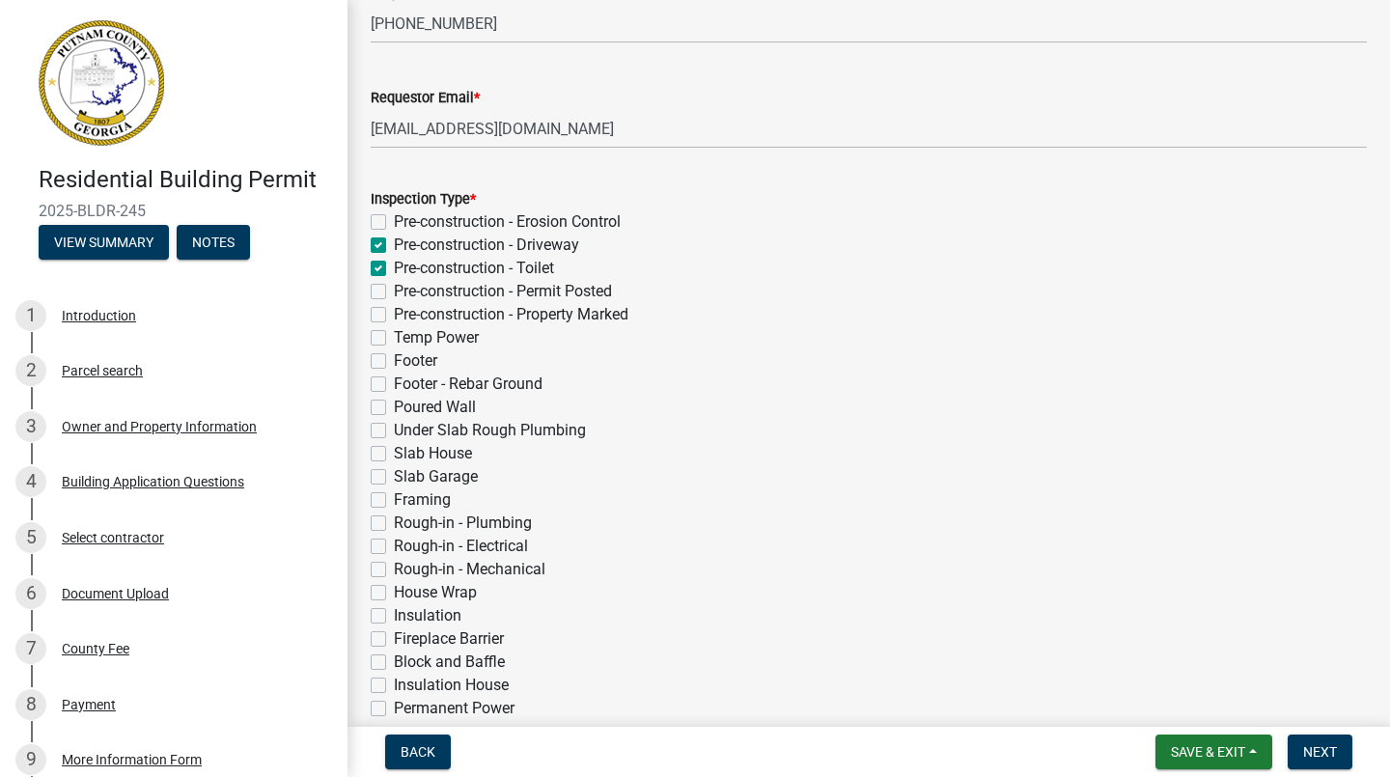
checkbox input "false"
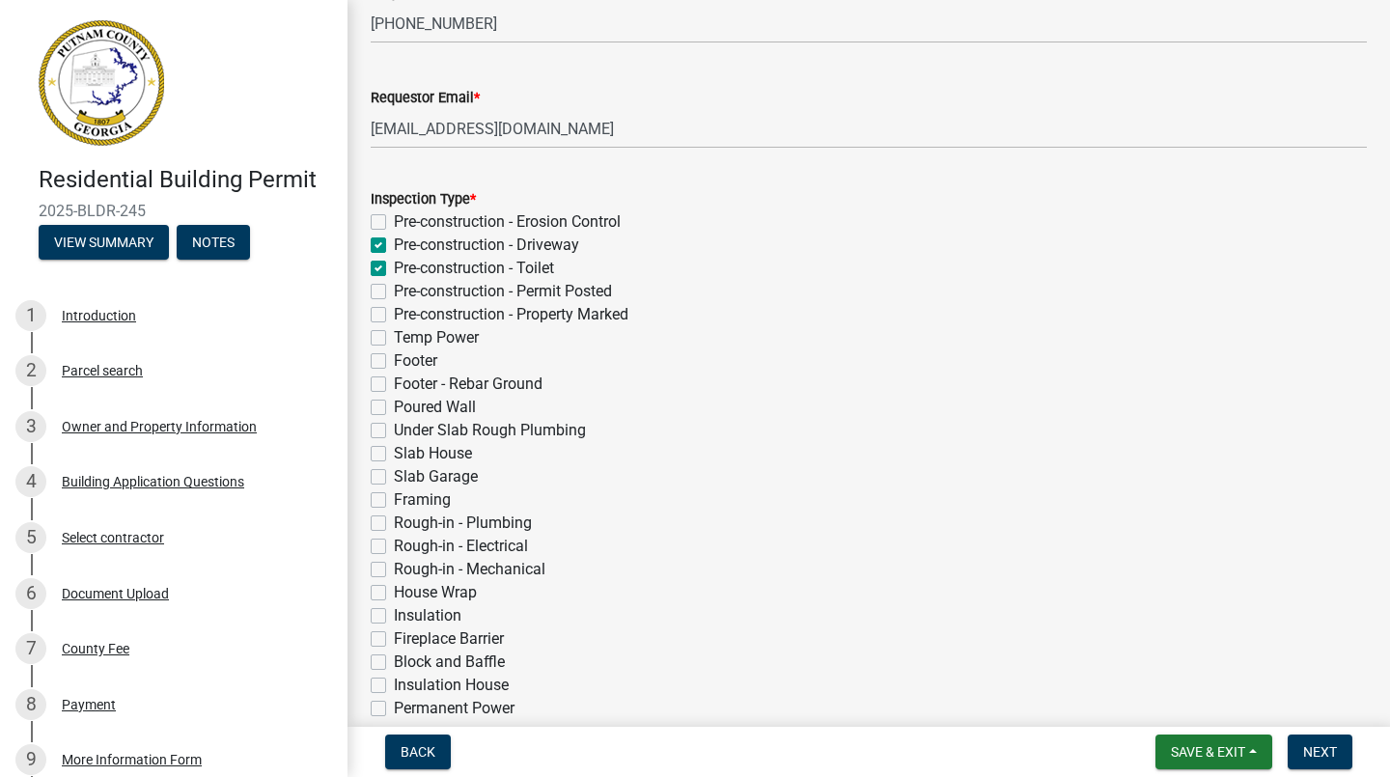
checkbox input "false"
click at [394, 294] on label "Pre-construction - Permit Posted" at bounding box center [503, 291] width 218 height 23
click at [394, 292] on input "Pre-construction - Permit Posted" at bounding box center [400, 286] width 13 height 13
checkbox input "true"
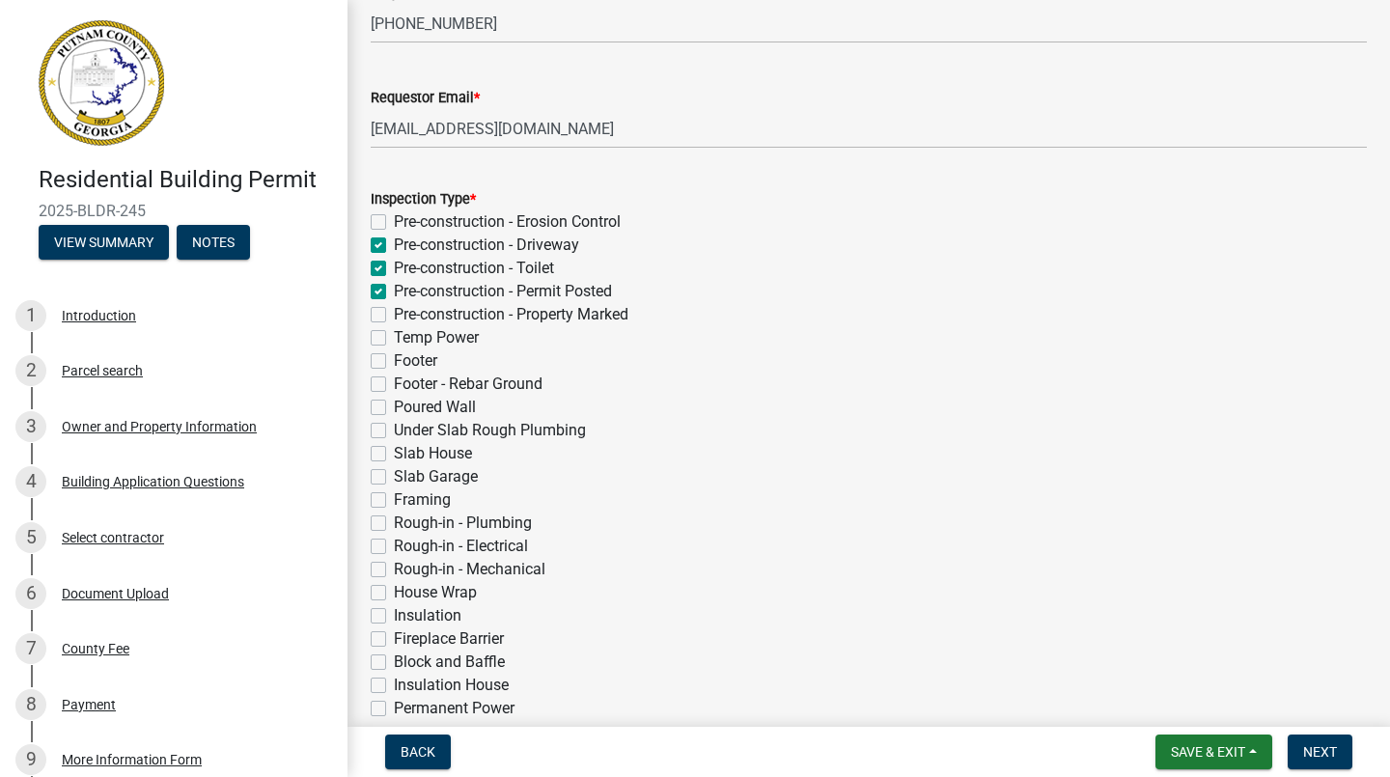
checkbox input "false"
checkbox input "true"
checkbox input "false"
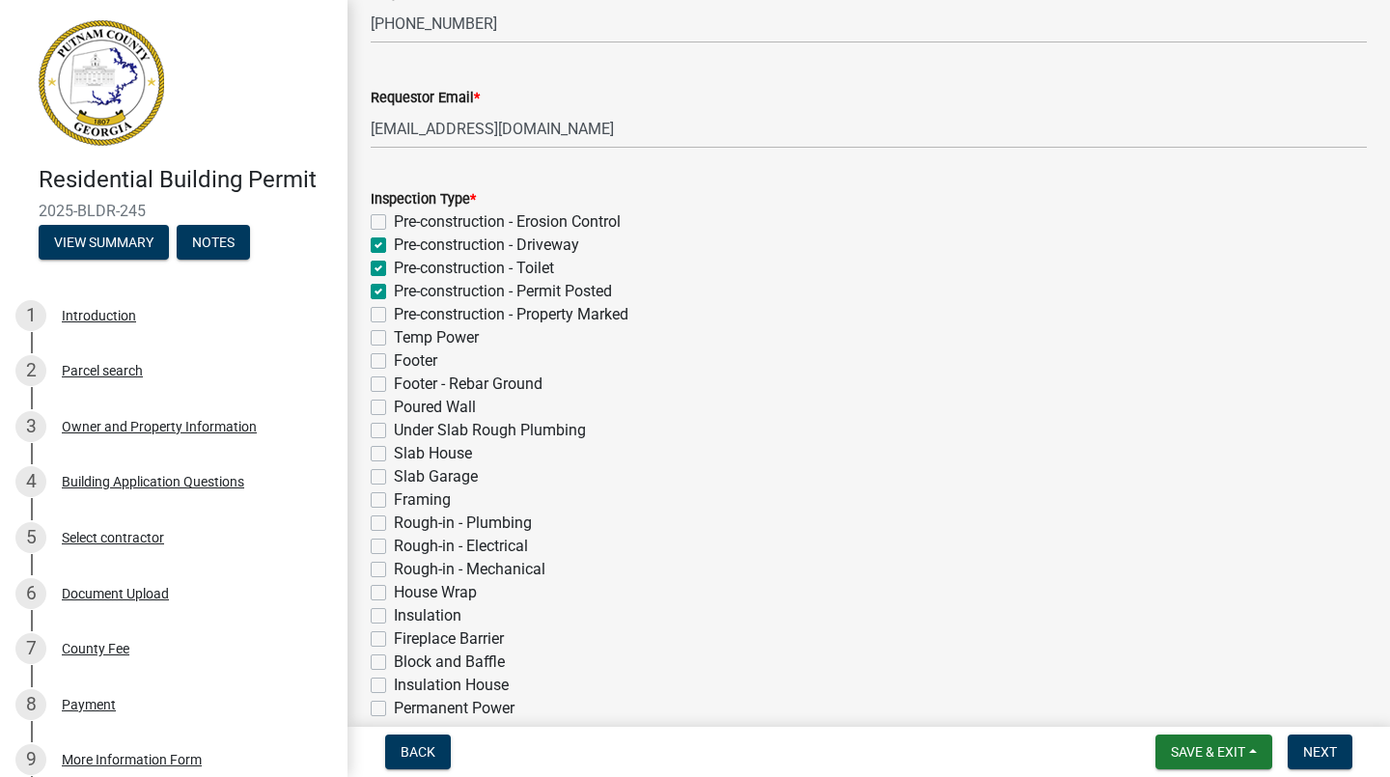
checkbox input "false"
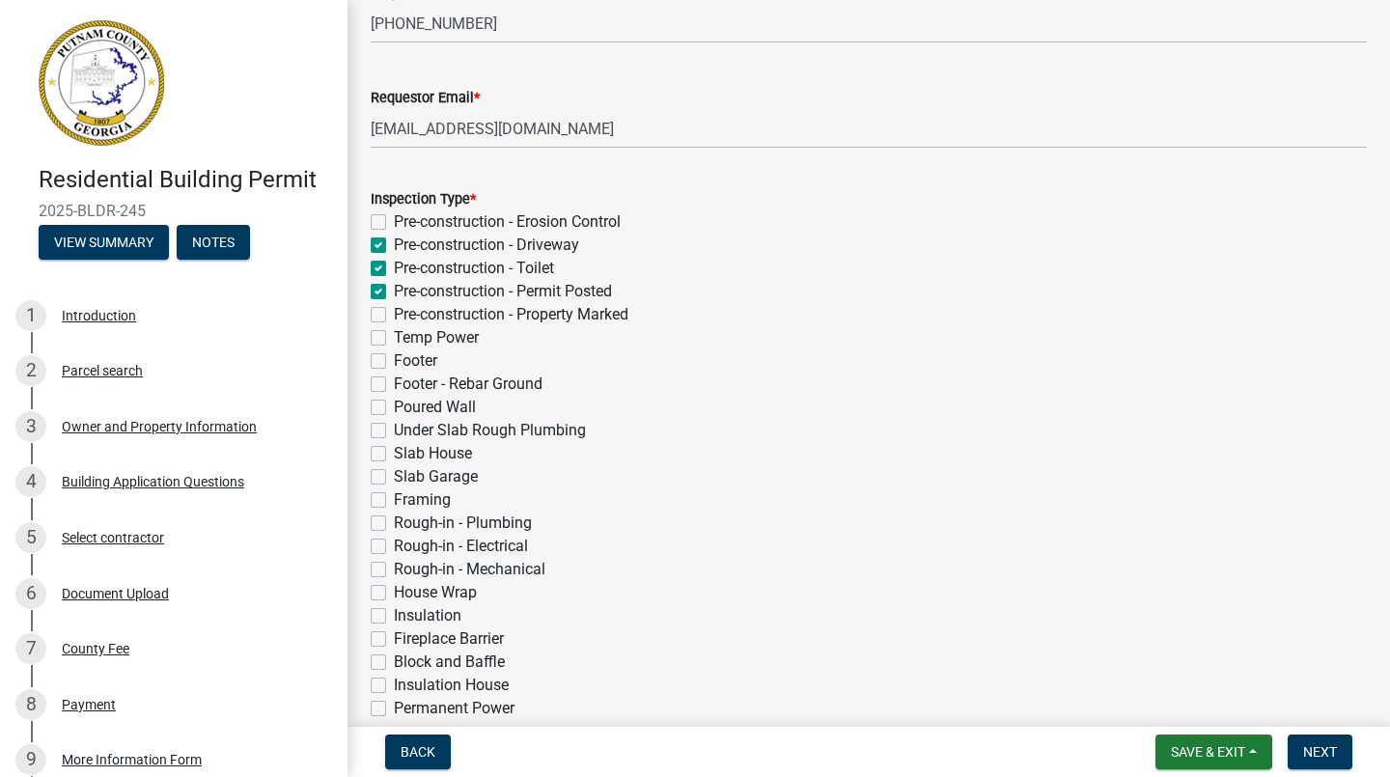
checkbox input "false"
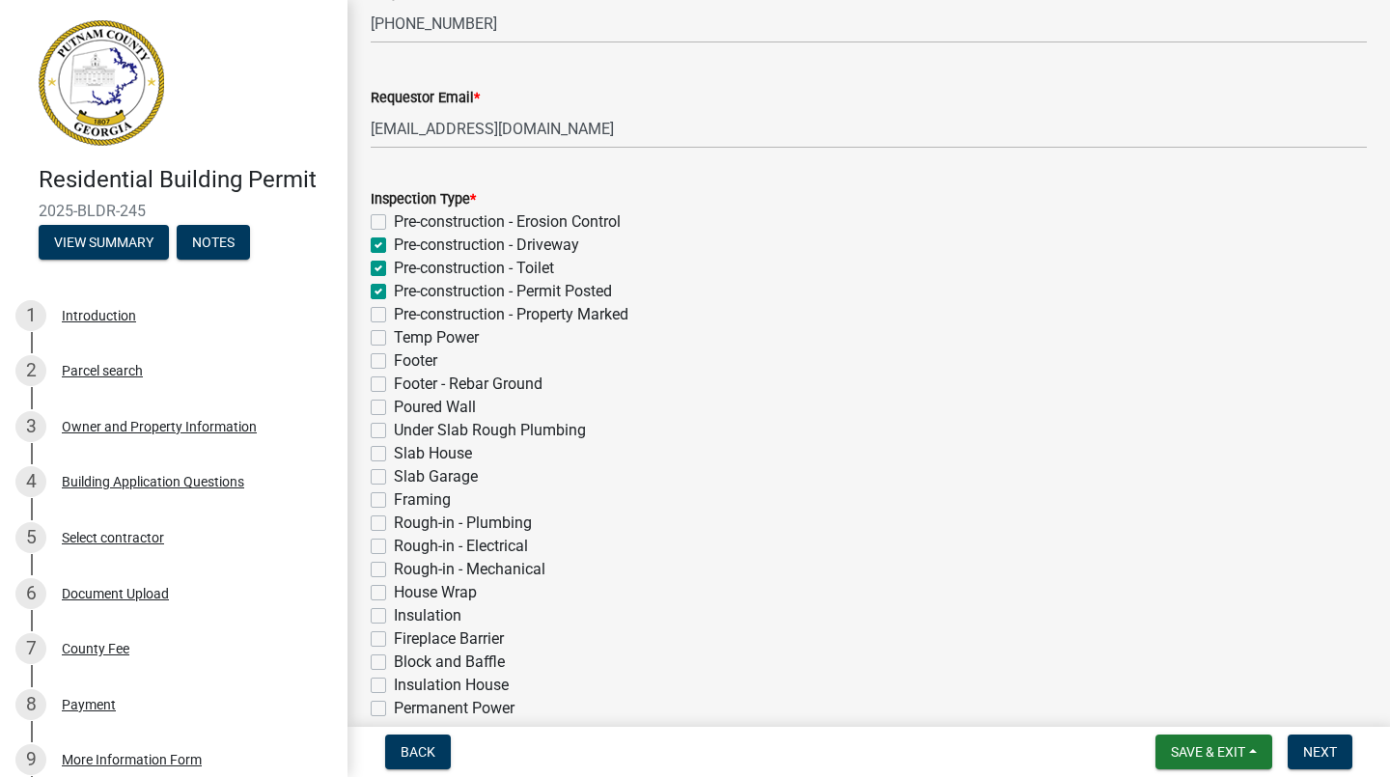
checkbox input "false"
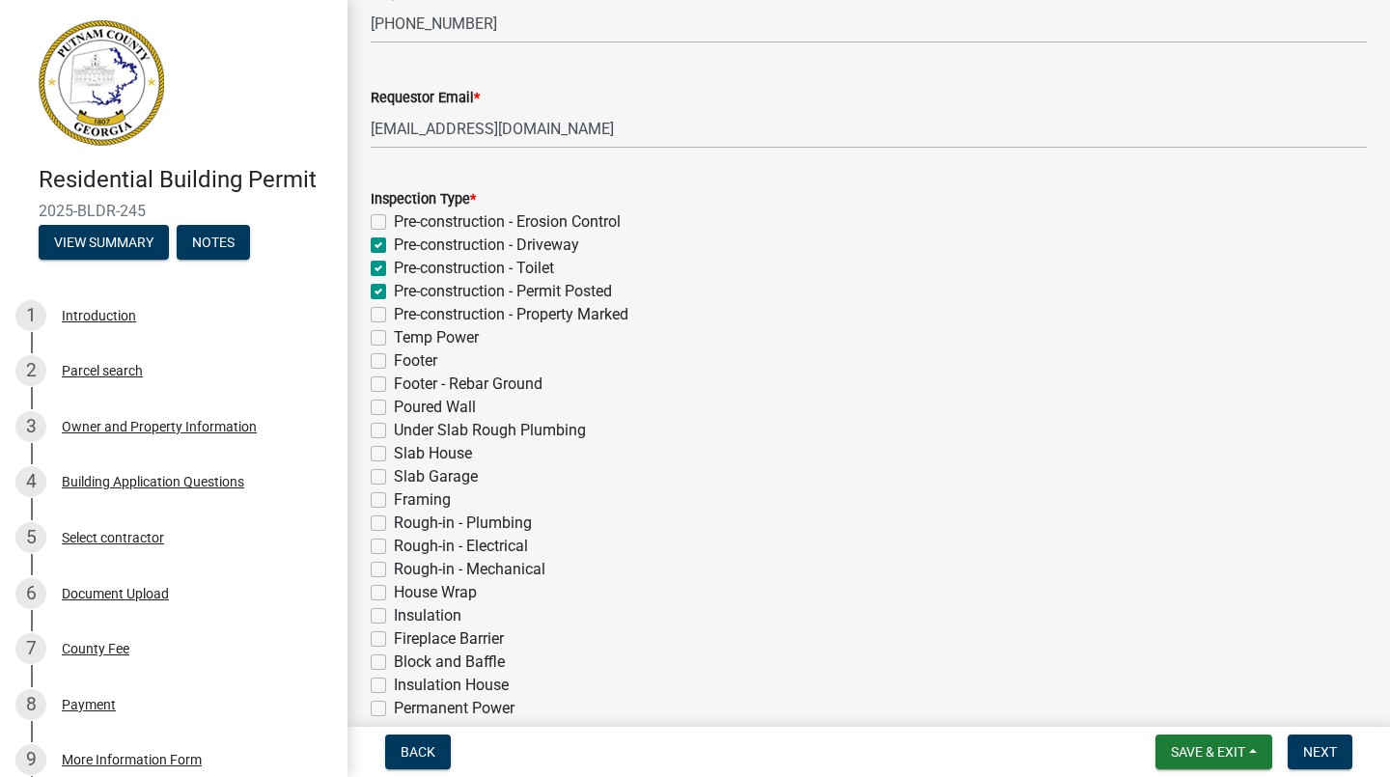
checkbox input "false"
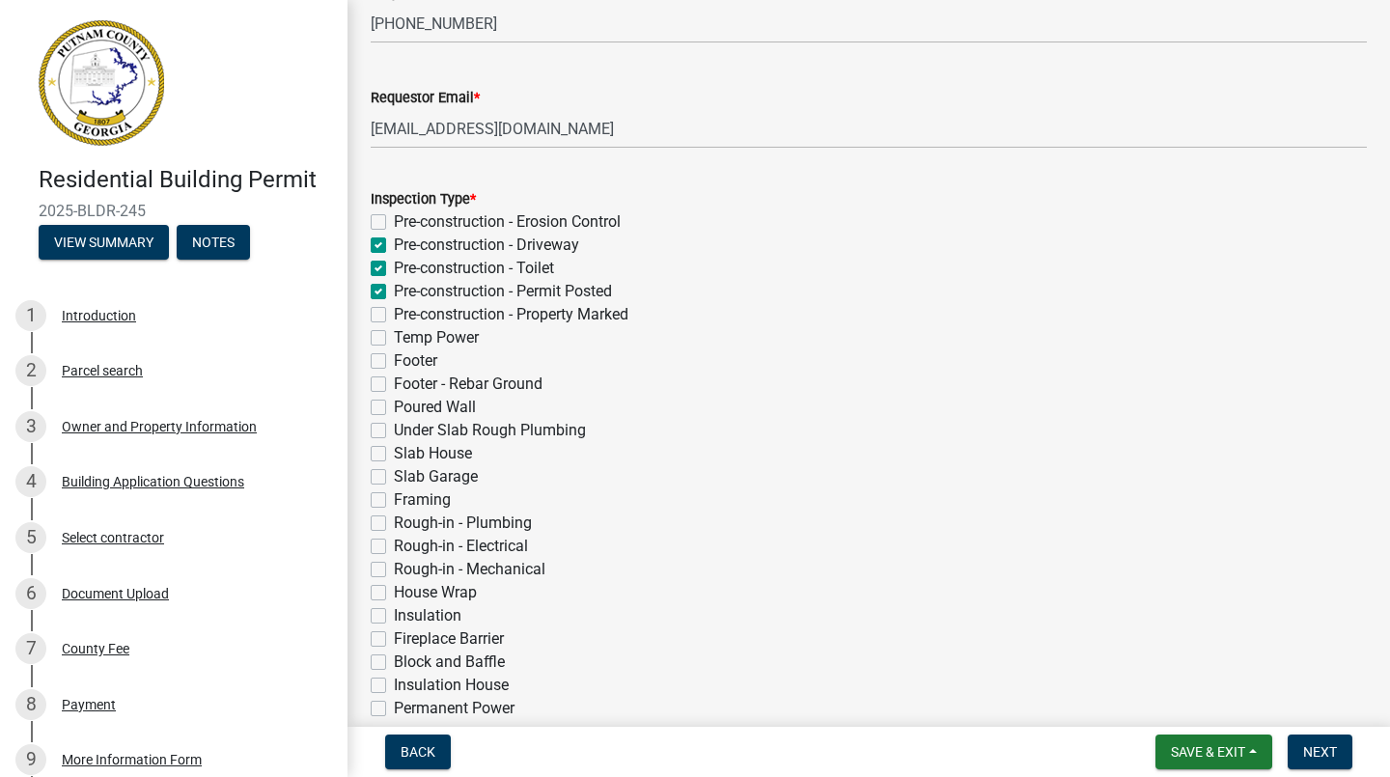
checkbox input "false"
click at [394, 321] on label "Pre-construction - Property Marked" at bounding box center [511, 314] width 234 height 23
click at [394, 316] on input "Pre-construction - Property Marked" at bounding box center [400, 309] width 13 height 13
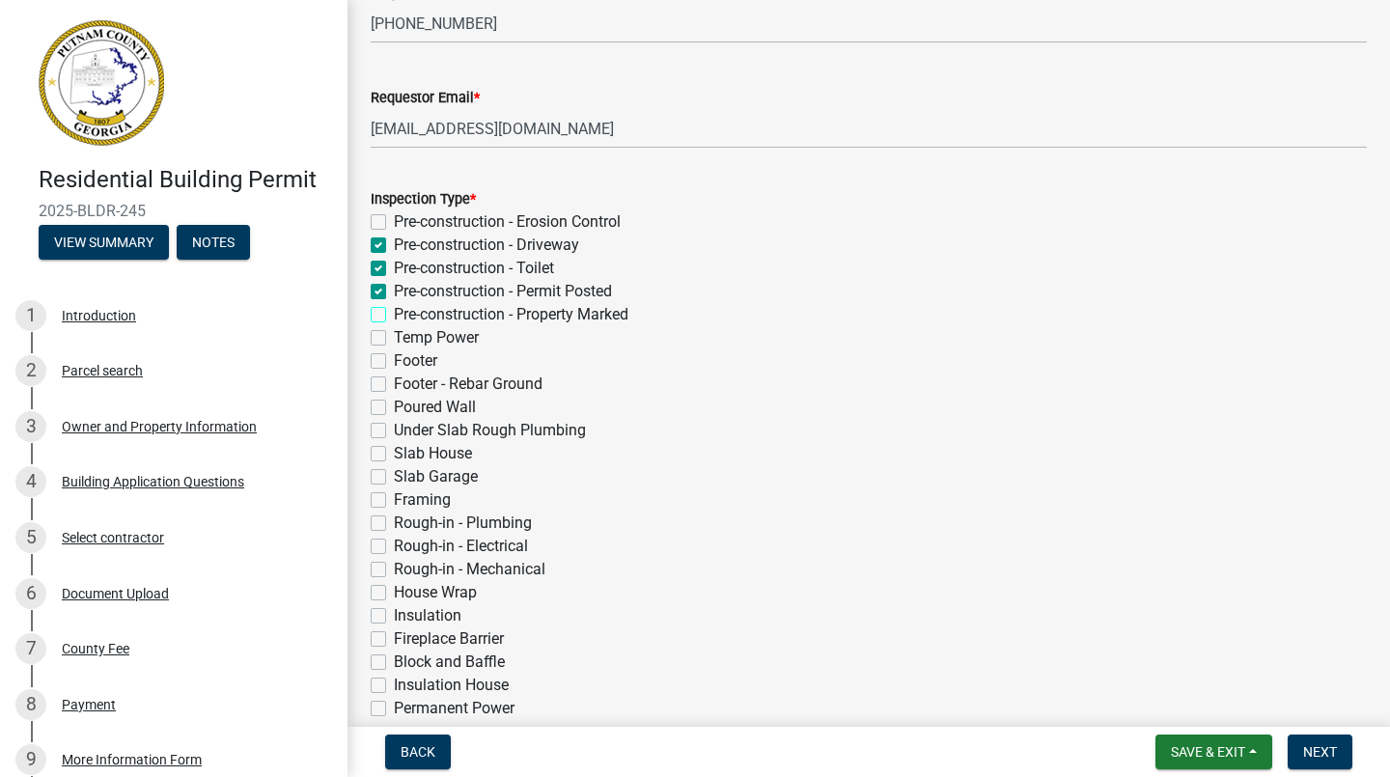
checkbox input "true"
checkbox input "false"
checkbox input "true"
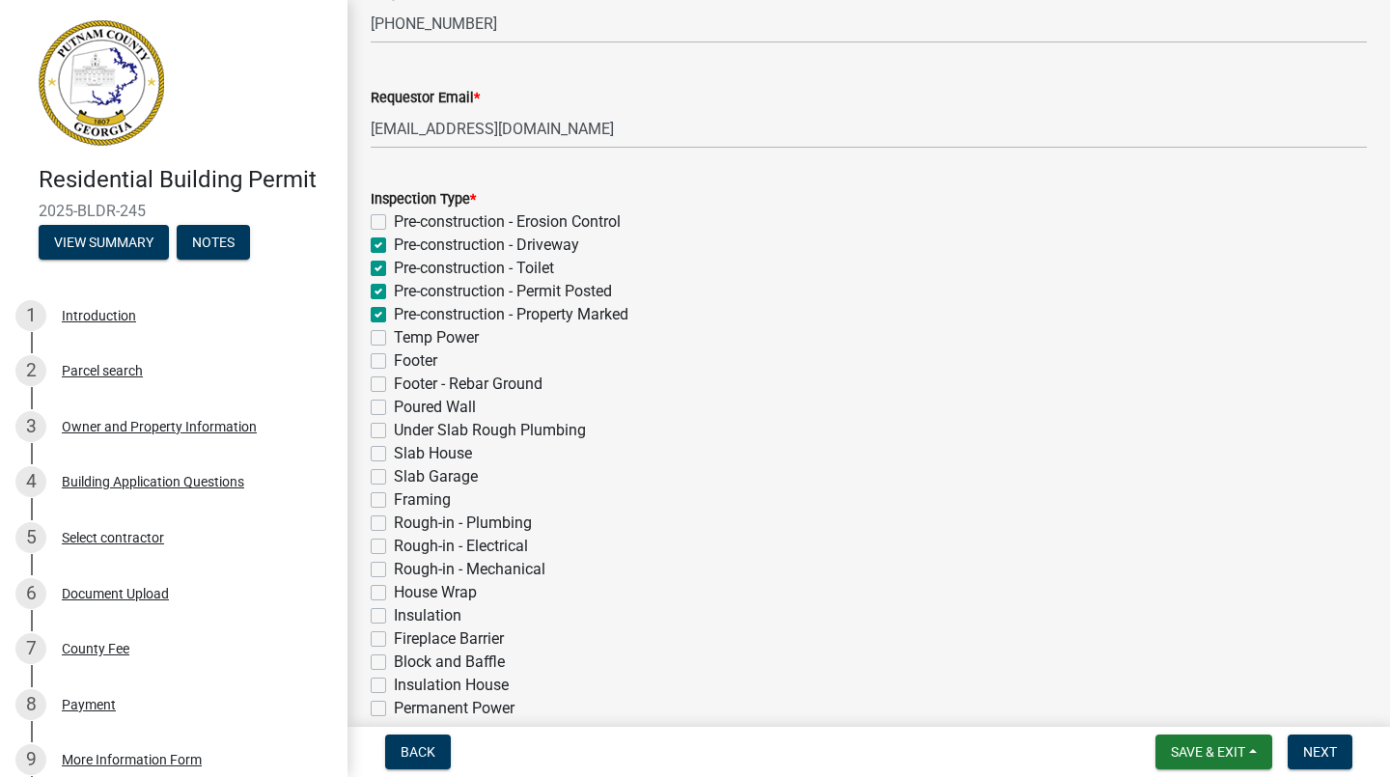
checkbox input "true"
checkbox input "false"
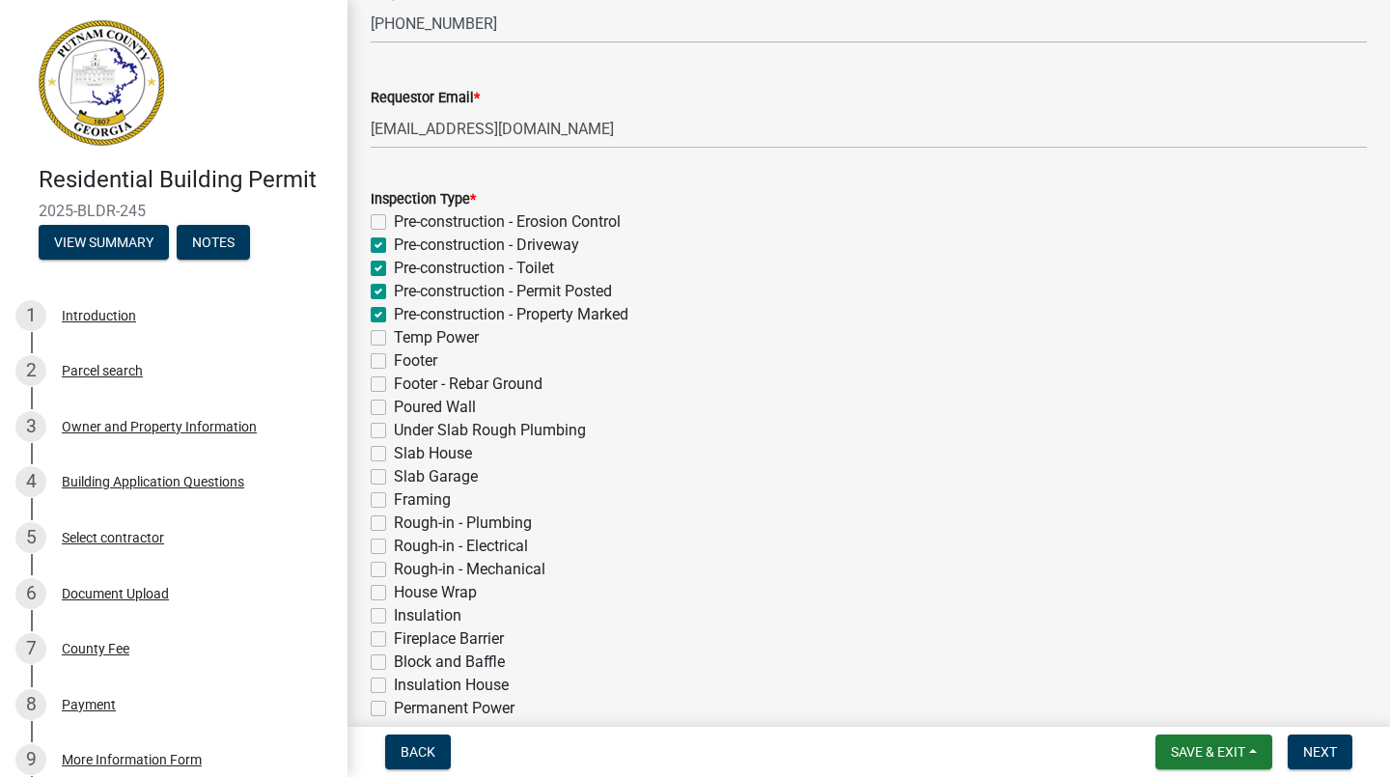
checkbox input "false"
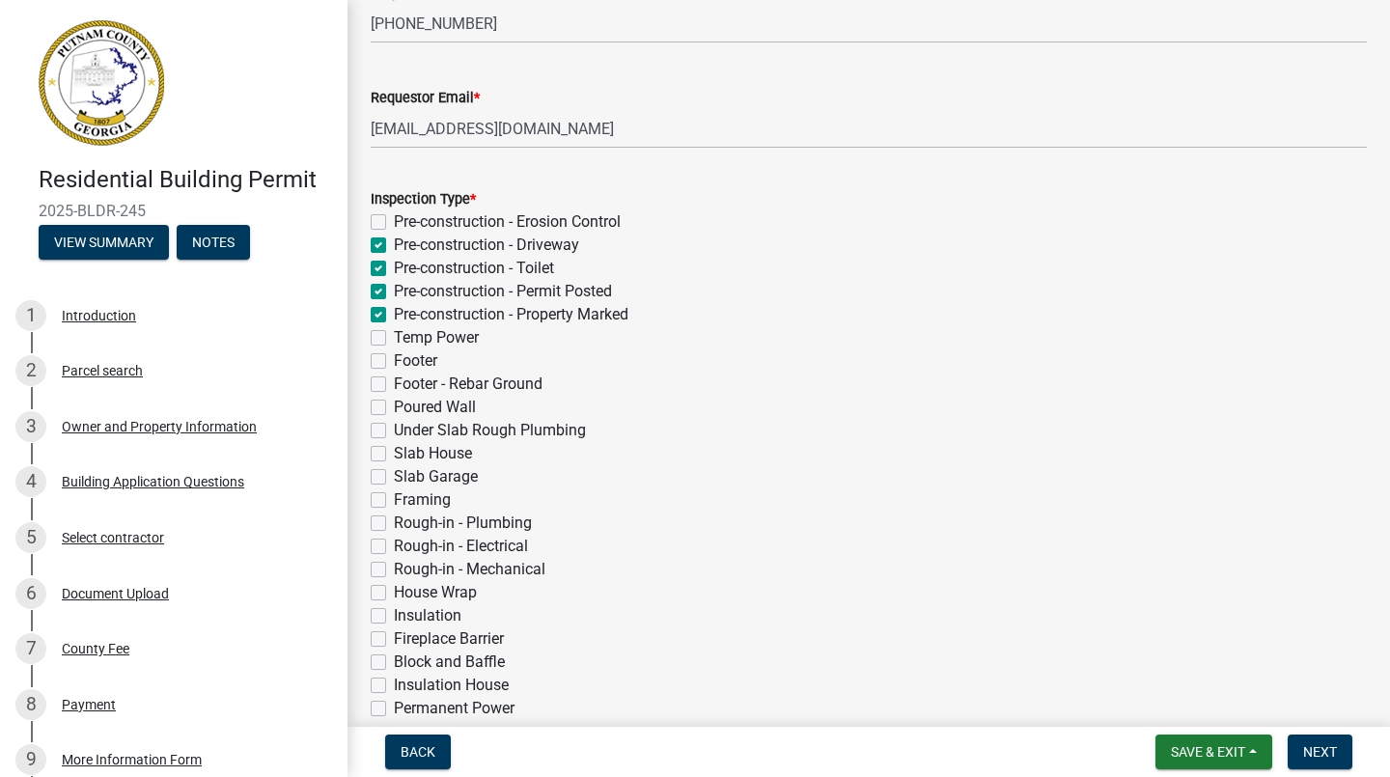
checkbox input "false"
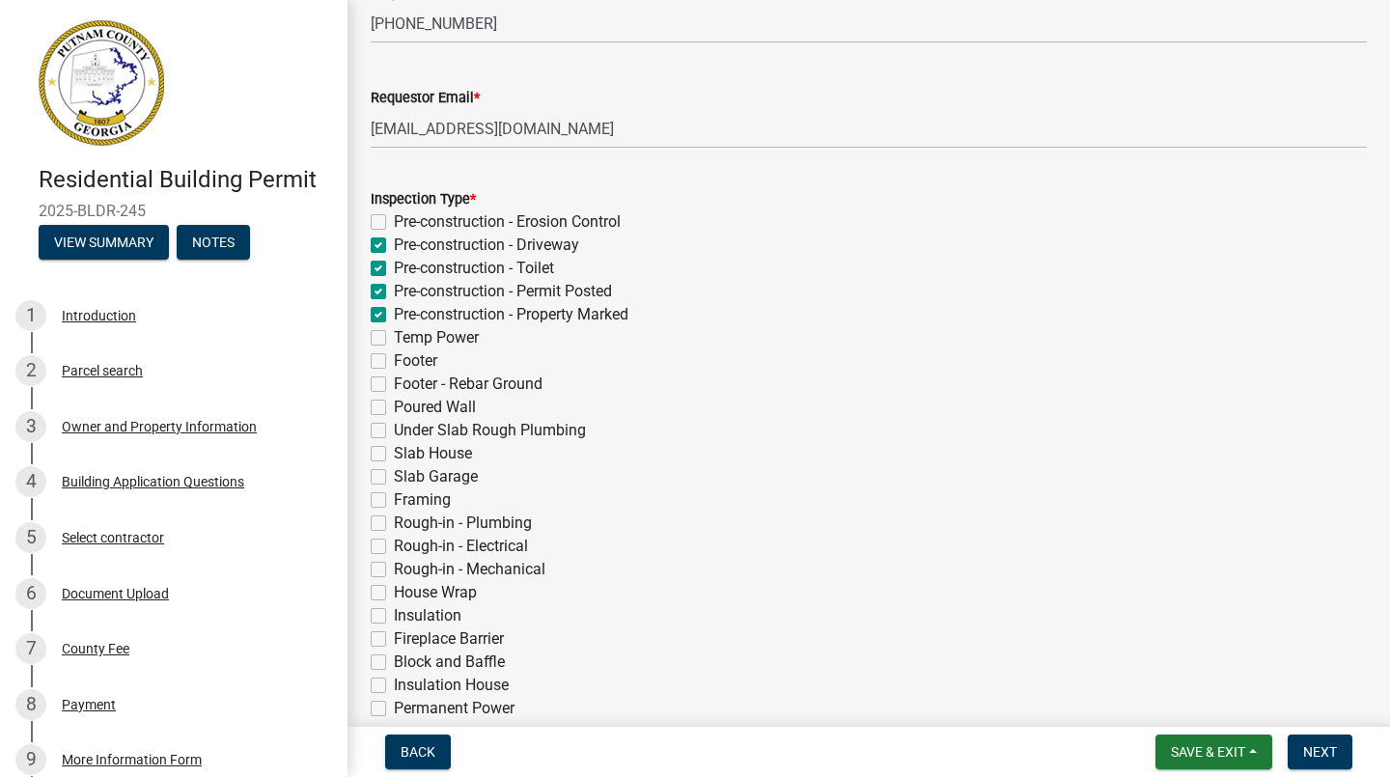
checkbox input "false"
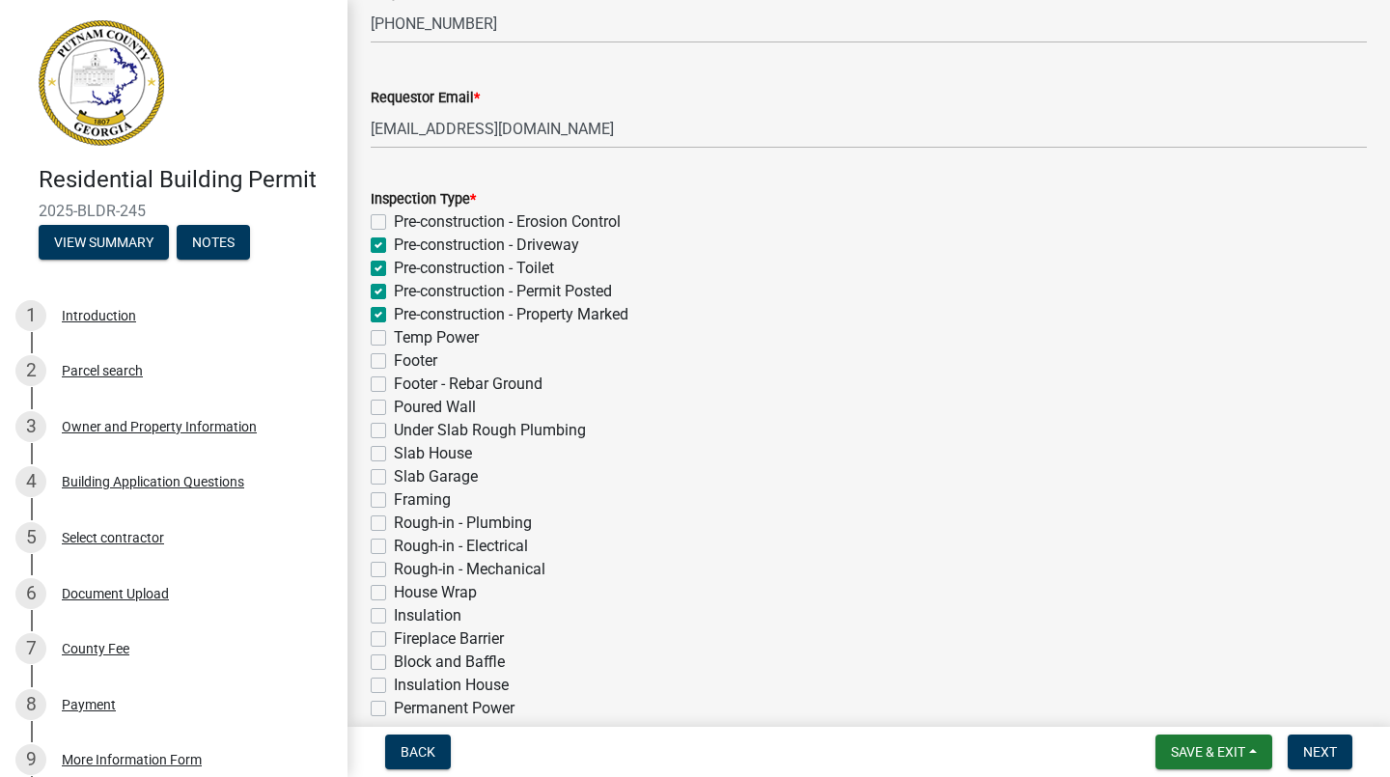
checkbox input "false"
click at [394, 344] on label "Temp Power" at bounding box center [436, 337] width 85 height 23
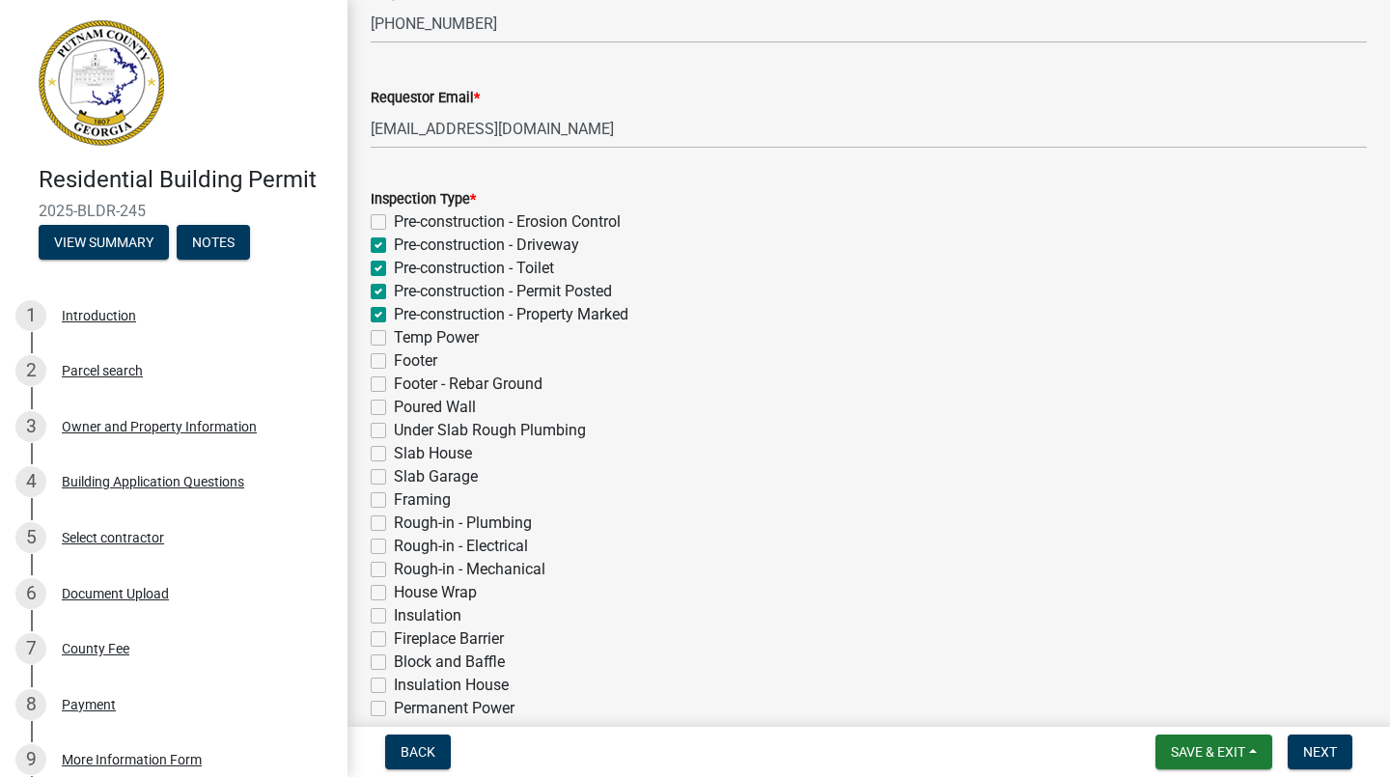
click at [394, 339] on input "Temp Power" at bounding box center [400, 332] width 13 height 13
checkbox input "true"
checkbox input "false"
checkbox input "true"
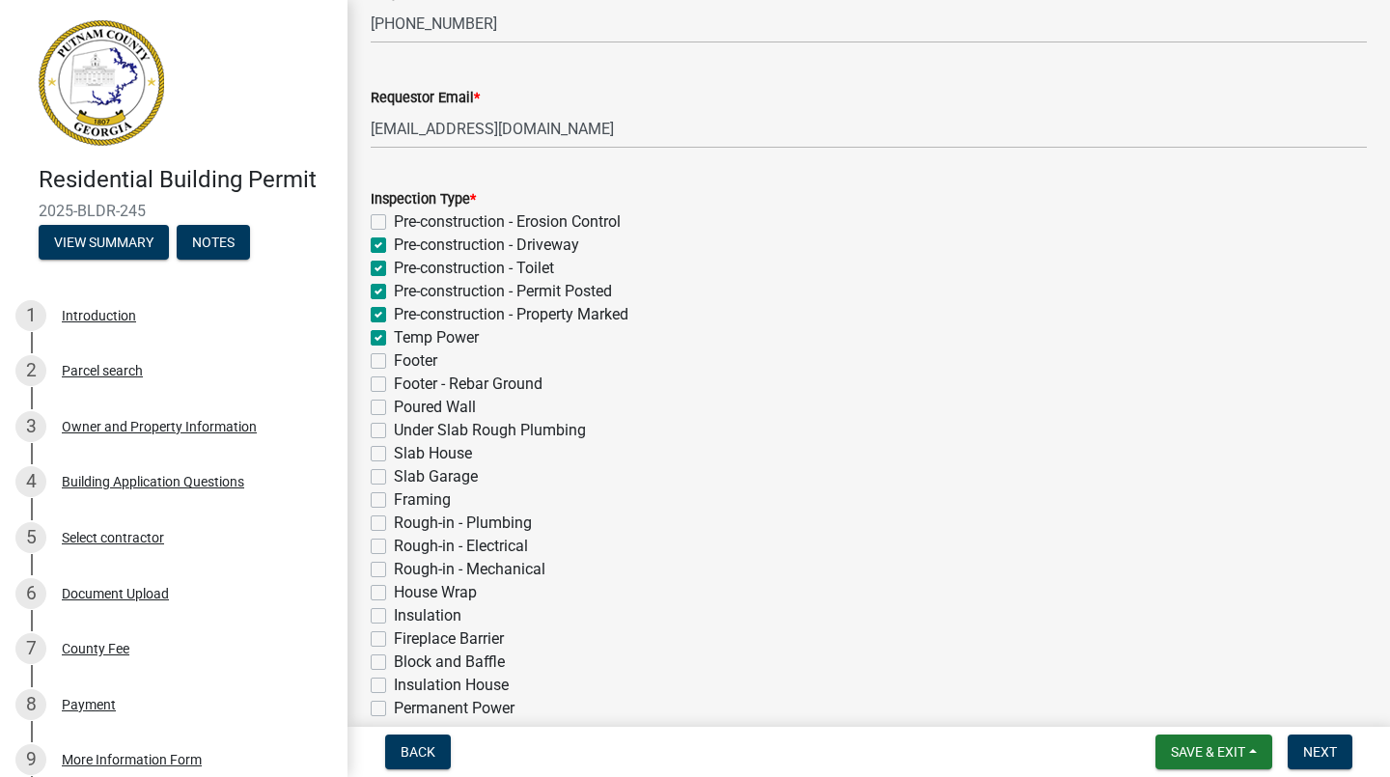
checkbox input "true"
checkbox input "false"
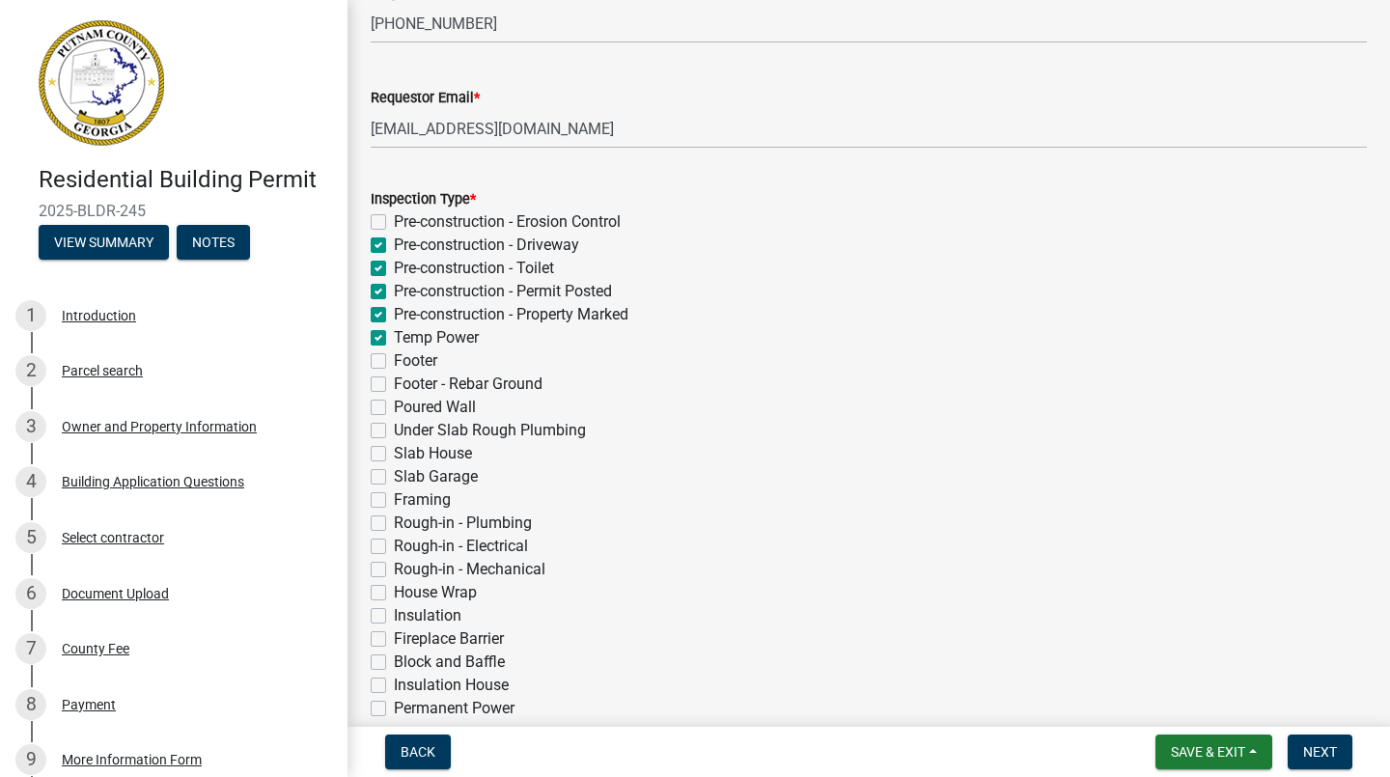
checkbox input "false"
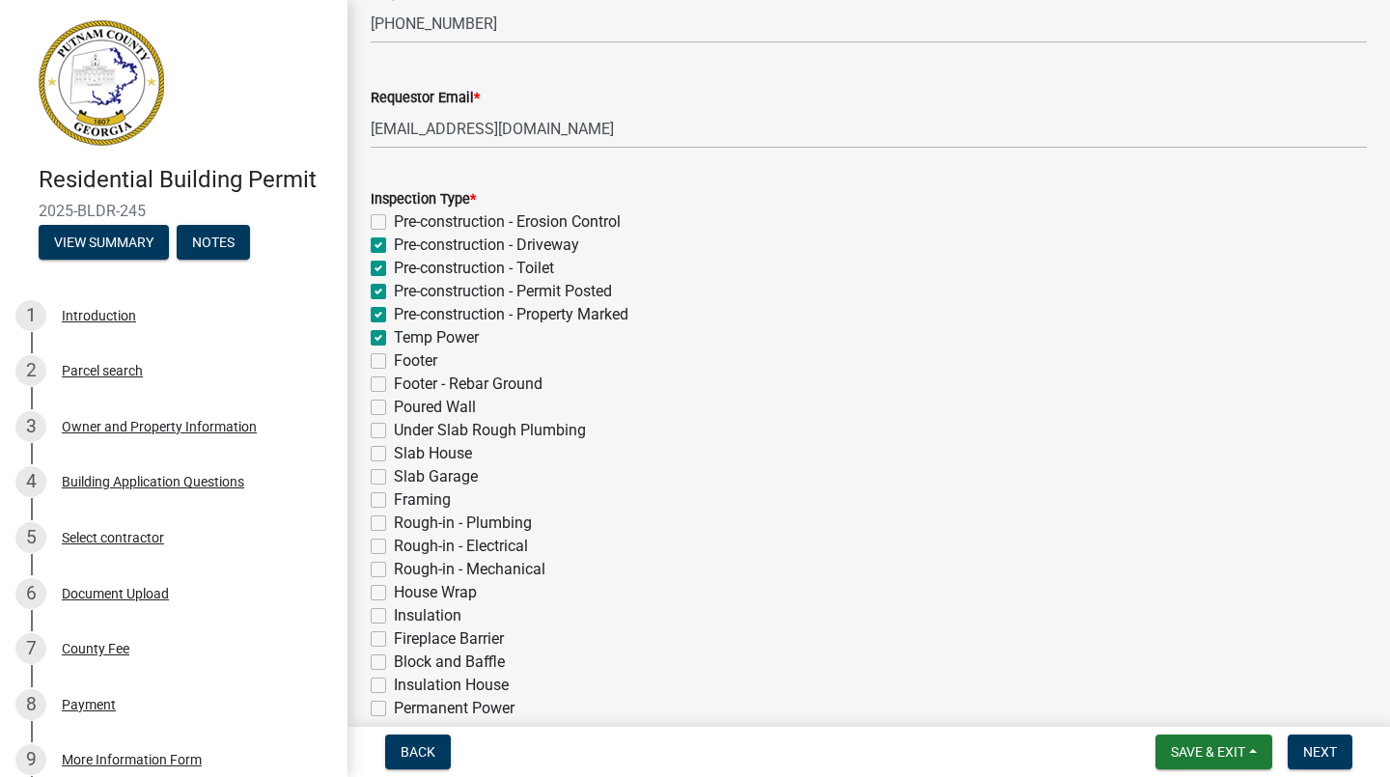
checkbox input "false"
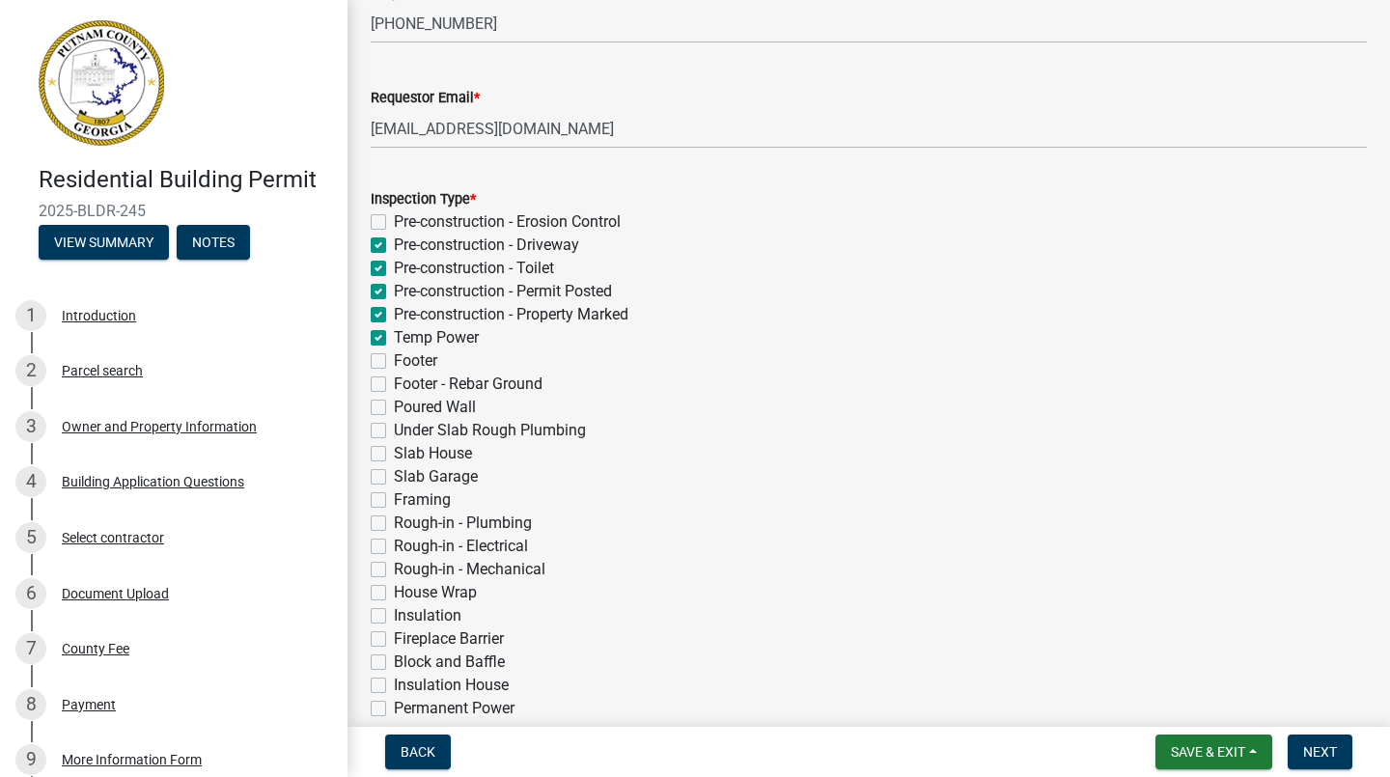
checkbox input "false"
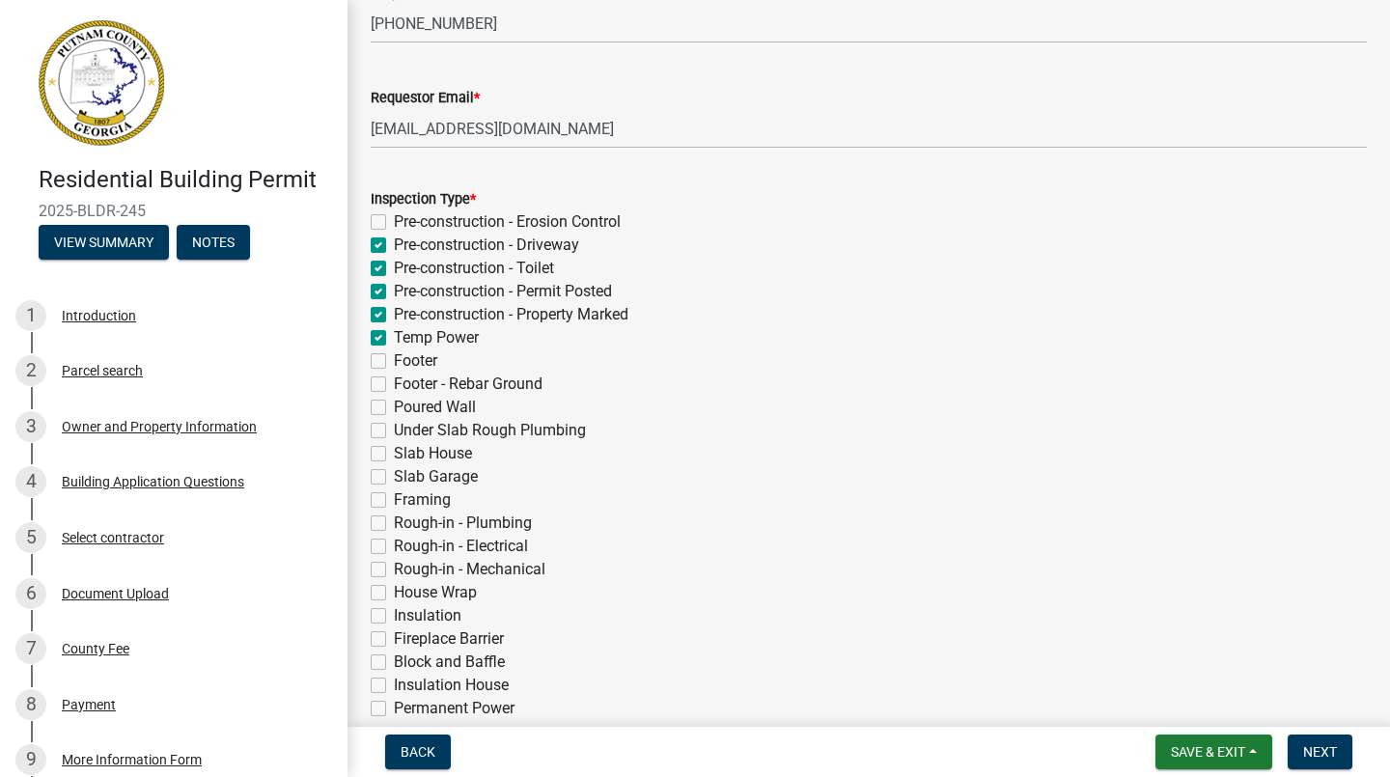
checkbox input "false"
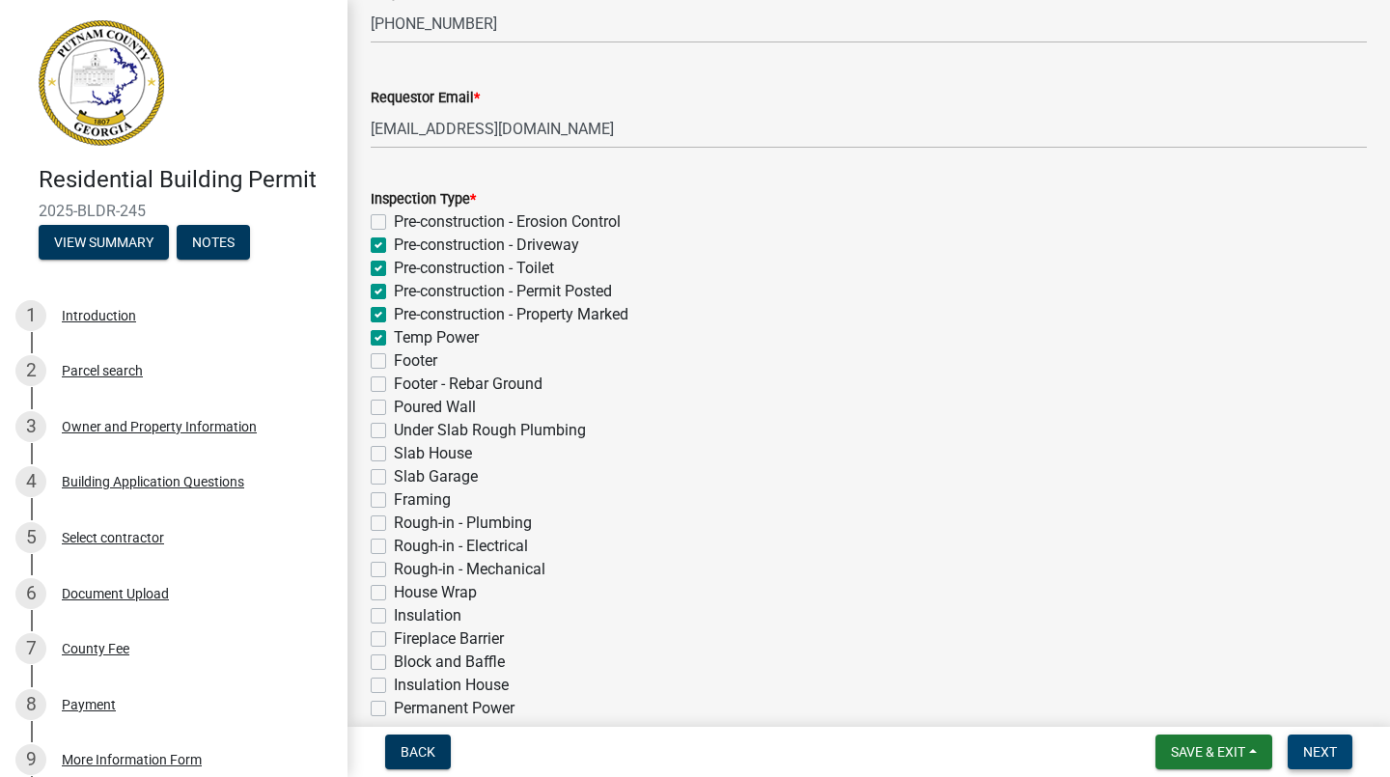
click at [1330, 757] on span "Next" at bounding box center [1320, 751] width 34 height 15
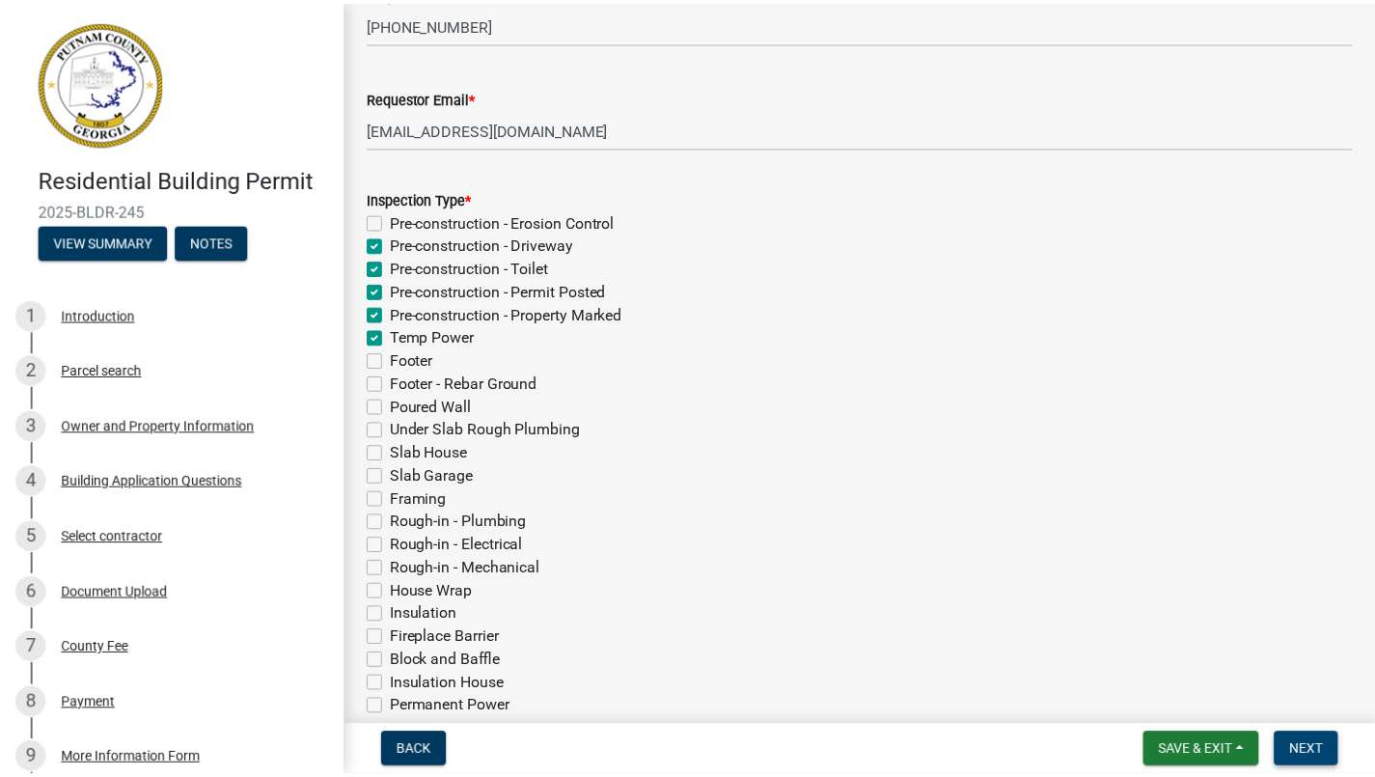
scroll to position [0, 0]
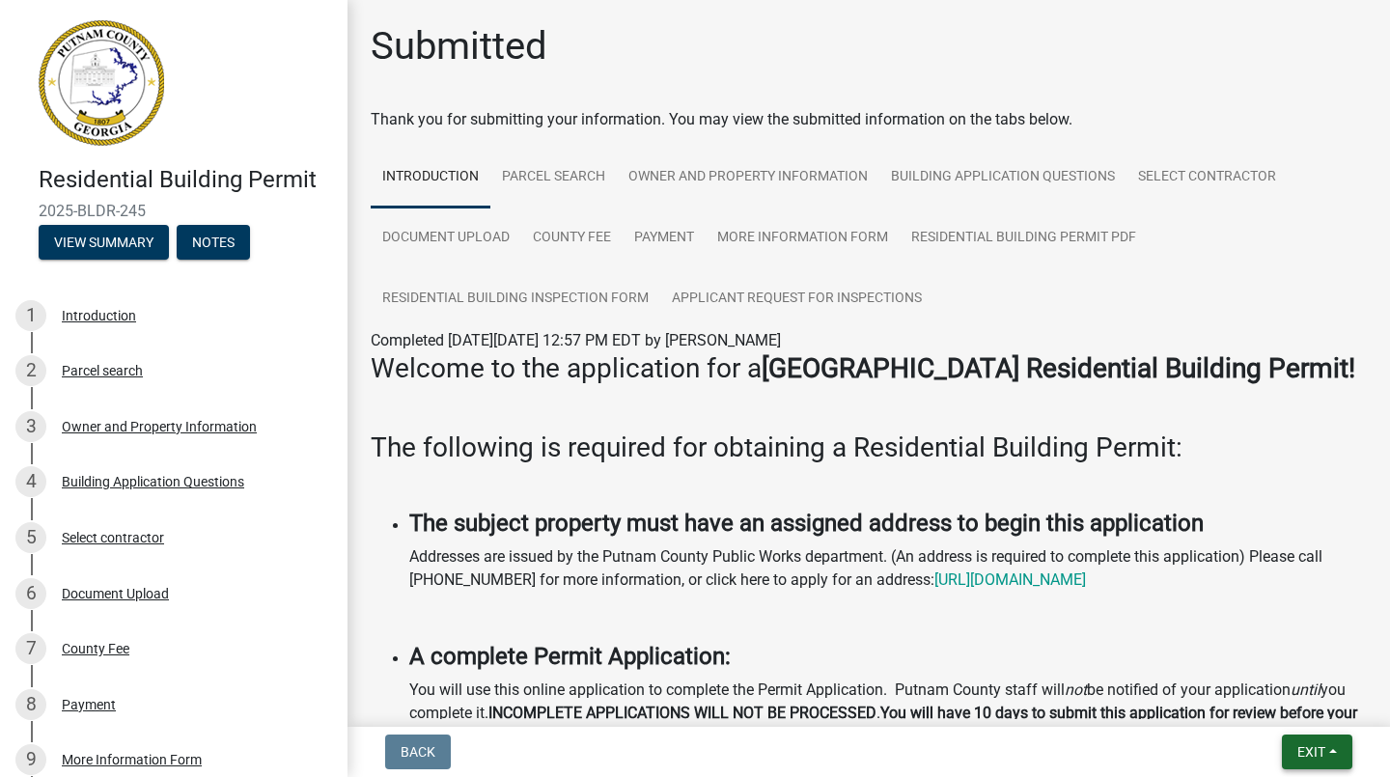
click at [1333, 751] on button "Exit" at bounding box center [1316, 751] width 70 height 35
click at [1265, 707] on button "Save & Exit" at bounding box center [1275, 701] width 154 height 46
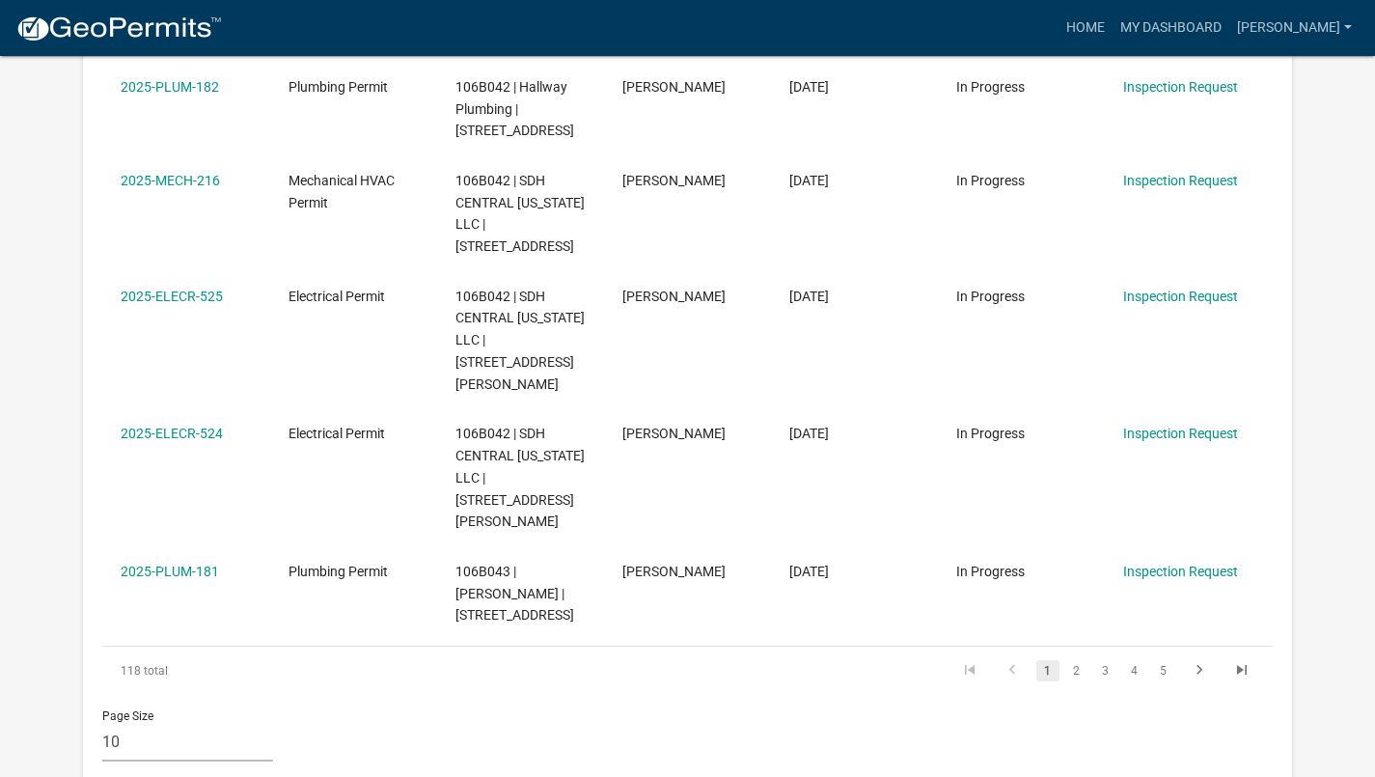
scroll to position [1067, 0]
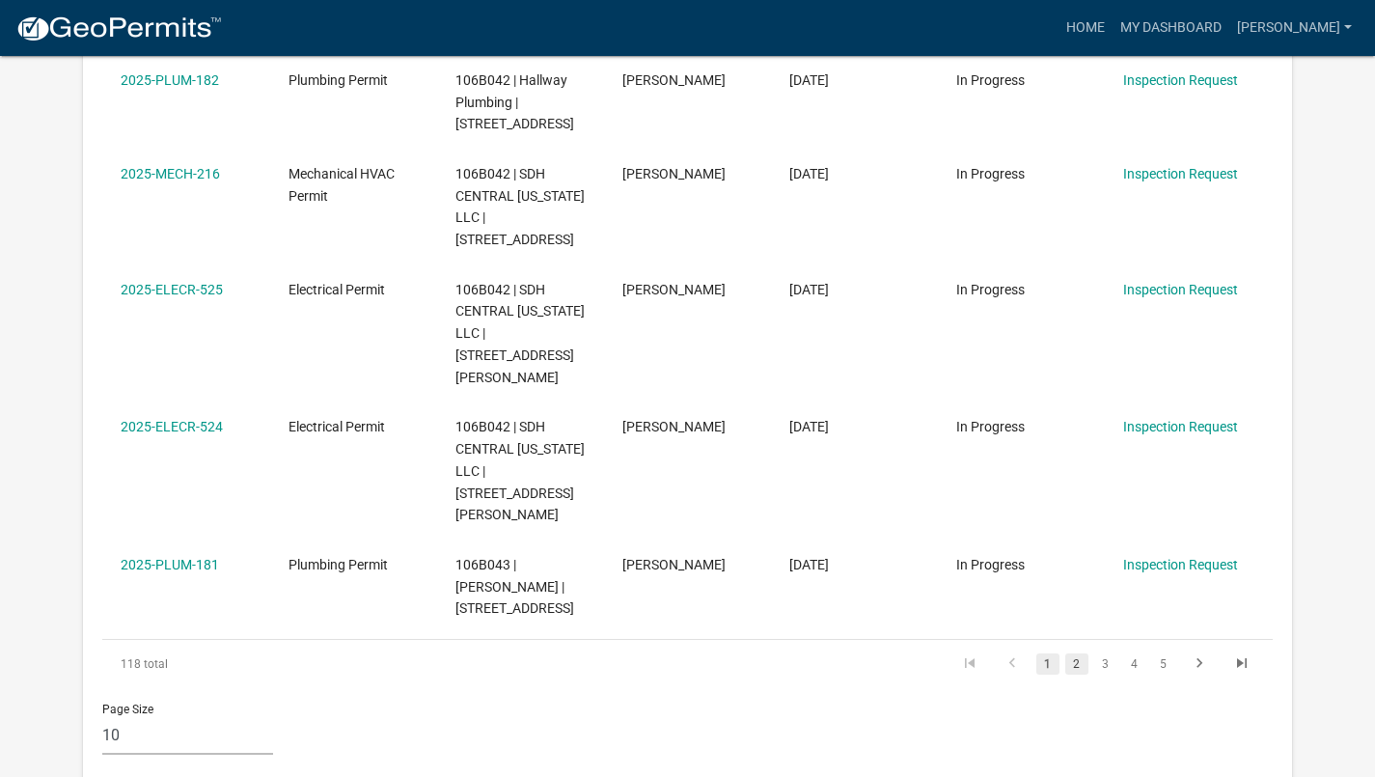
click at [1076, 653] on link "2" at bounding box center [1076, 663] width 23 height 21
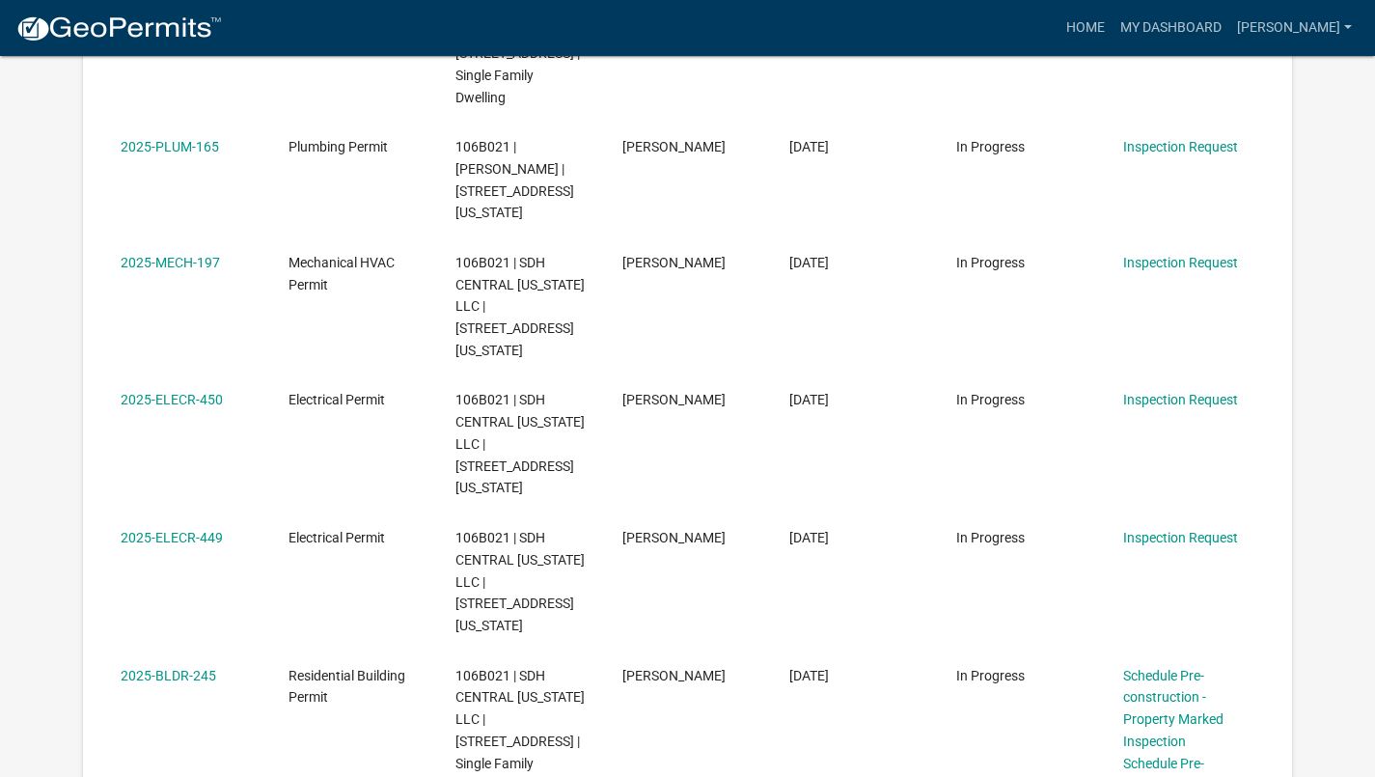
scroll to position [1087, 0]
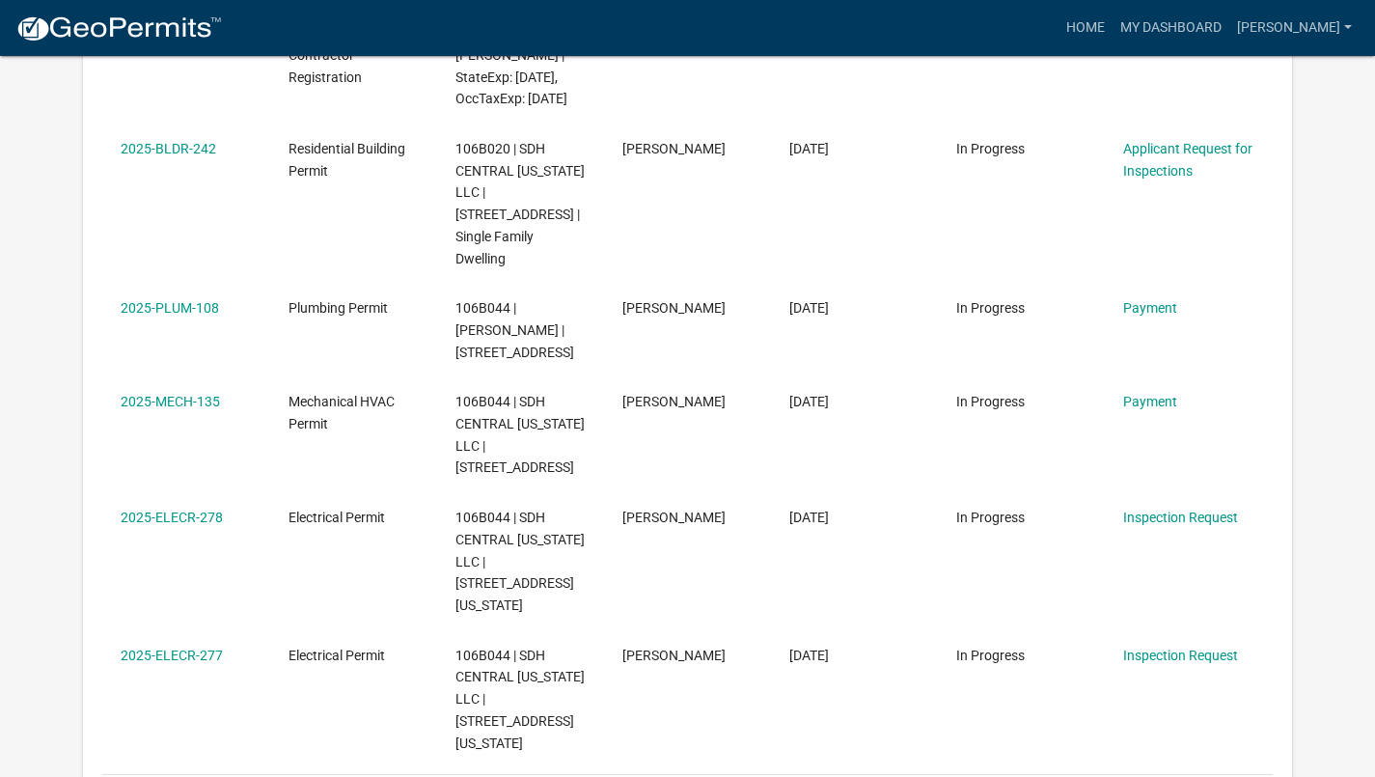
scroll to position [908, 0]
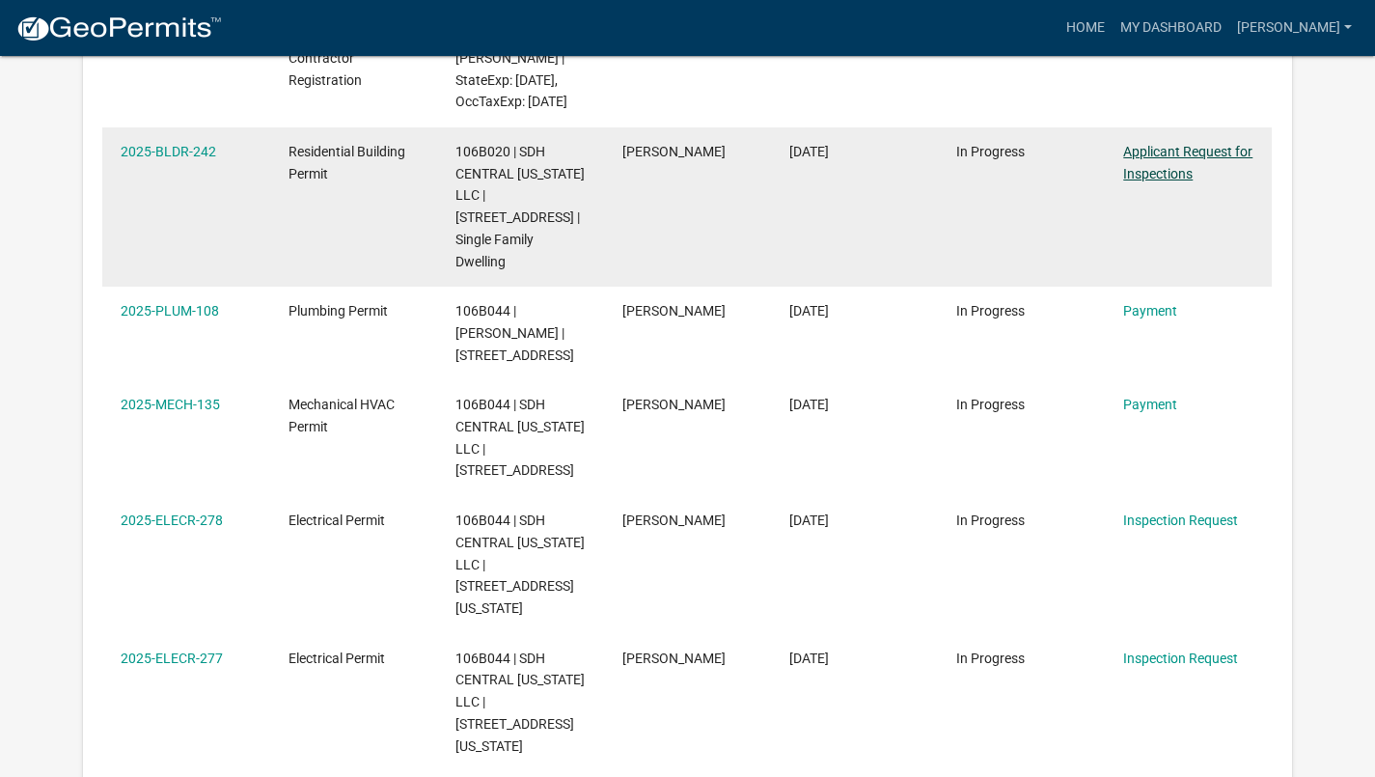
click at [1167, 181] on link "Applicant Request for Inspections" at bounding box center [1187, 163] width 129 height 38
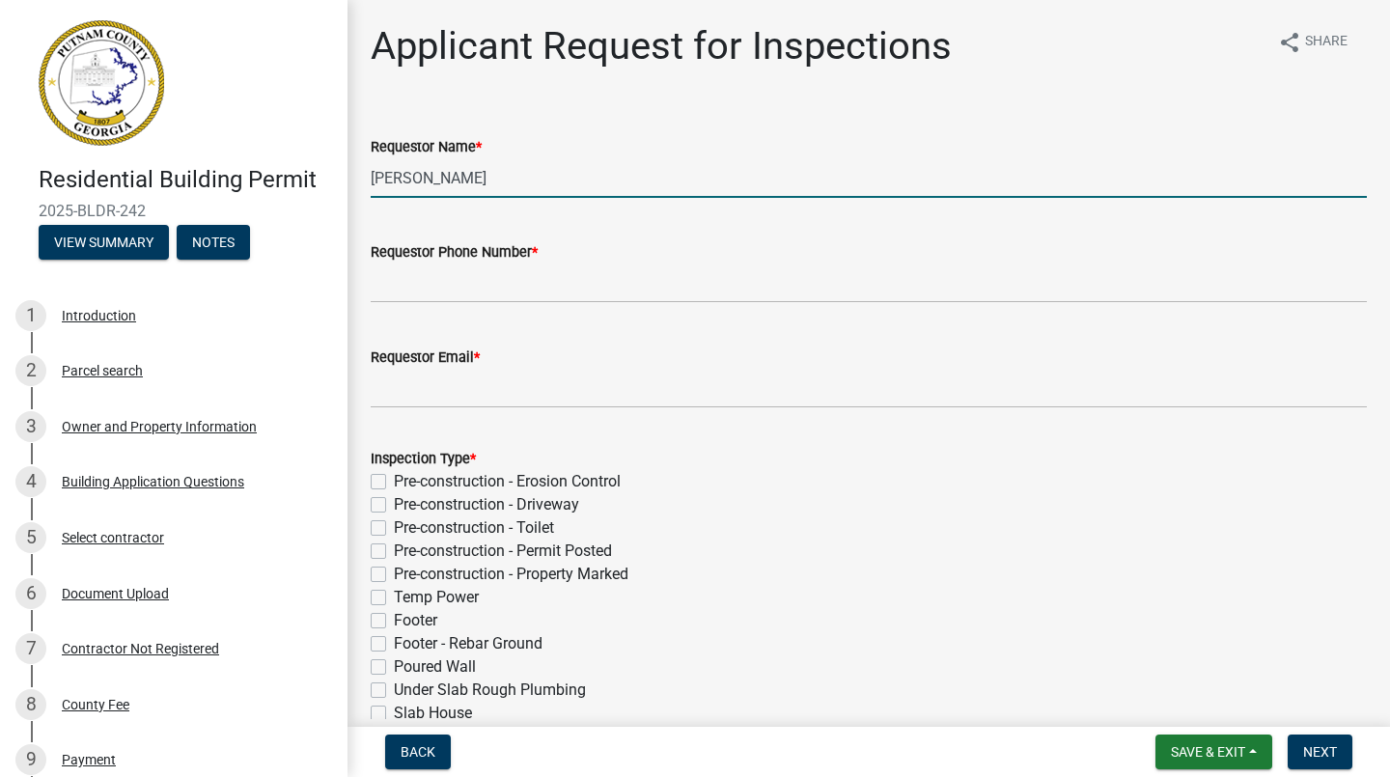
click at [594, 176] on input "[PERSON_NAME]" at bounding box center [869, 178] width 996 height 40
type input "M"
type input "[PERSON_NAME]"
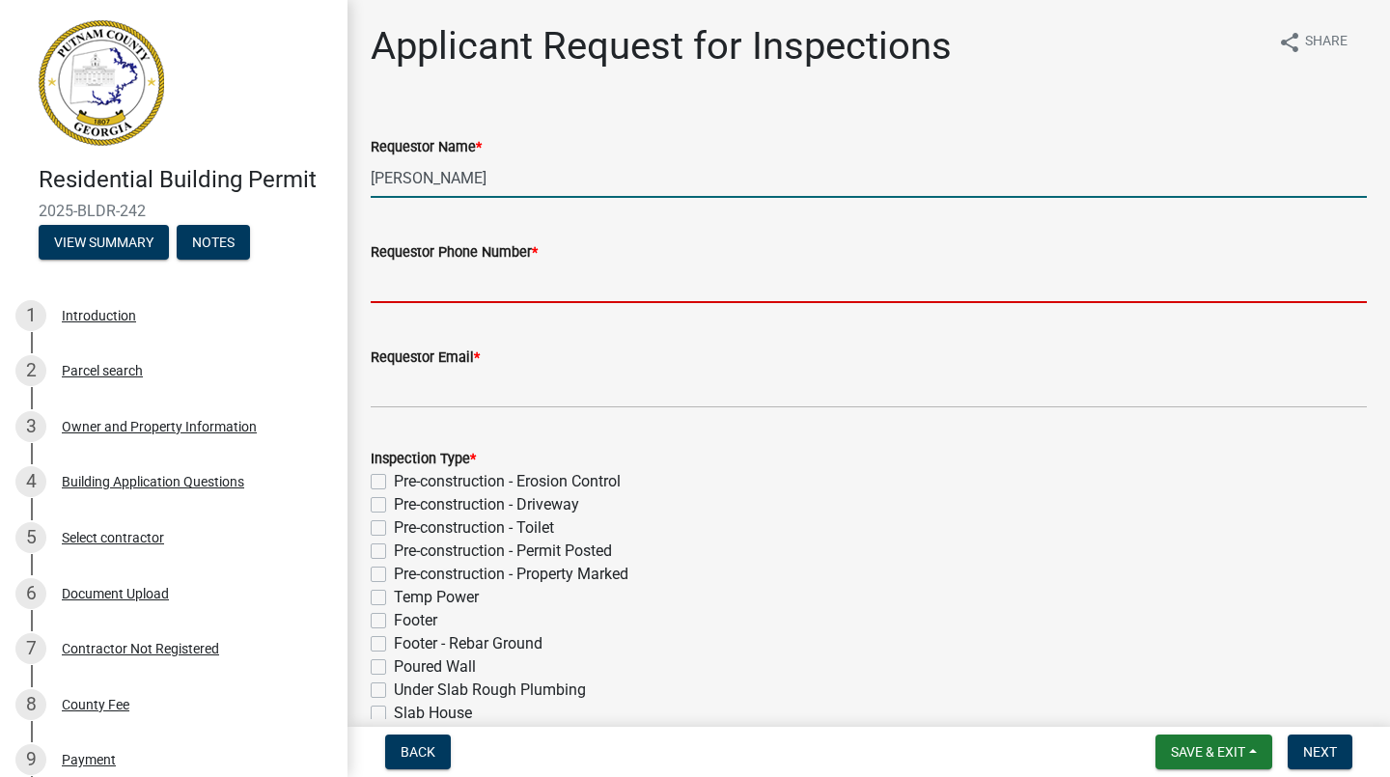
type input "[PHONE_NUMBER]"
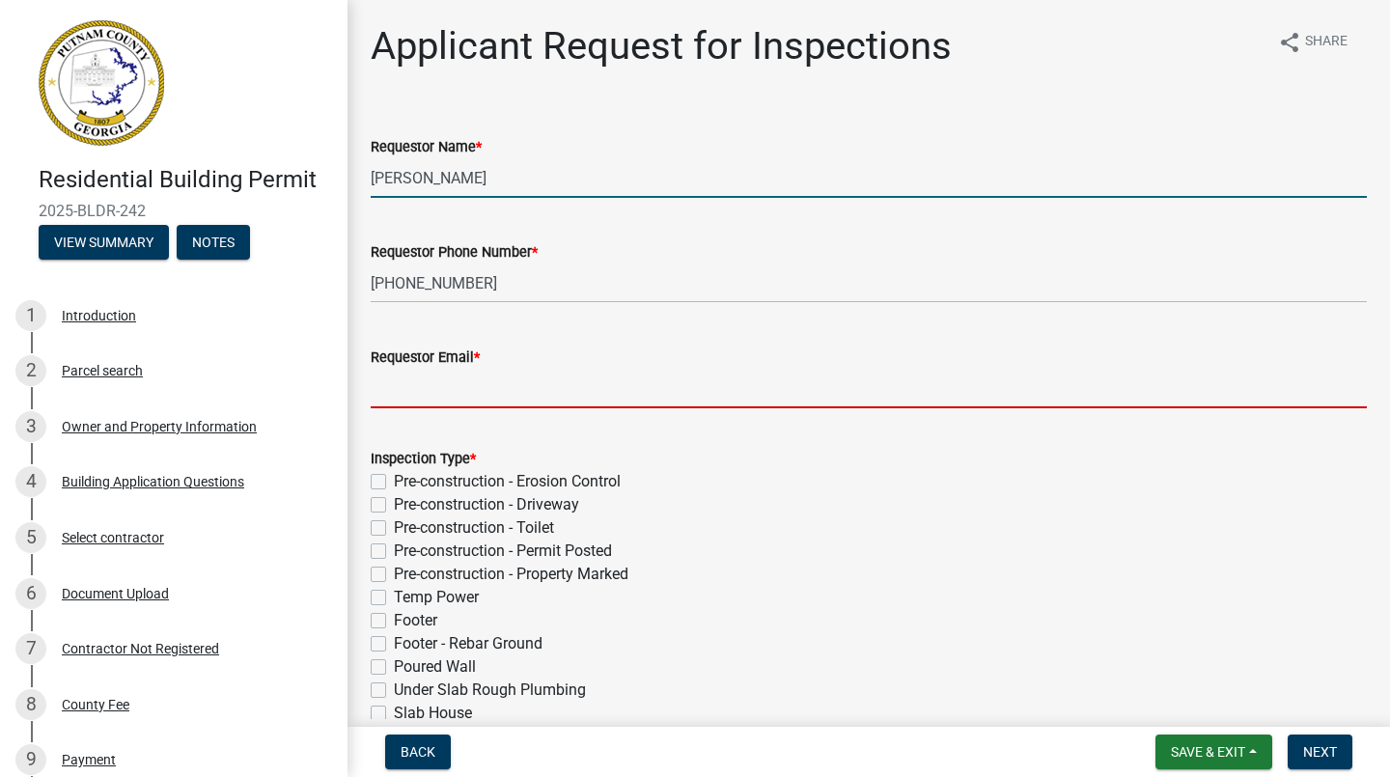
type input "[EMAIL_ADDRESS][DOMAIN_NAME]"
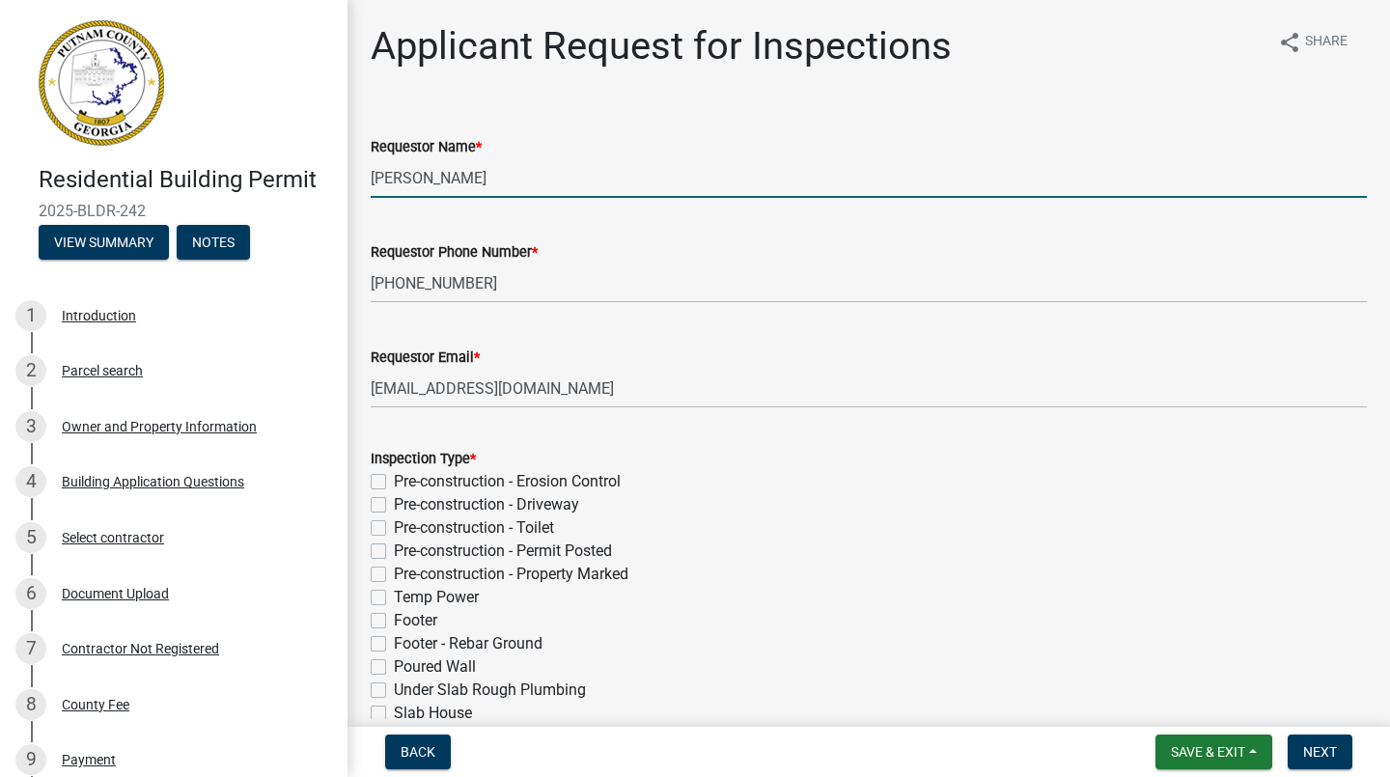
type input "[DATE]"
select select "9"
select select "2025"
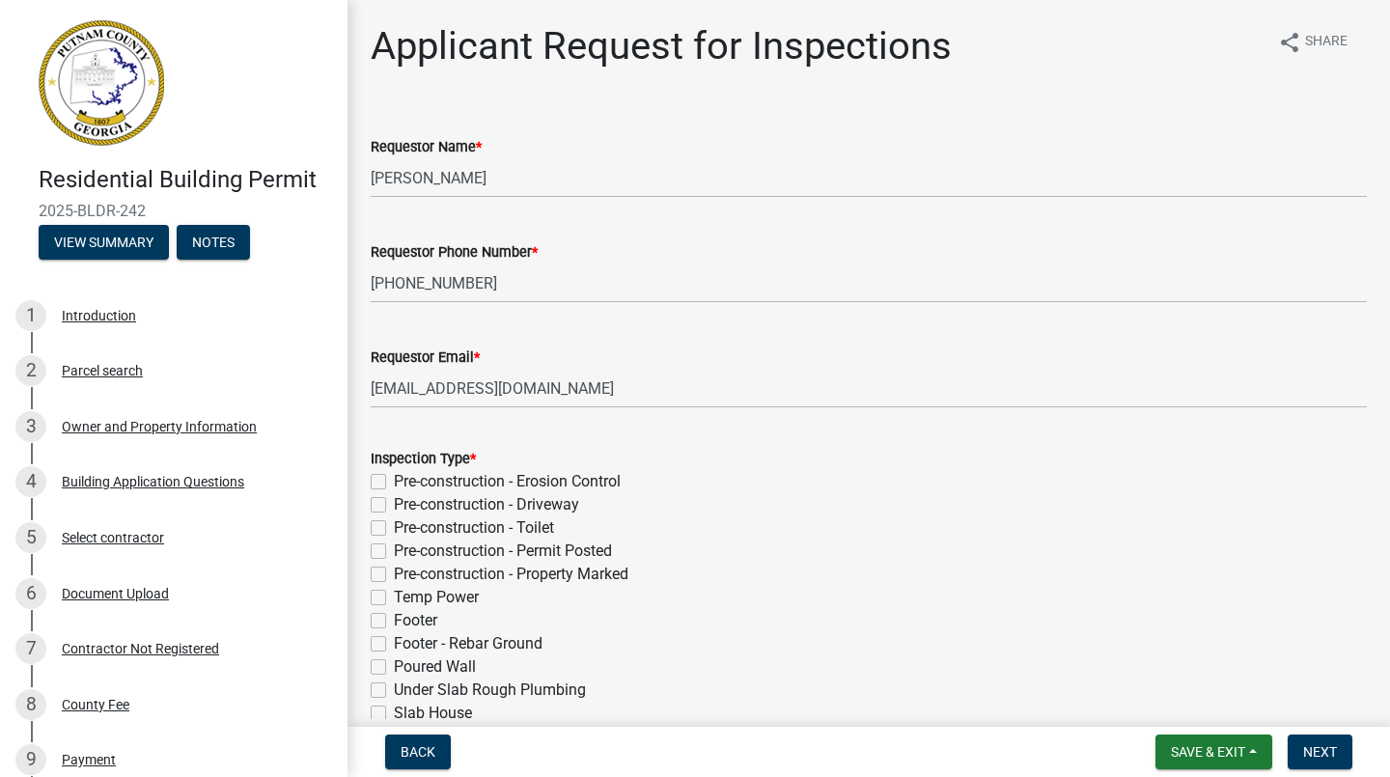
scroll to position [756, 0]
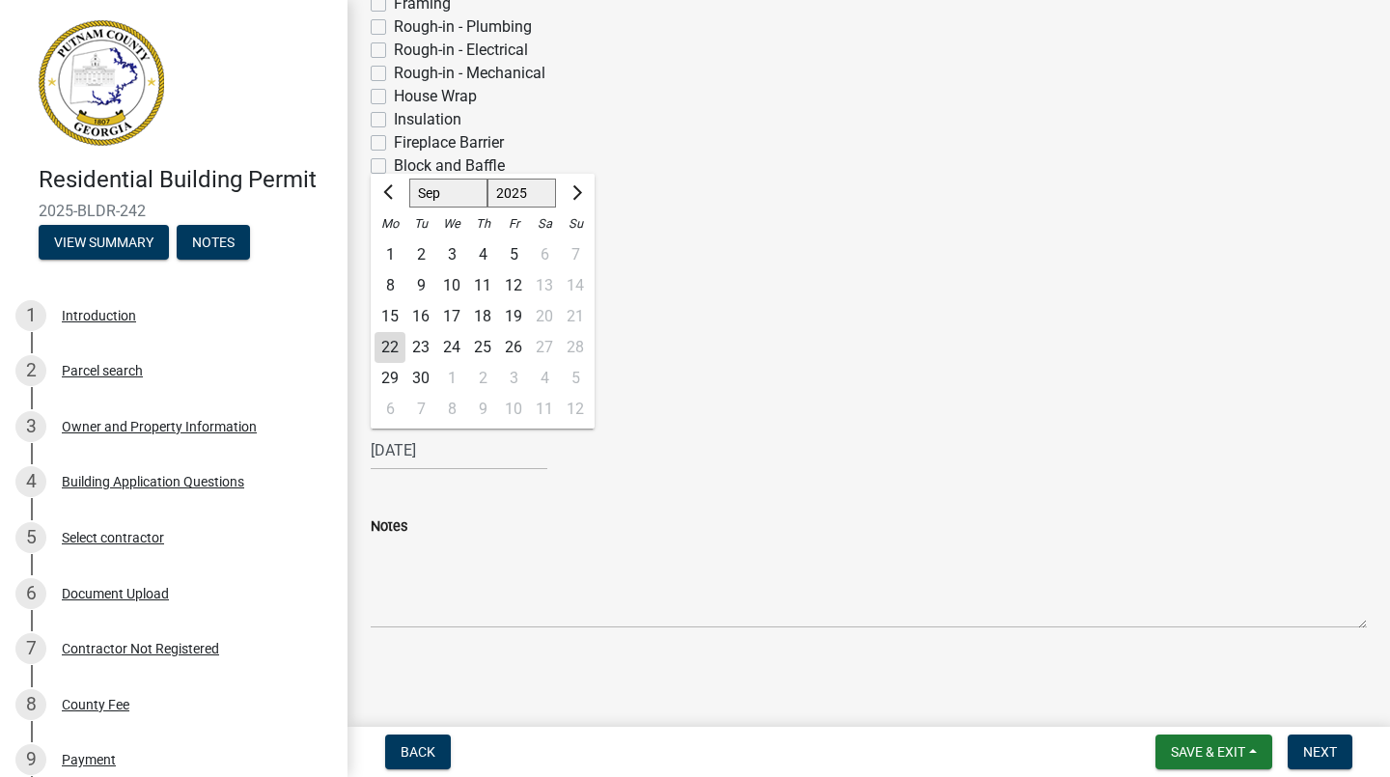
click at [425, 343] on div "23" at bounding box center [420, 347] width 31 height 31
type input "[DATE]"
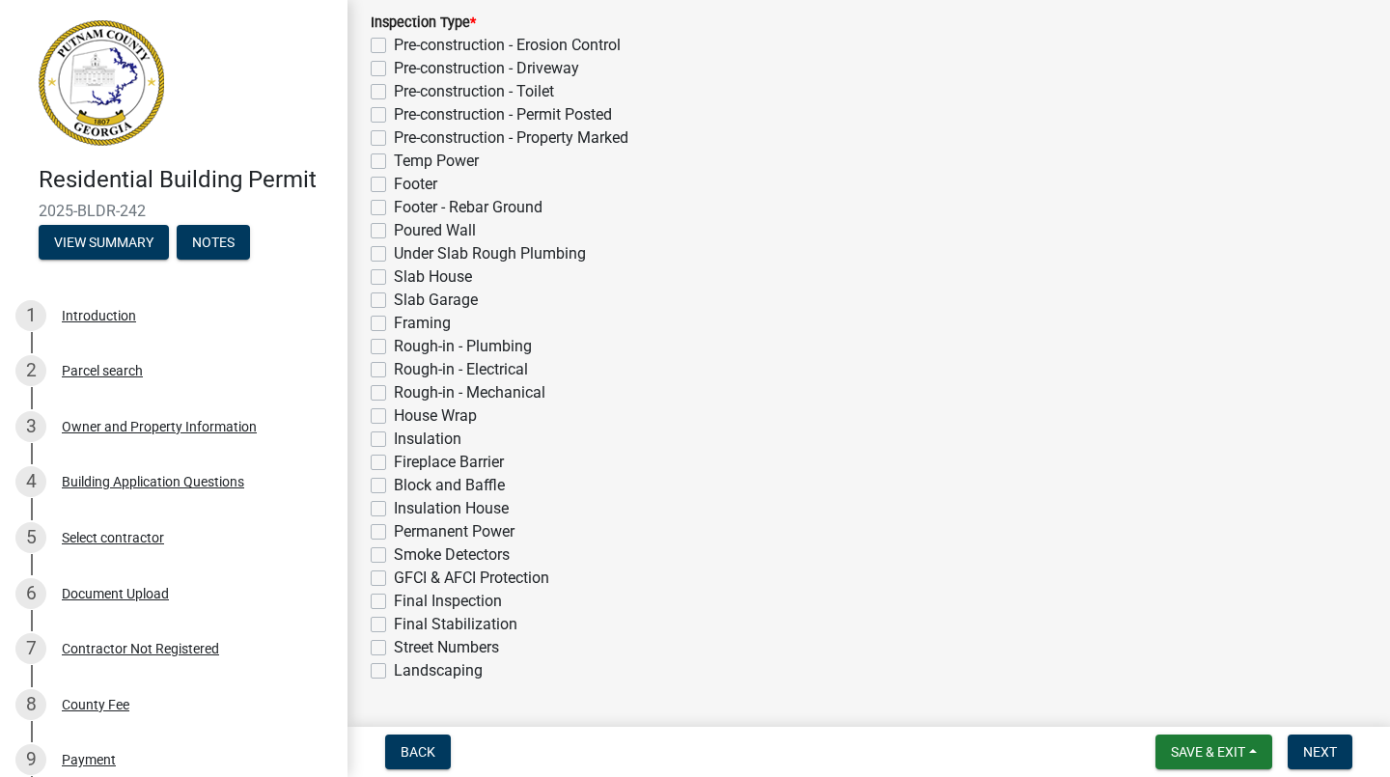
scroll to position [438, 0]
click at [394, 68] on label "Pre-construction - Driveway" at bounding box center [486, 66] width 185 height 23
click at [394, 68] on input "Pre-construction - Driveway" at bounding box center [400, 61] width 13 height 13
checkbox input "true"
checkbox input "false"
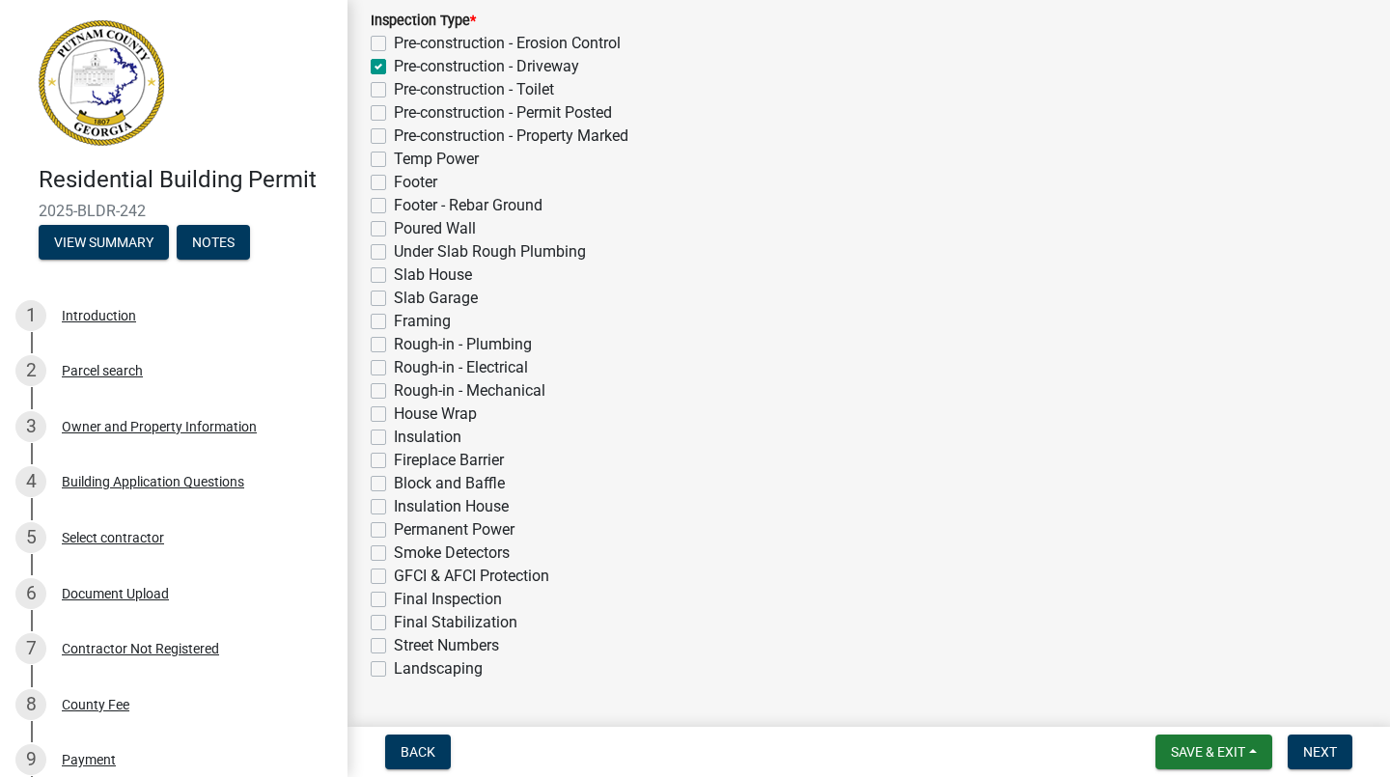
checkbox input "true"
checkbox input "false"
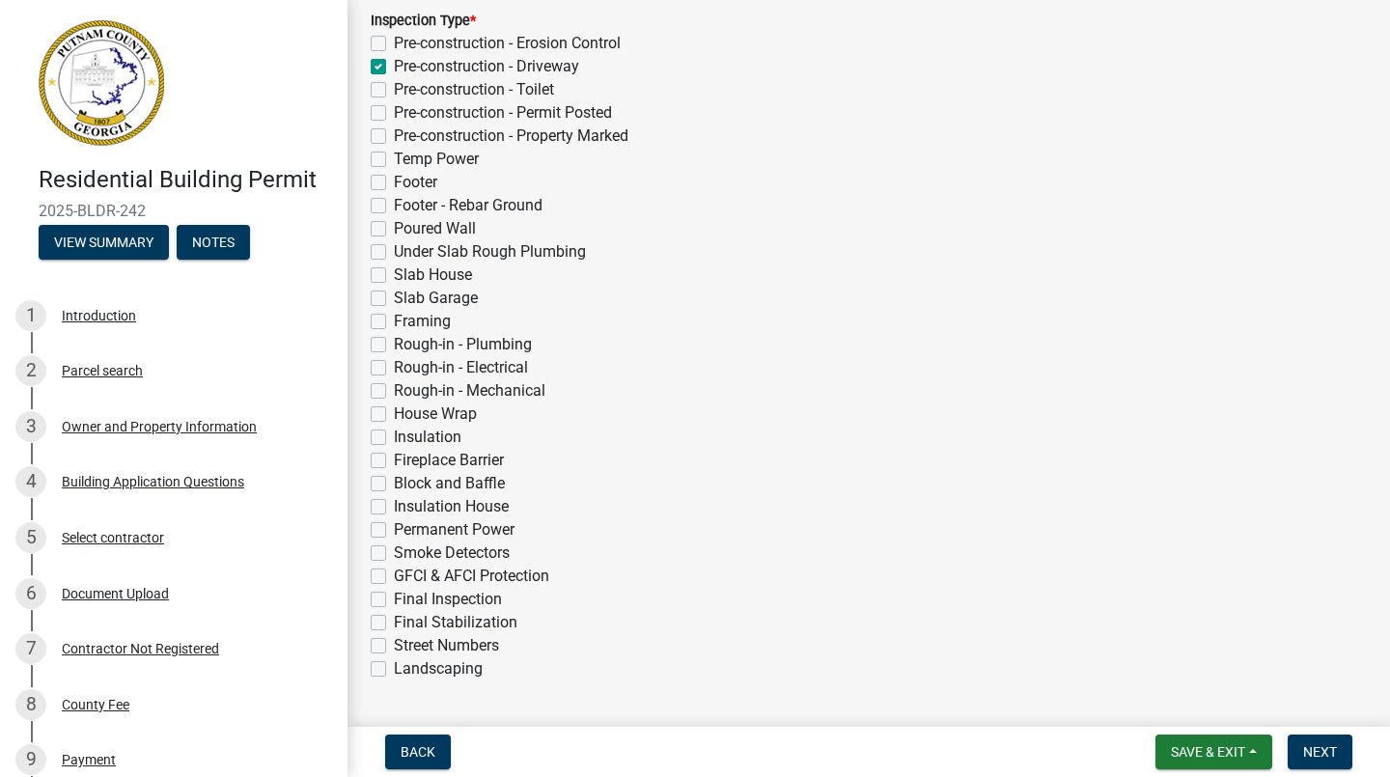
checkbox input "false"
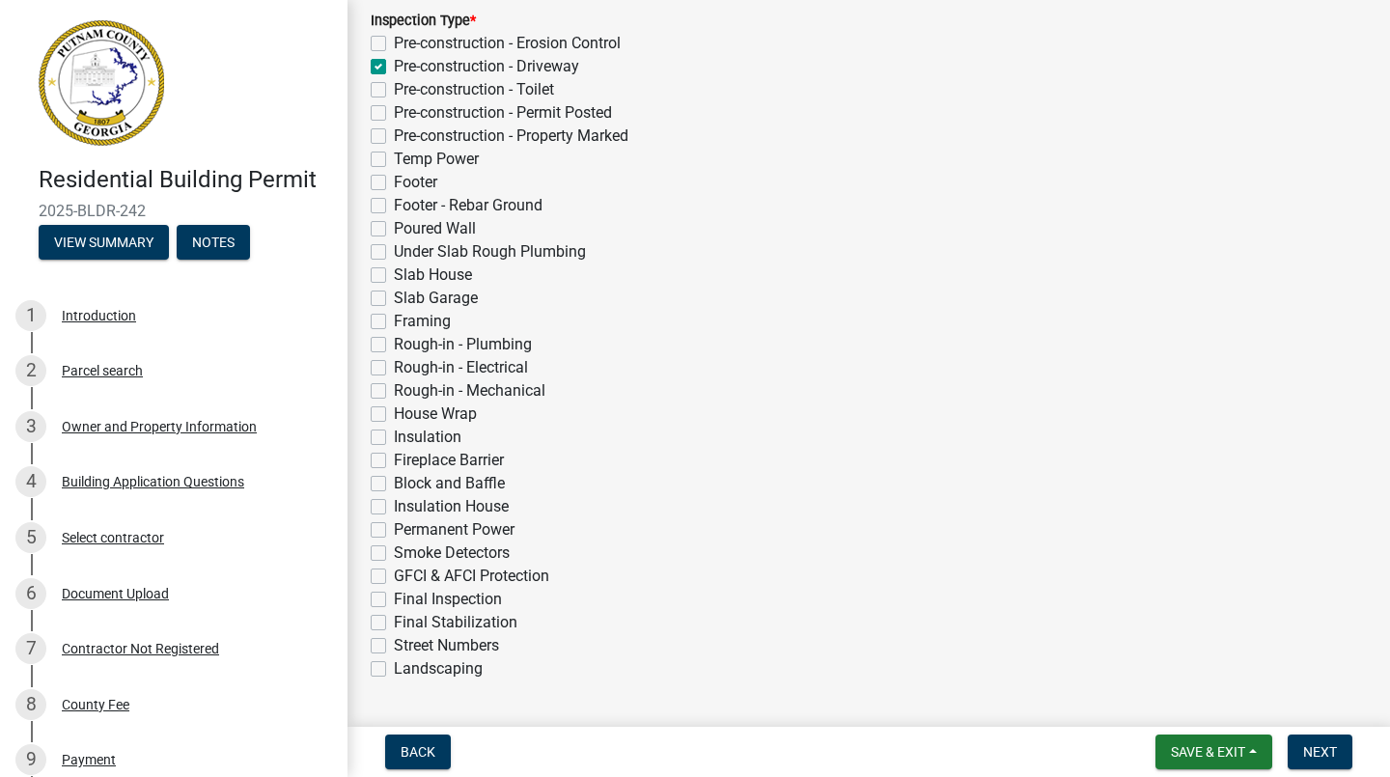
checkbox input "false"
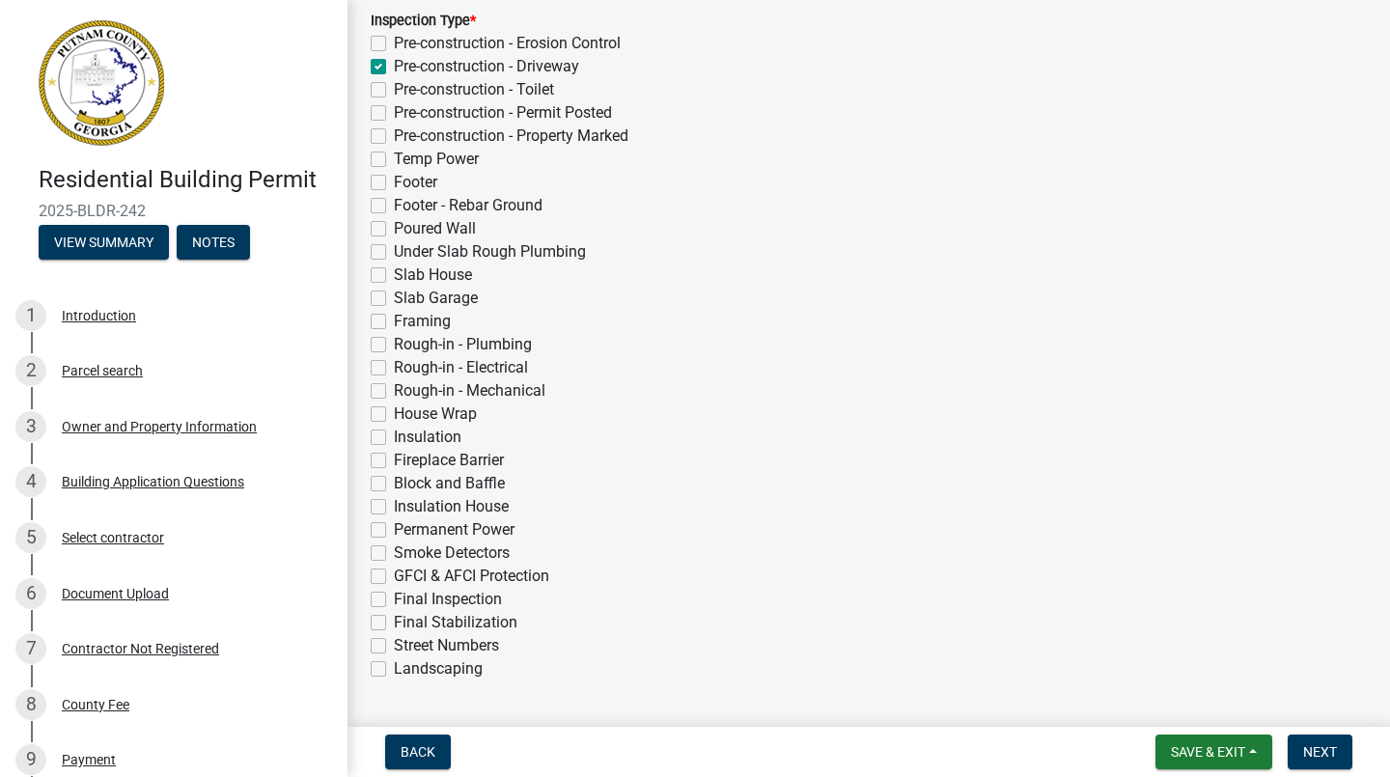
checkbox input "false"
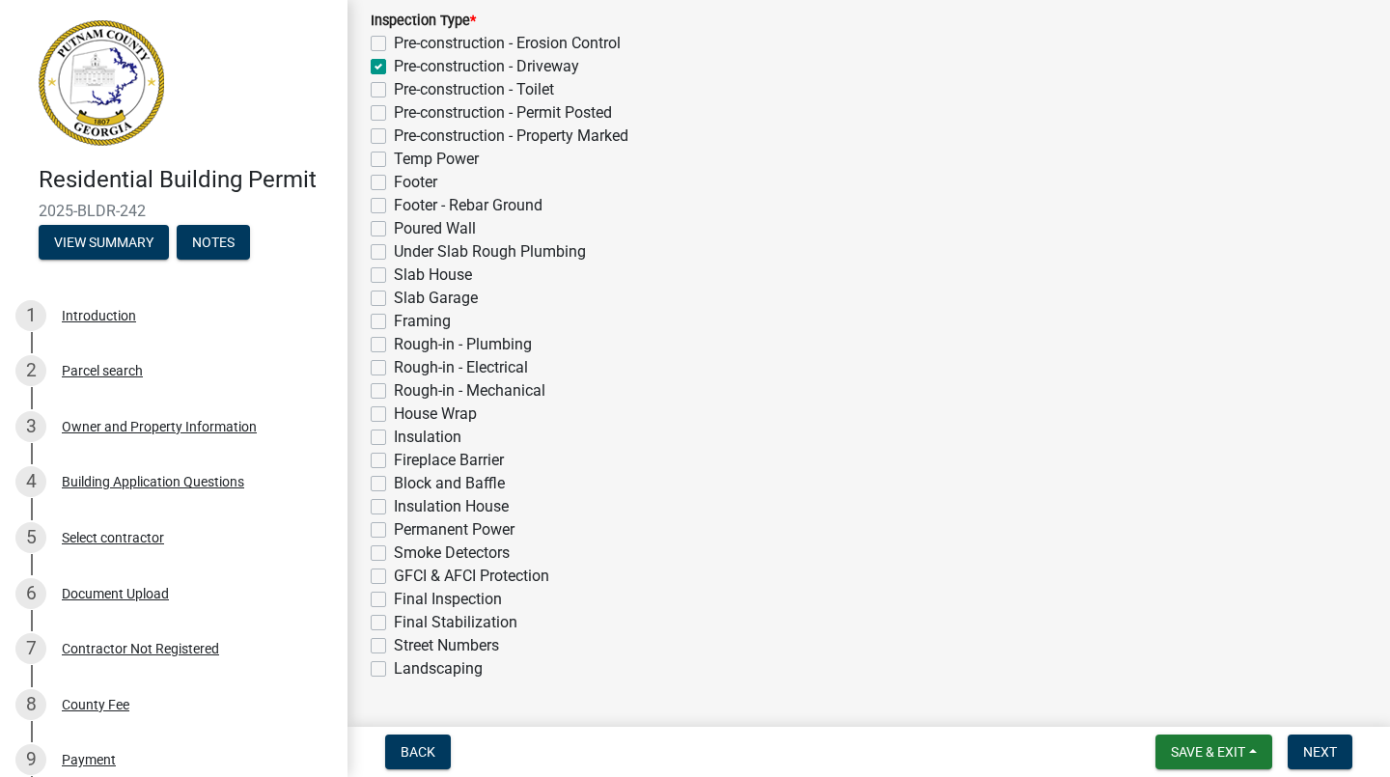
checkbox input "false"
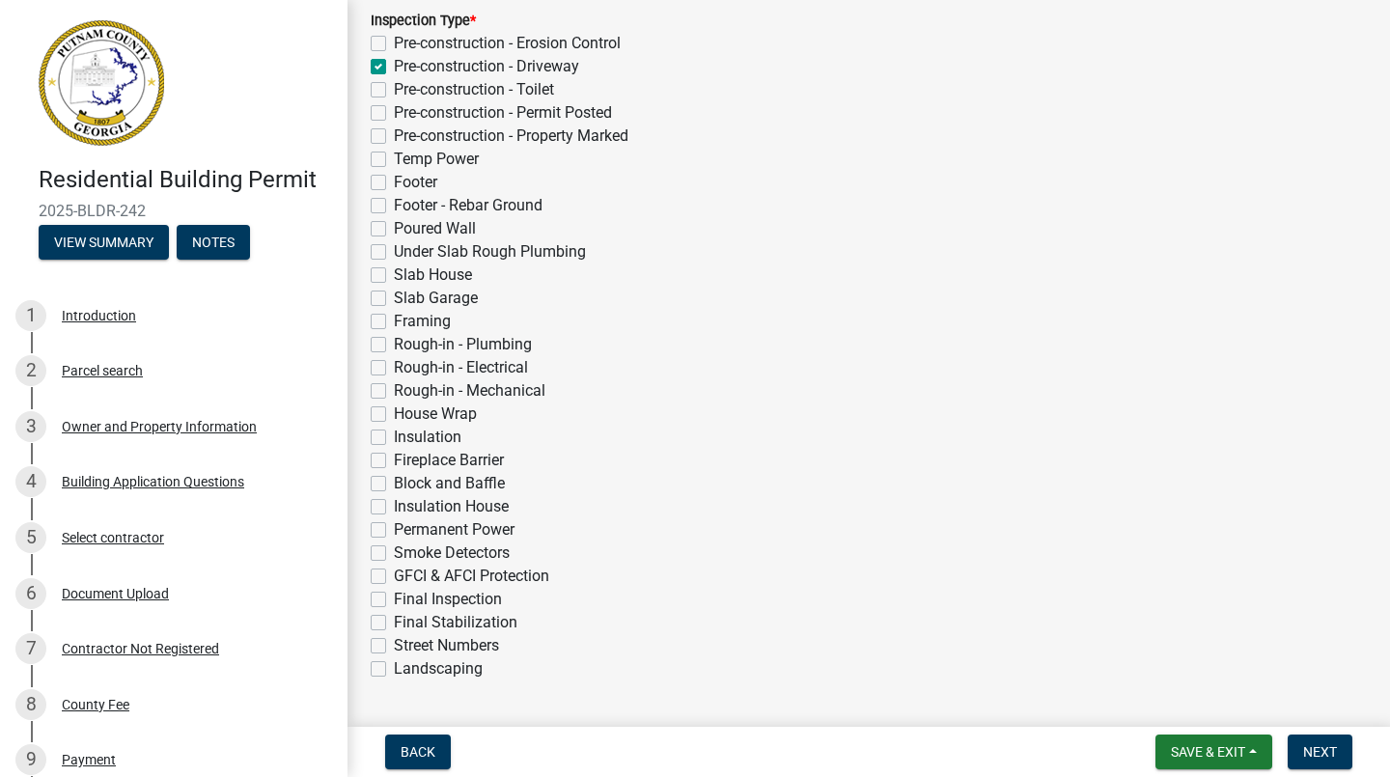
checkbox input "false"
click at [394, 87] on label "Pre-construction - Toilet" at bounding box center [474, 89] width 160 height 23
click at [394, 87] on input "Pre-construction - Toilet" at bounding box center [400, 84] width 13 height 13
checkbox input "true"
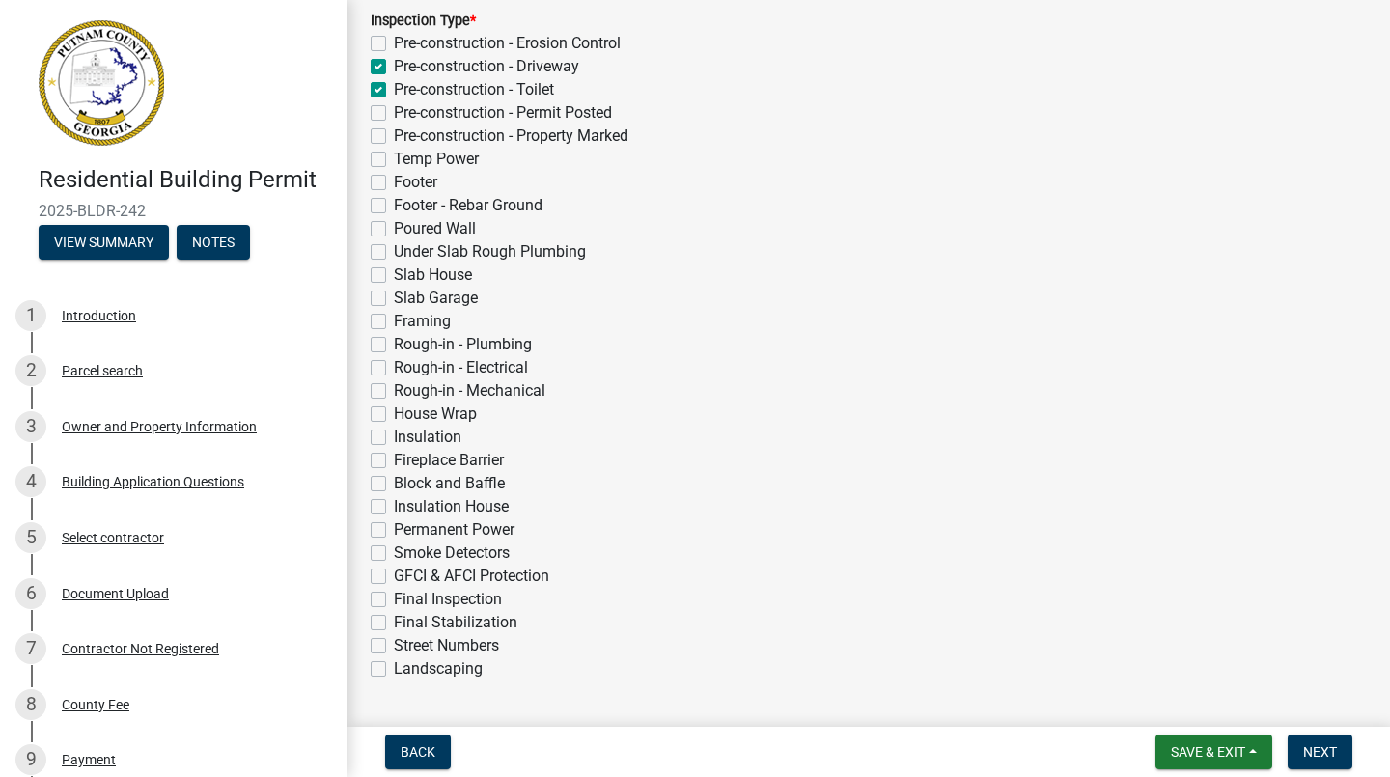
checkbox input "false"
checkbox input "true"
checkbox input "false"
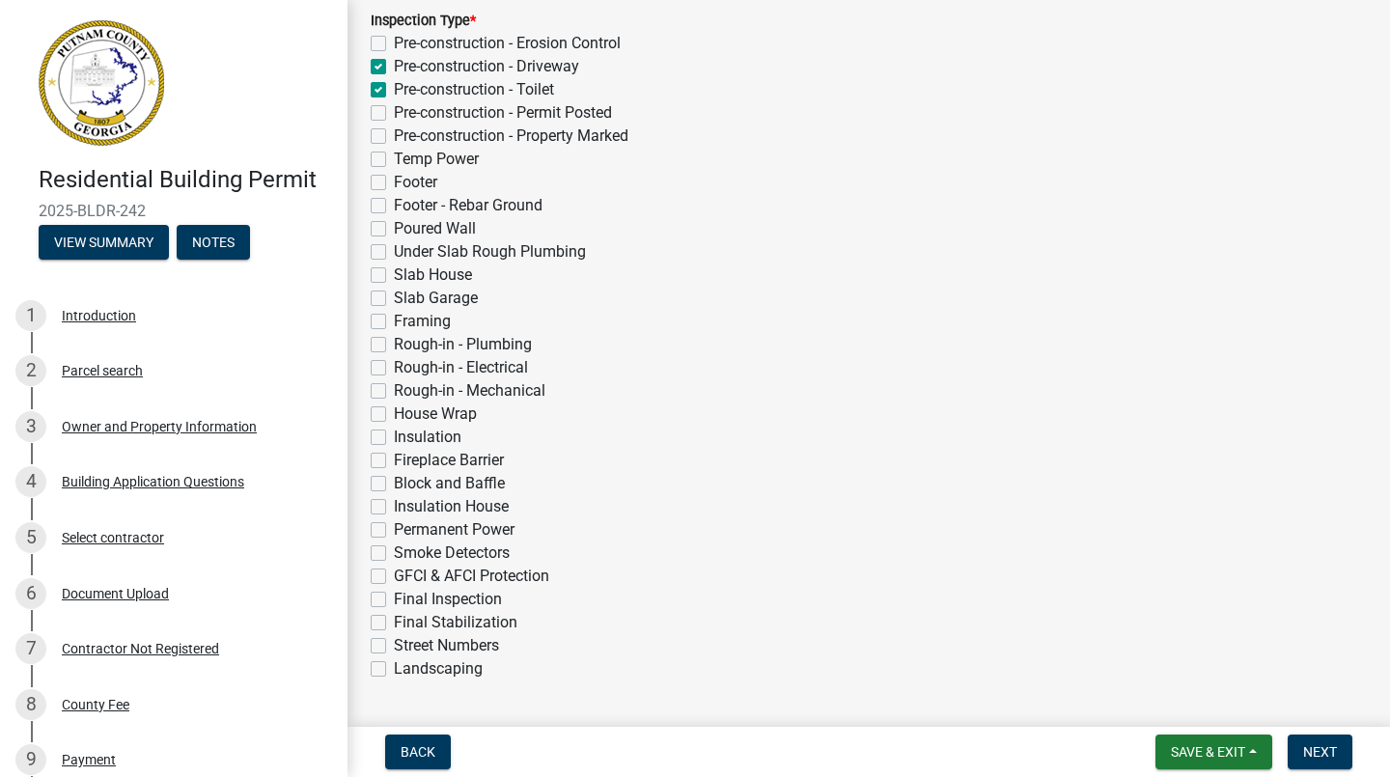
checkbox input "false"
click at [394, 113] on label "Pre-construction - Permit Posted" at bounding box center [503, 112] width 218 height 23
click at [394, 113] on input "Pre-construction - Permit Posted" at bounding box center [400, 107] width 13 height 13
click at [394, 139] on label "Pre-construction - Property Marked" at bounding box center [511, 135] width 234 height 23
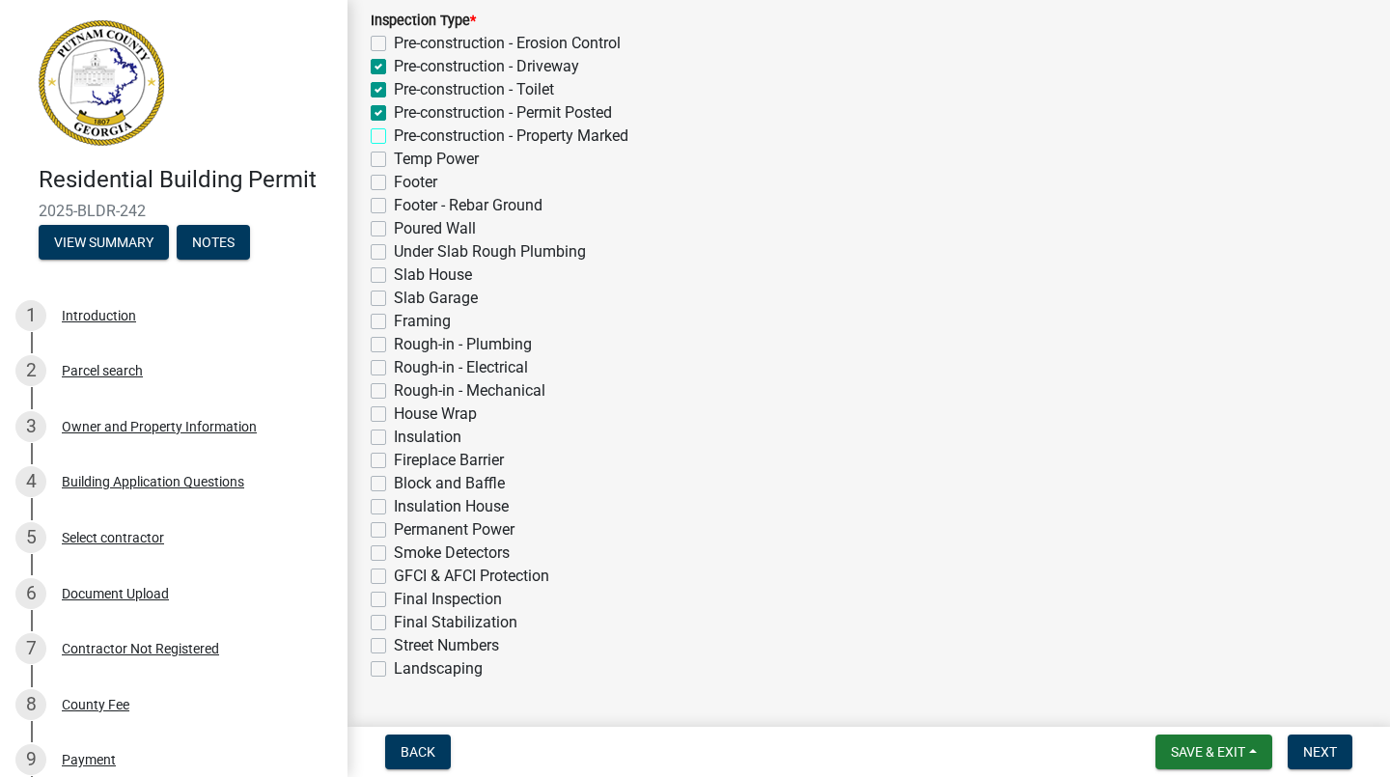
click at [394, 137] on input "Pre-construction - Property Marked" at bounding box center [400, 130] width 13 height 13
click at [394, 159] on label "Temp Power" at bounding box center [436, 159] width 85 height 23
click at [394, 159] on input "Temp Power" at bounding box center [400, 154] width 13 height 13
click at [1327, 757] on span "Next" at bounding box center [1320, 751] width 34 height 15
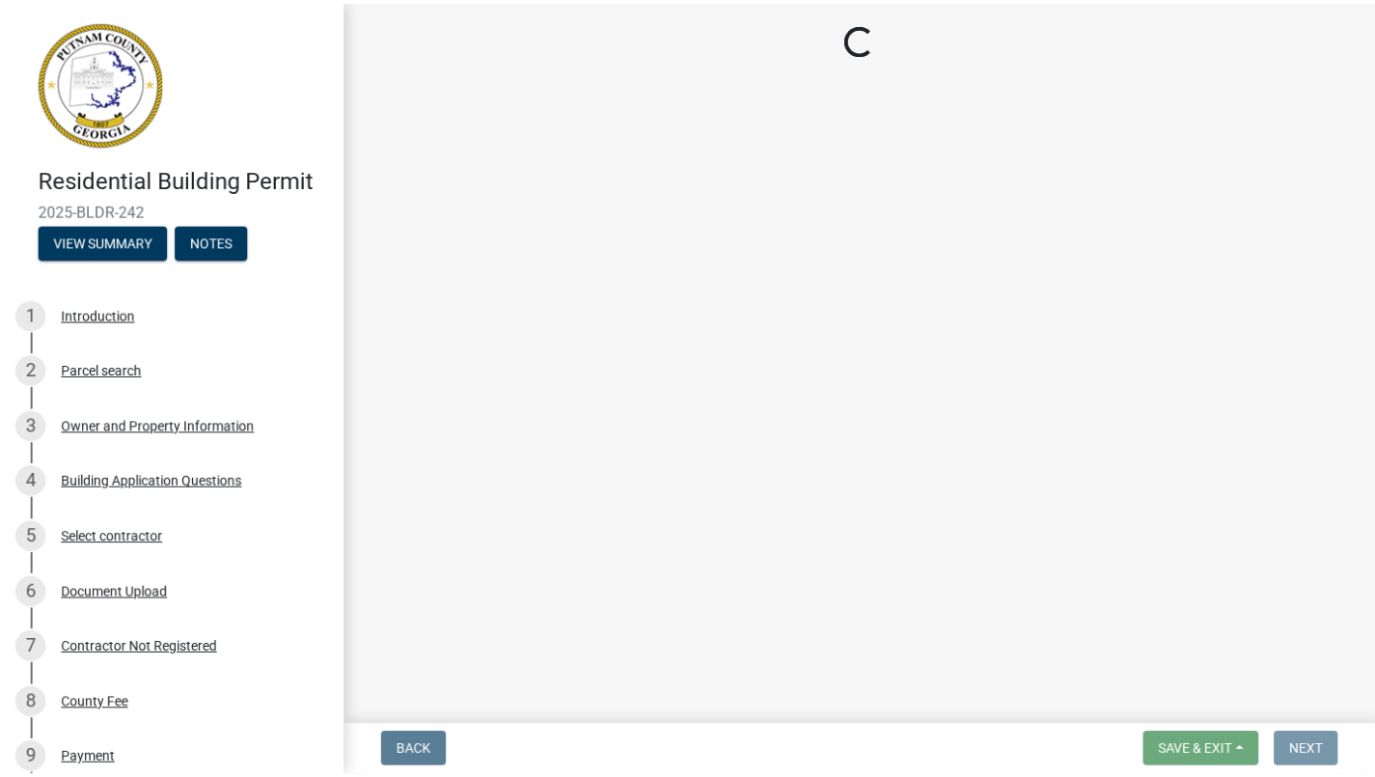
scroll to position [0, 0]
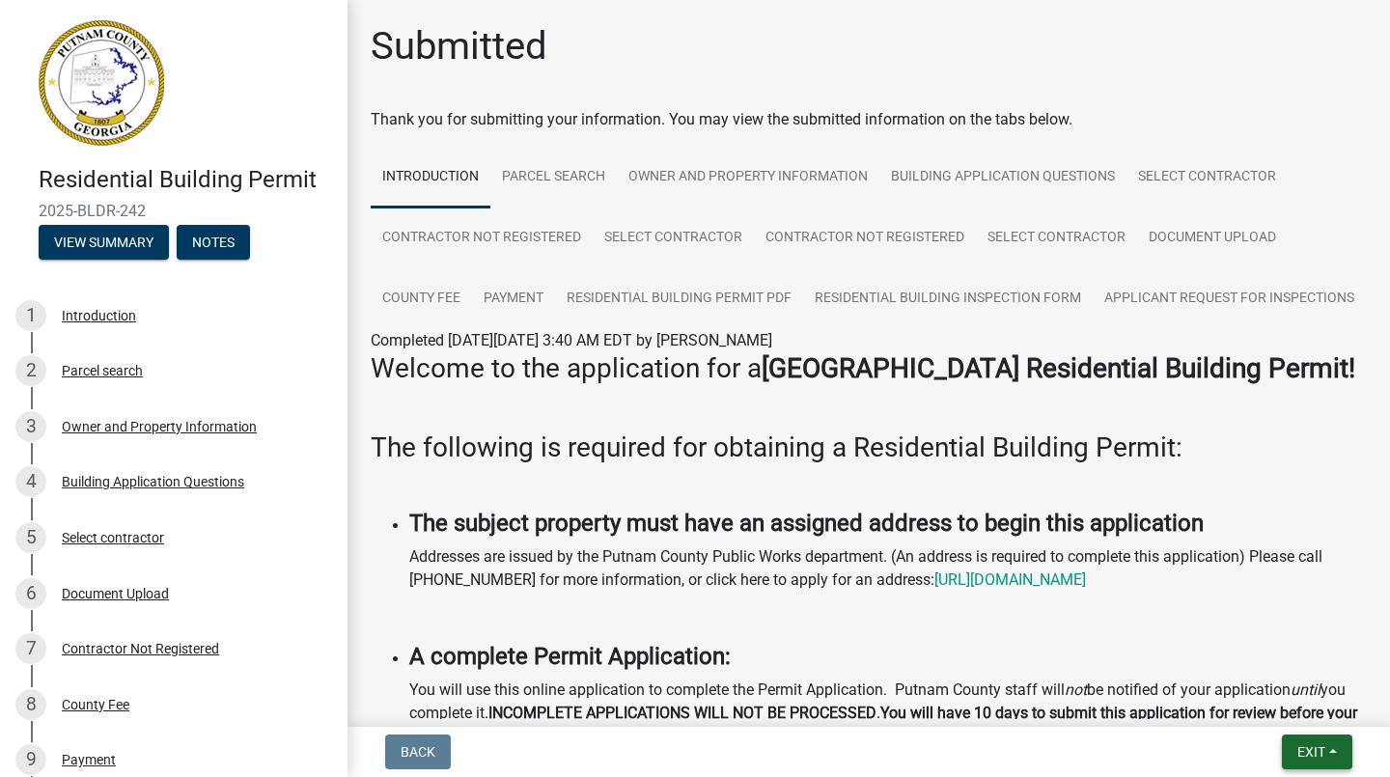
click at [1321, 756] on span "Exit" at bounding box center [1311, 751] width 28 height 15
click at [1290, 706] on button "Save & Exit" at bounding box center [1275, 701] width 154 height 46
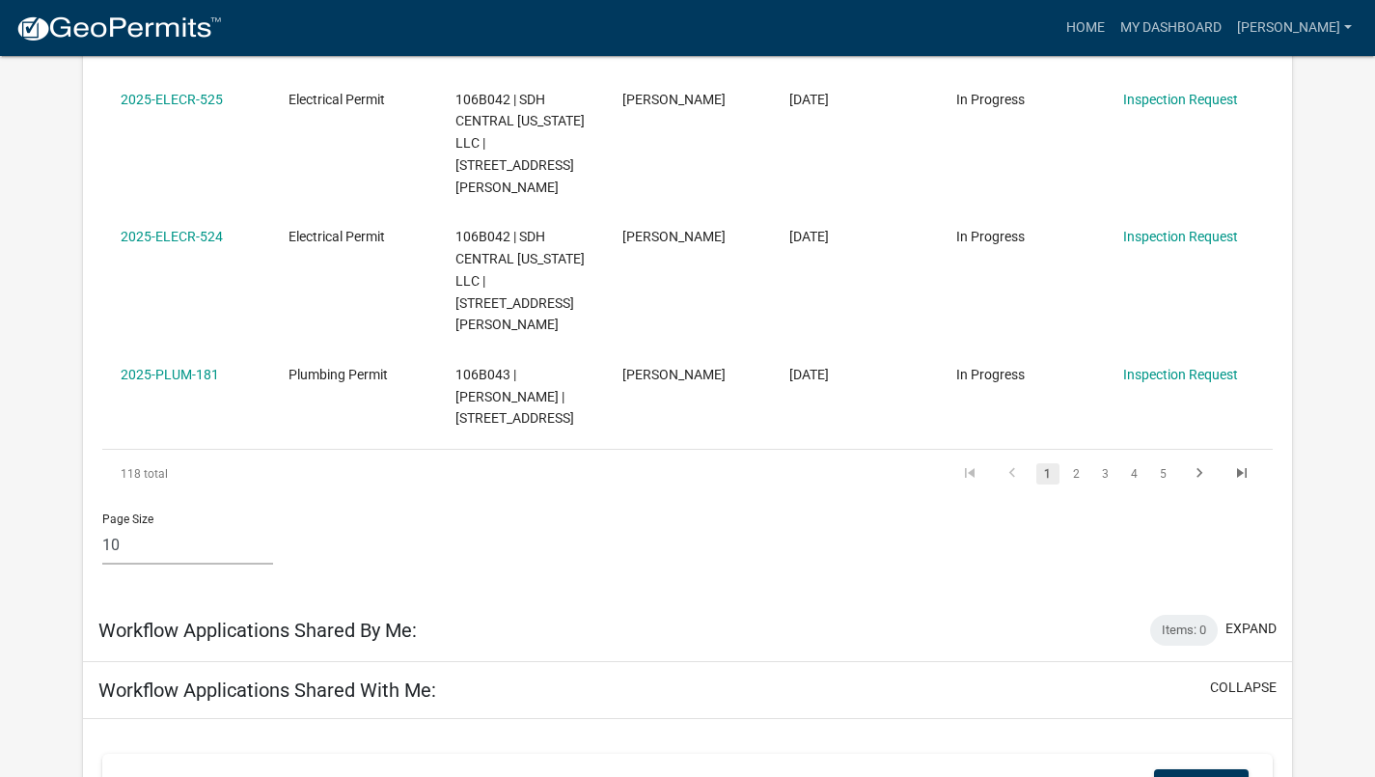
scroll to position [1256, 0]
click at [1105, 464] on link "3" at bounding box center [1105, 474] width 23 height 21
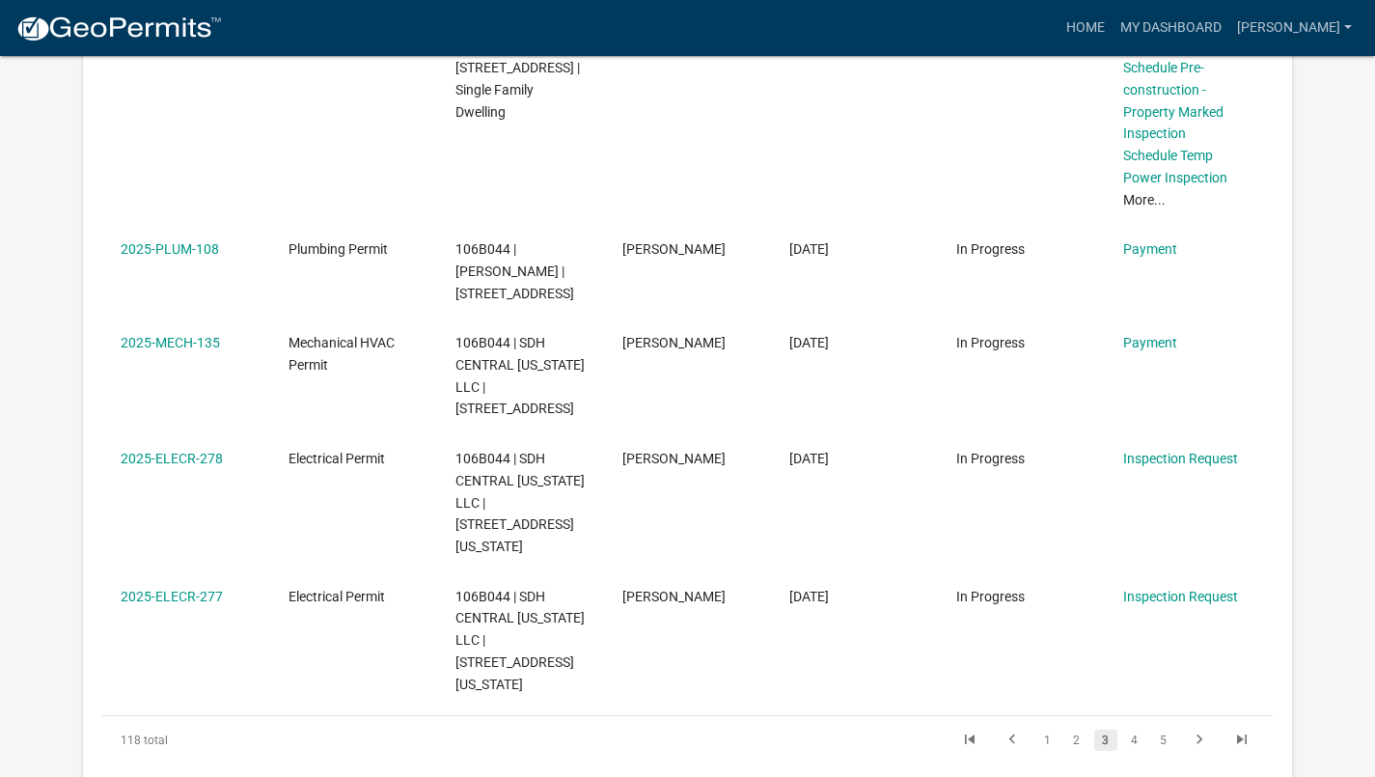
scroll to position [1063, 0]
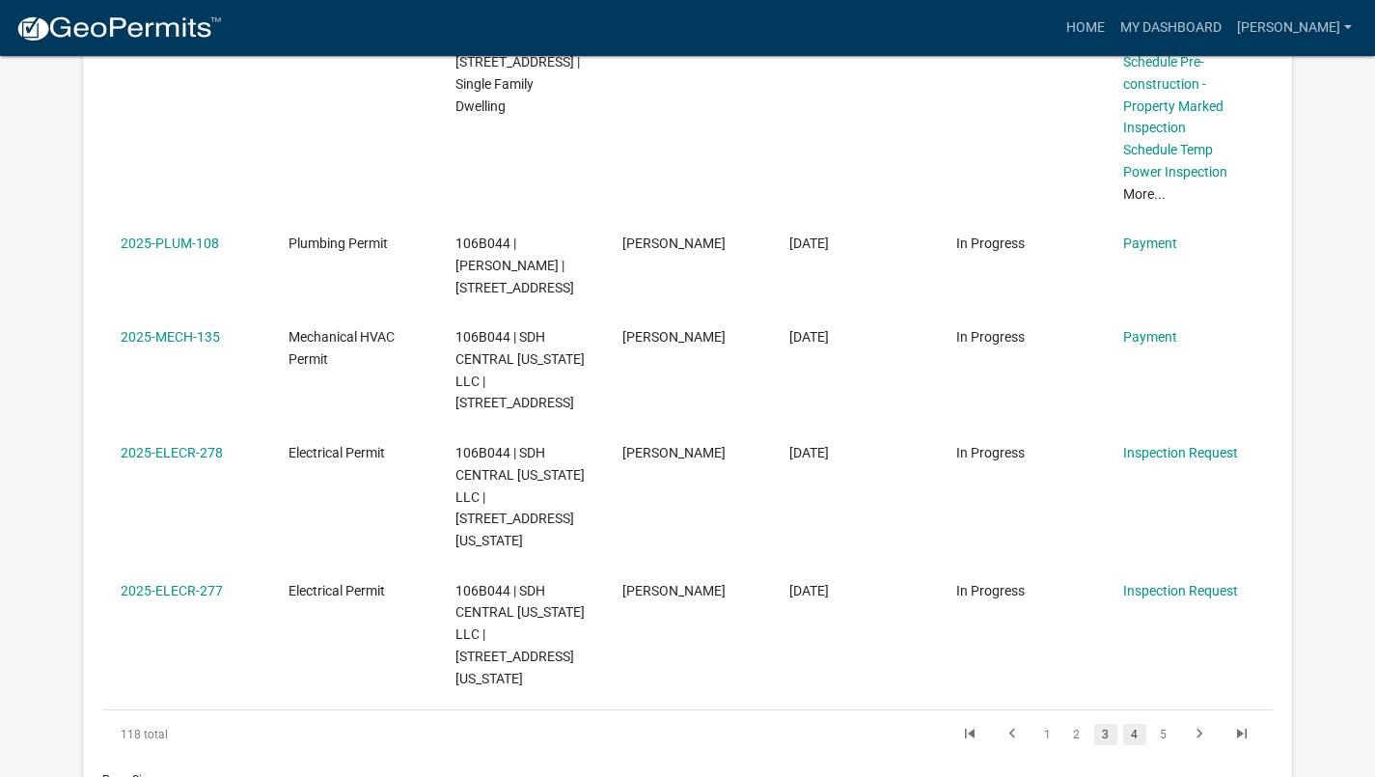
click at [1134, 724] on link "4" at bounding box center [1134, 734] width 23 height 21
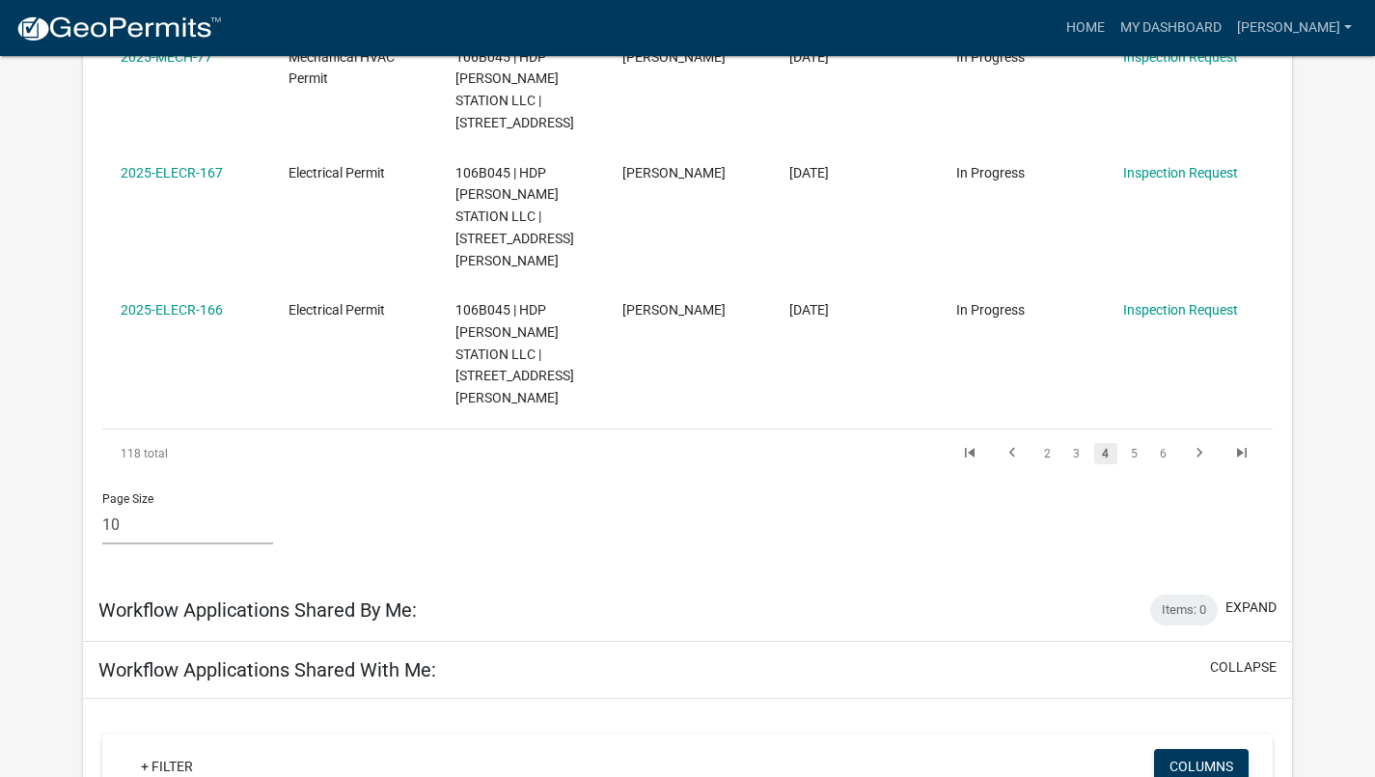
scroll to position [1297, 0]
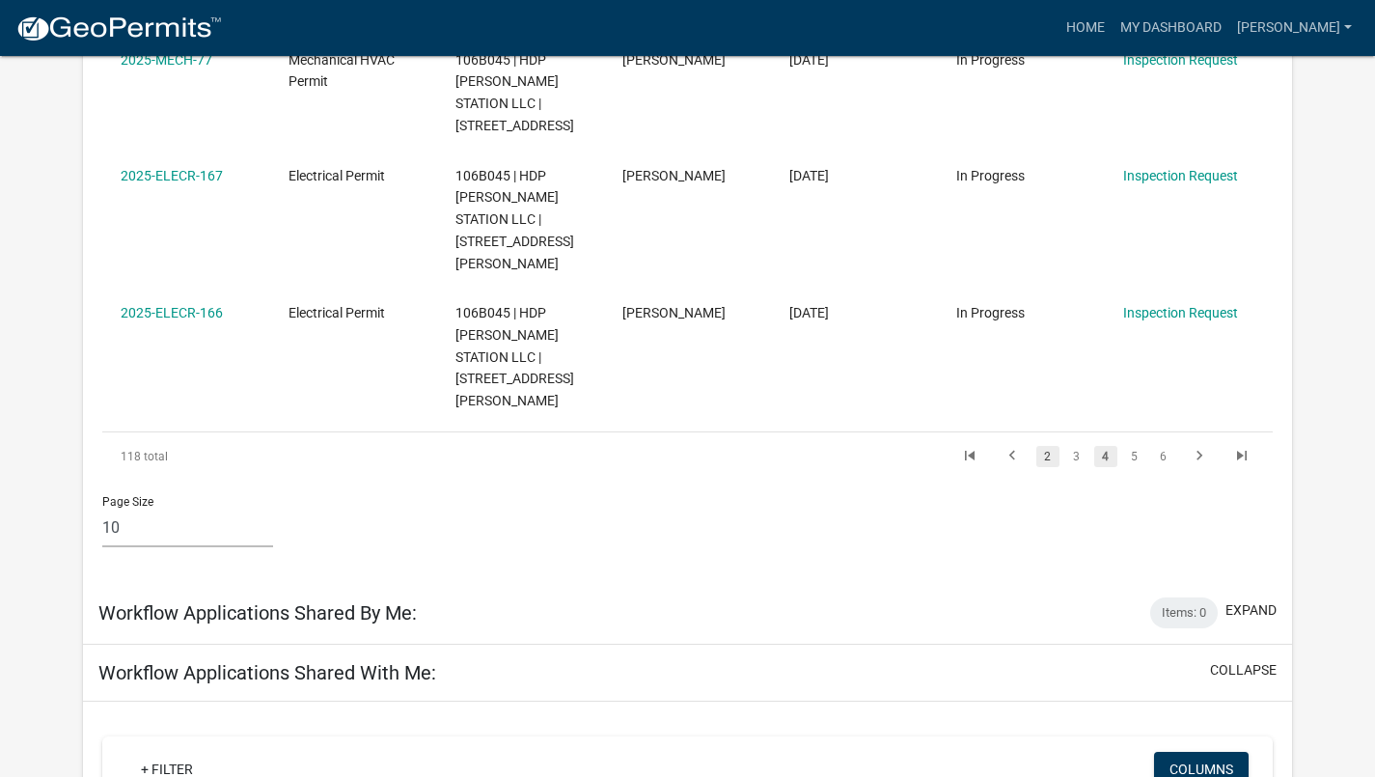
click at [1047, 446] on link "2" at bounding box center [1047, 456] width 23 height 21
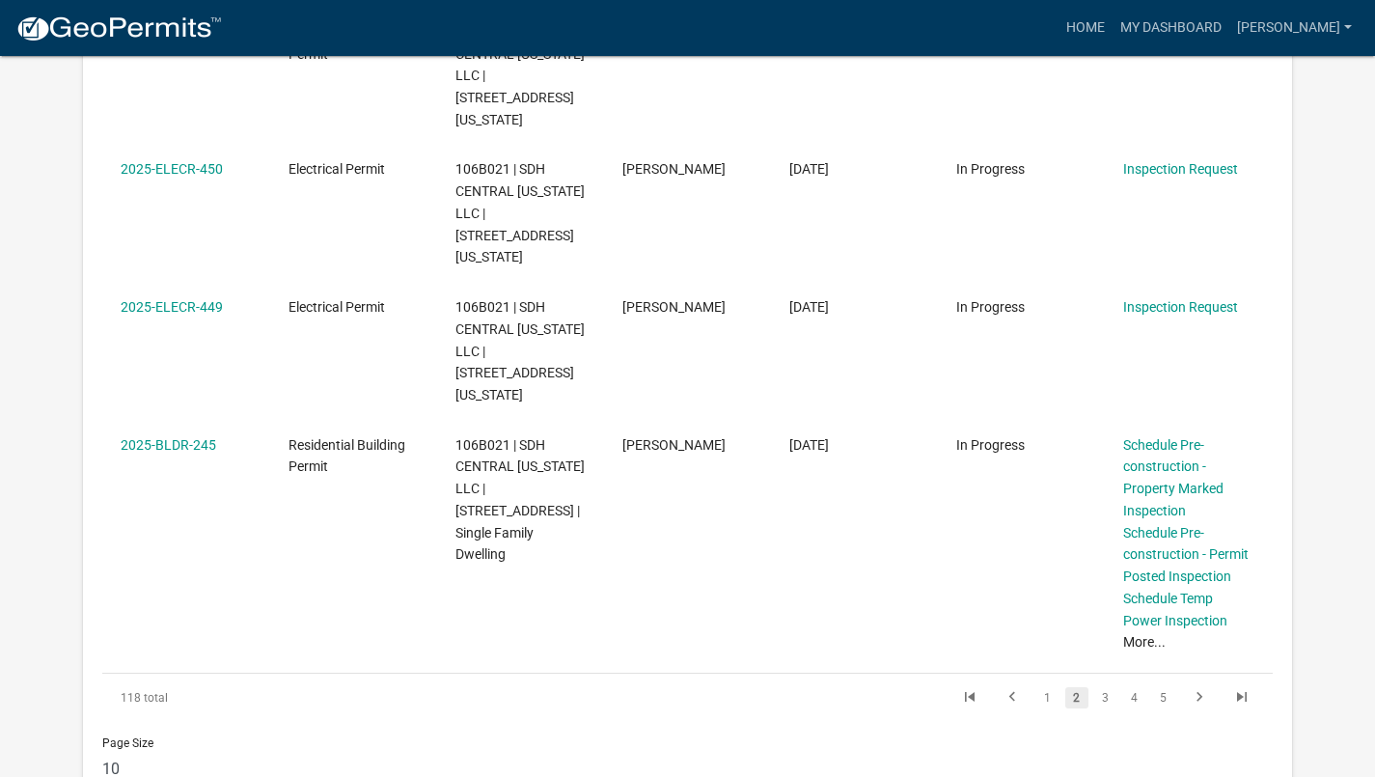
scroll to position [1340, 0]
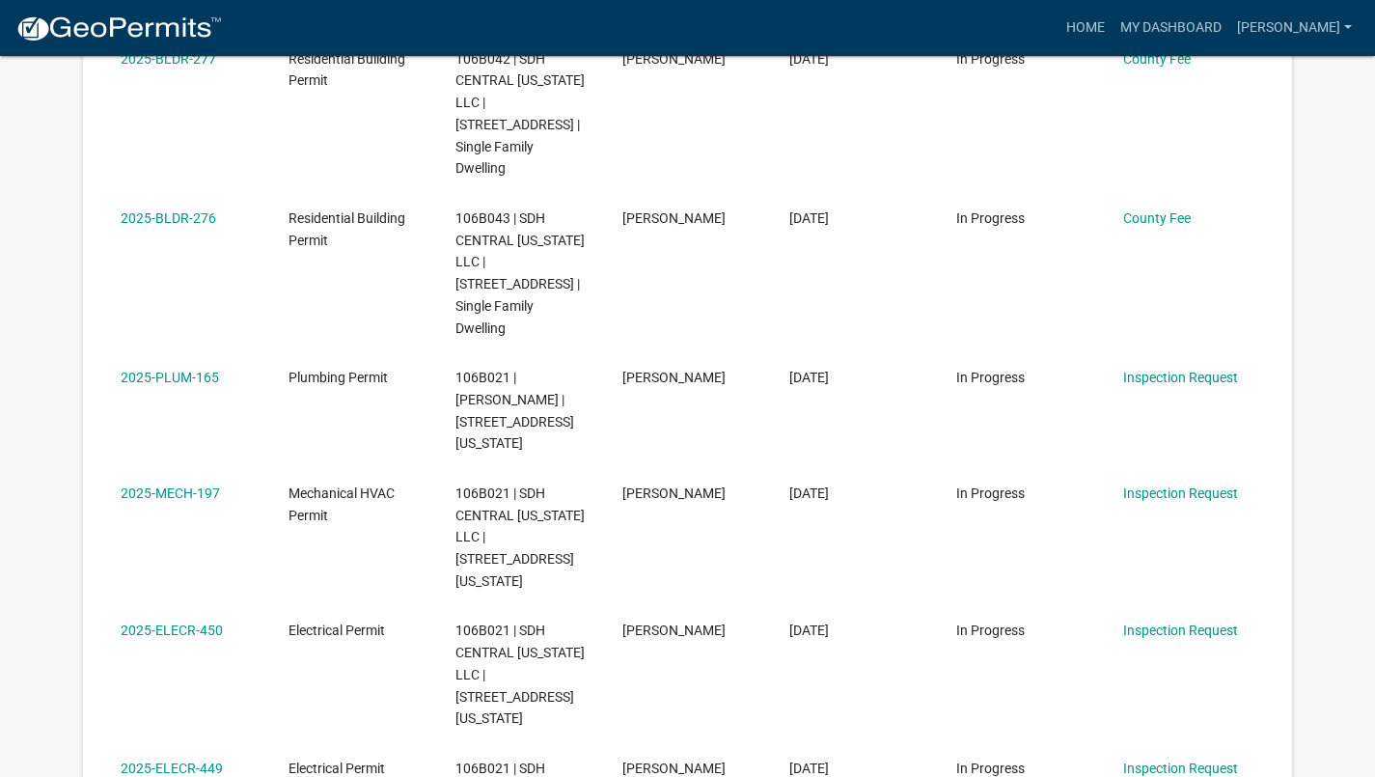
scroll to position [833, 0]
